Goal: Task Accomplishment & Management: Use online tool/utility

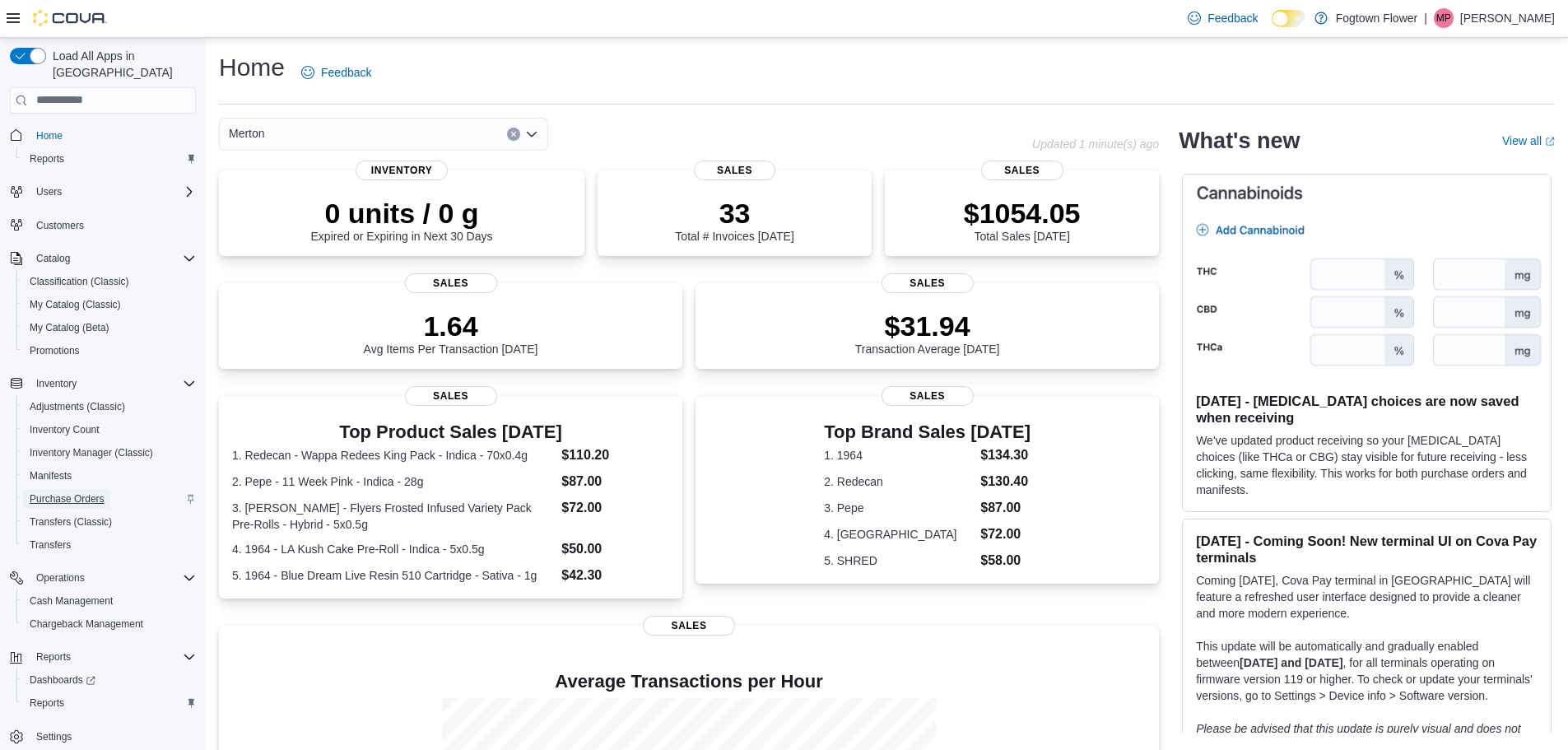
click at [90, 492] on span "Purchase Orders" at bounding box center [67, 498] width 75 height 13
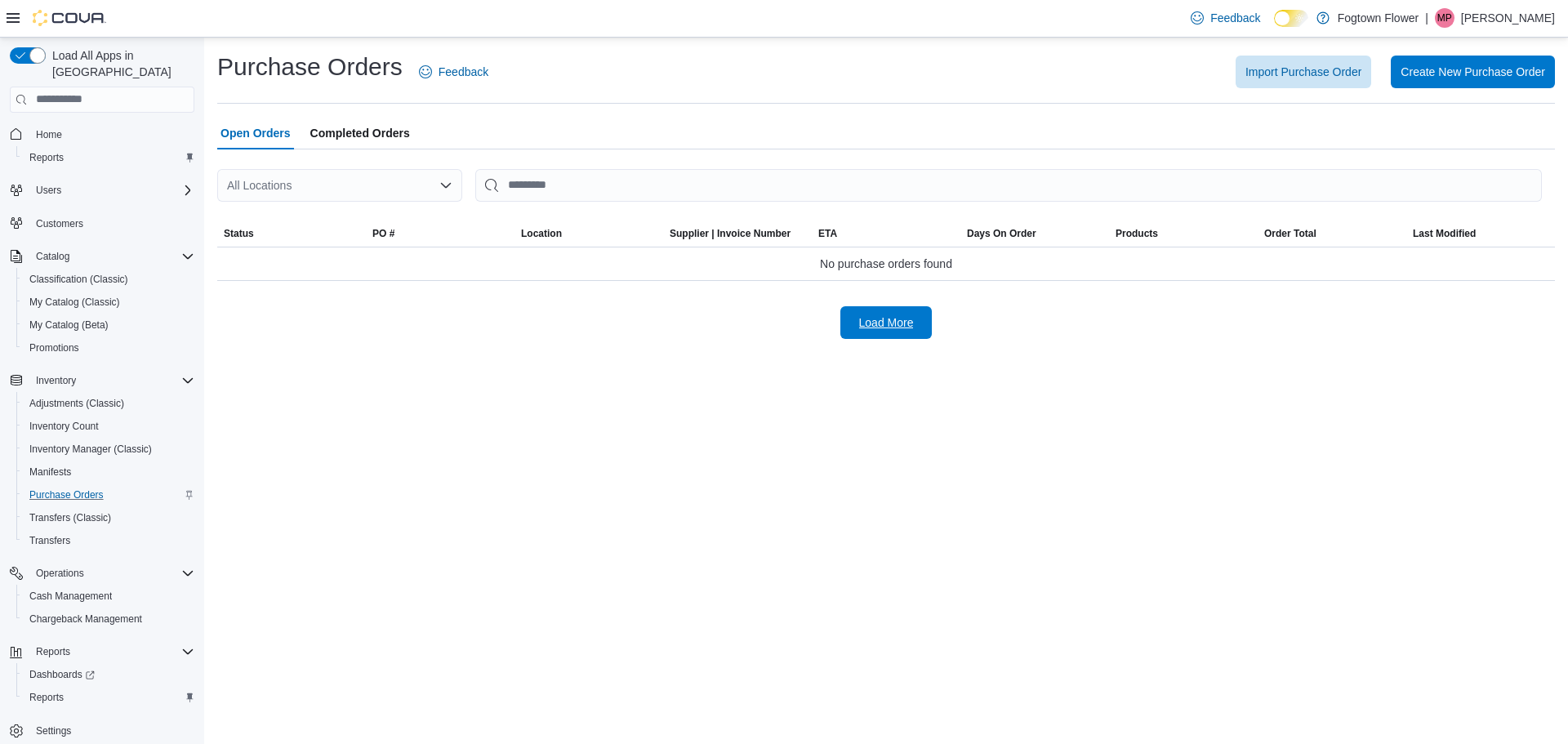
click at [872, 316] on span "Load More" at bounding box center [887, 322] width 55 height 16
click at [568, 315] on div "Load More" at bounding box center [886, 324] width 1338 height 33
click at [91, 488] on span "Purchase Orders" at bounding box center [66, 494] width 75 height 13
click at [375, 134] on span "Completed Orders" at bounding box center [360, 133] width 100 height 33
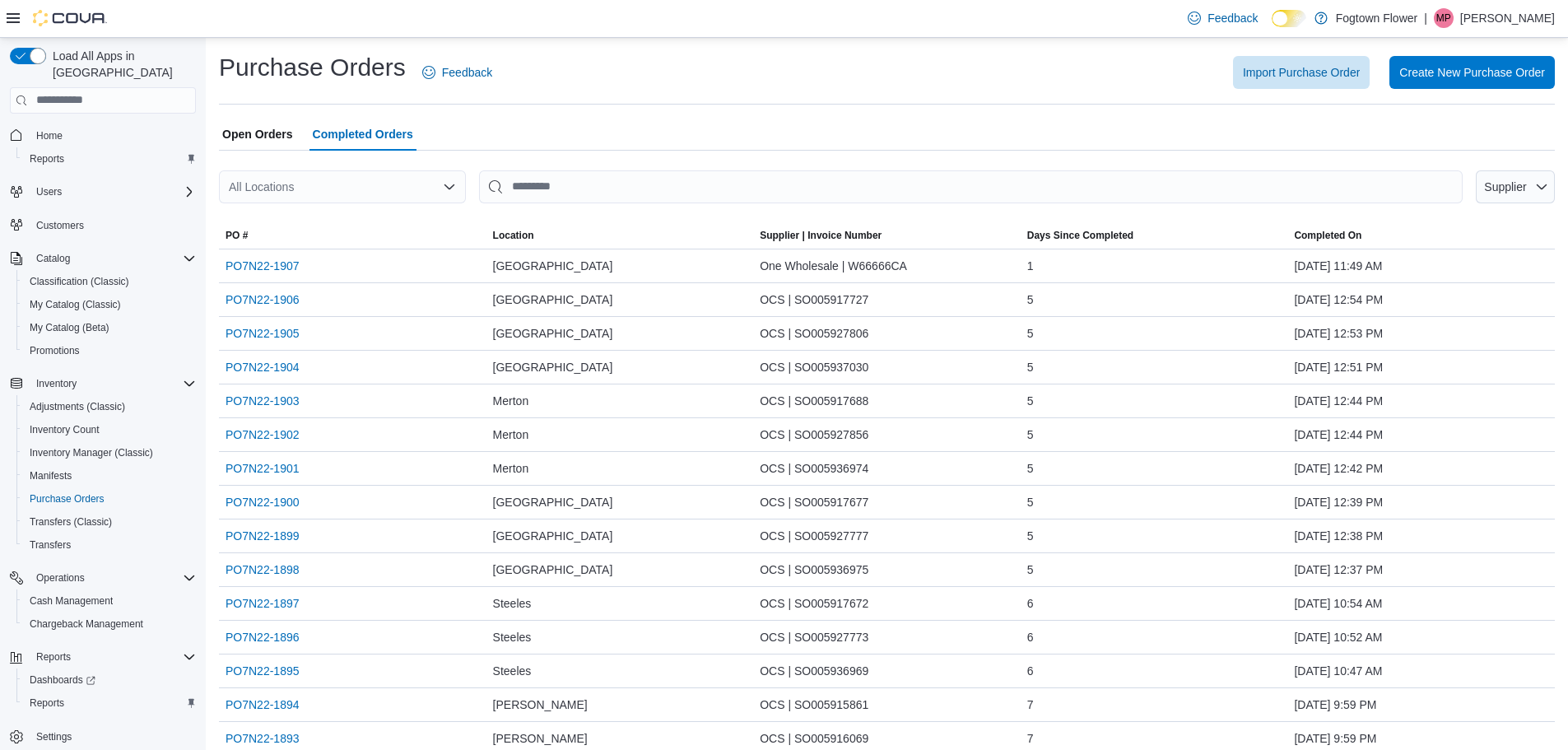
click at [256, 127] on span "Open Orders" at bounding box center [258, 134] width 71 height 33
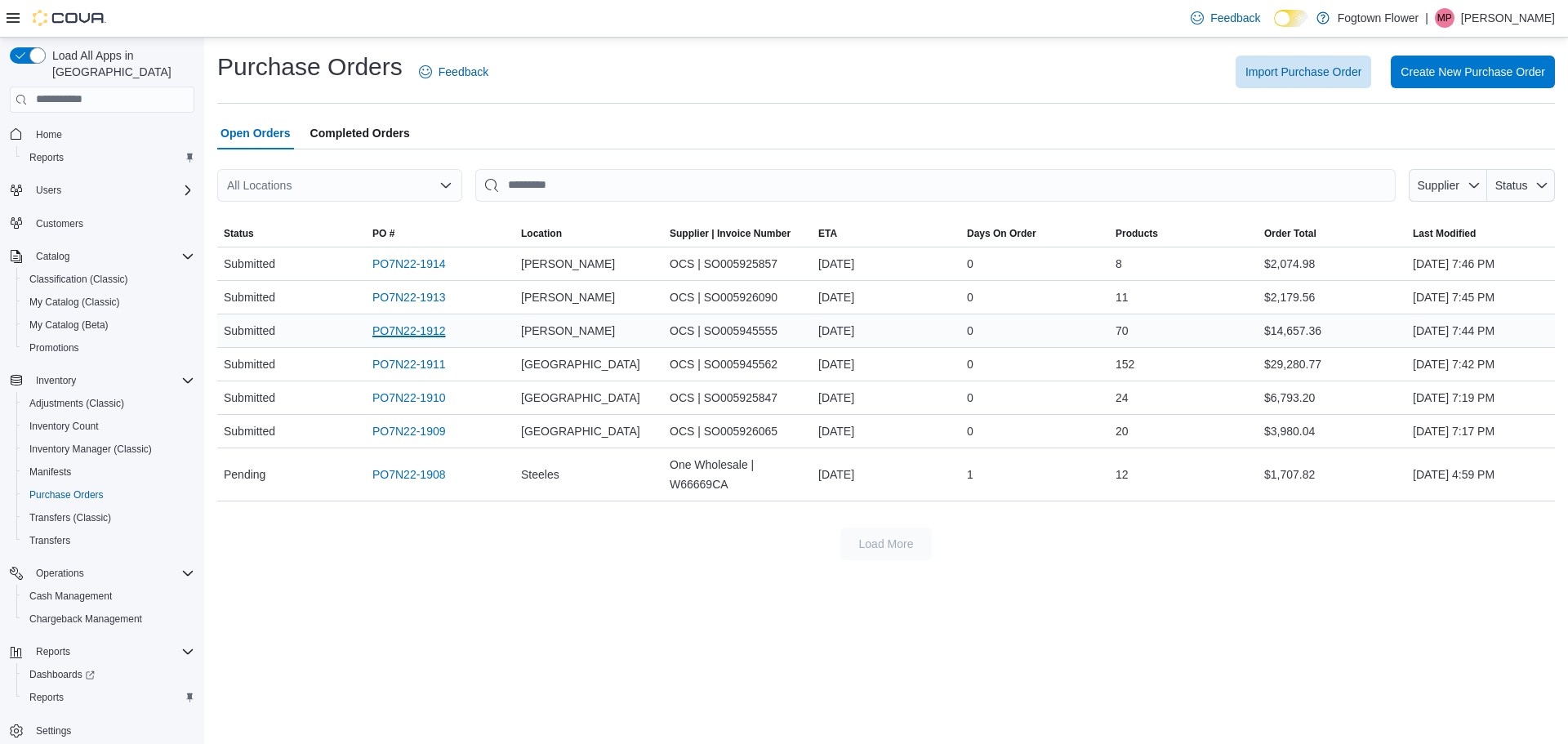
click at [425, 326] on link "PO7N22-1912" at bounding box center [410, 330] width 74 height 20
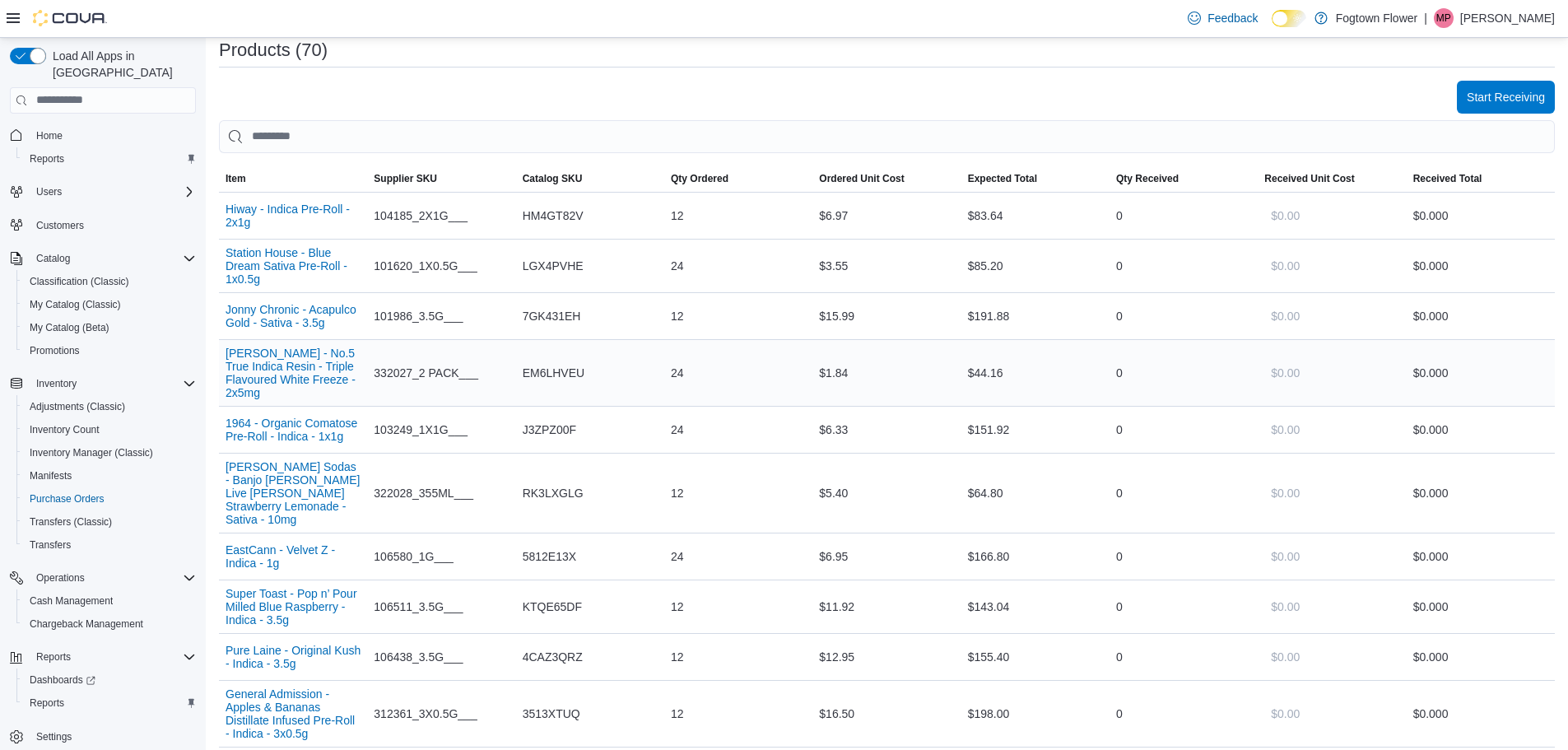
scroll to position [329, 0]
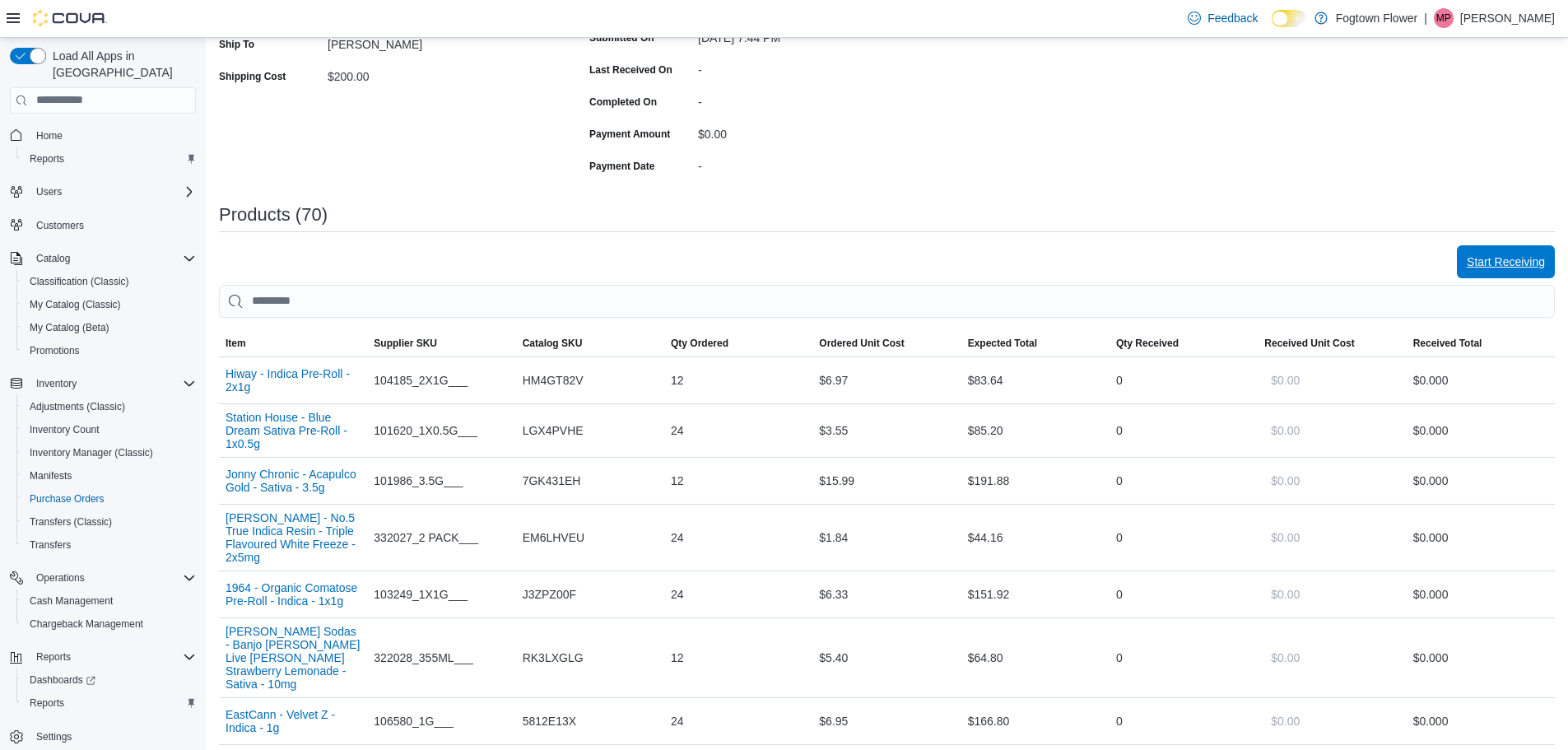
click at [1494, 249] on span "Start Receiving" at bounding box center [1506, 261] width 78 height 33
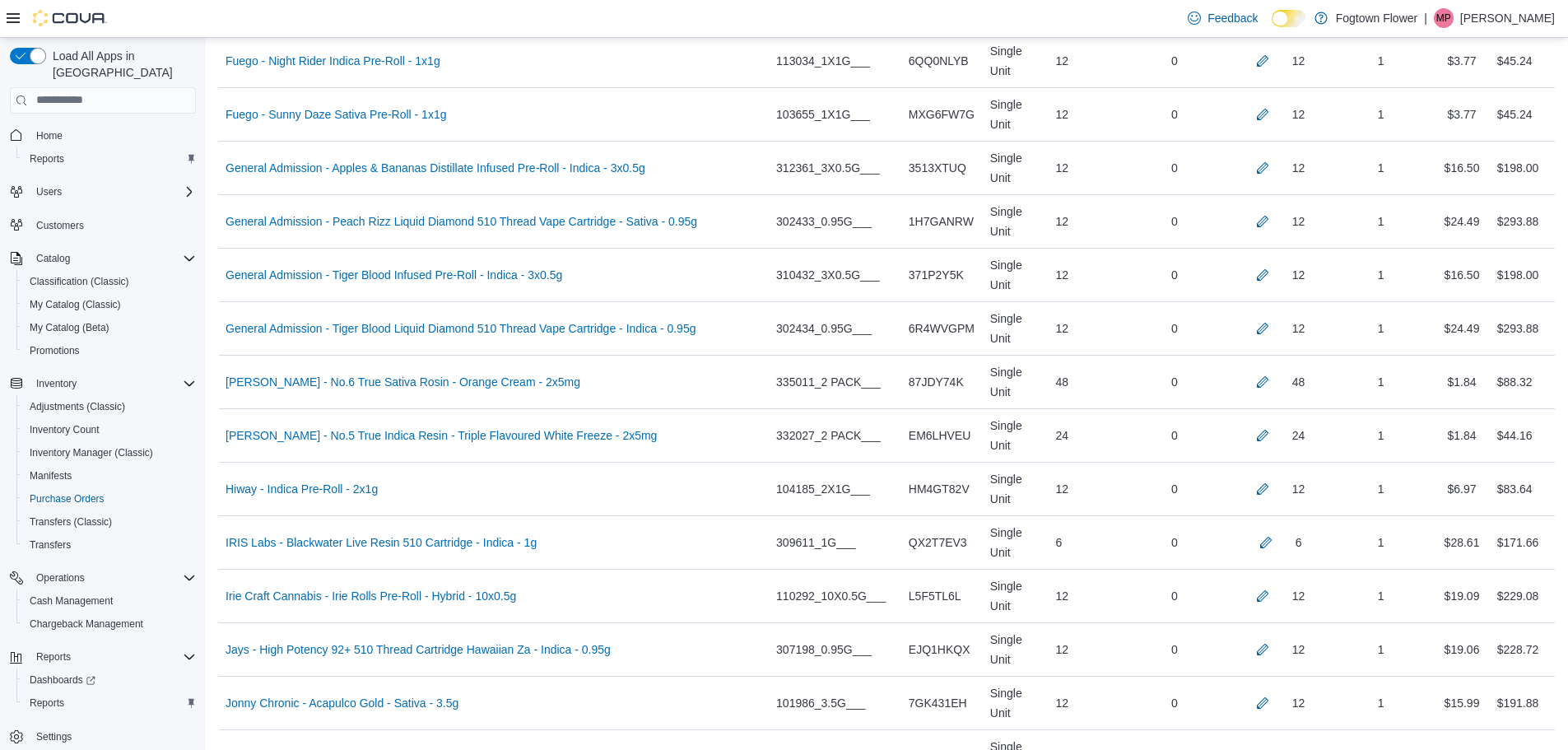
scroll to position [2399, 0]
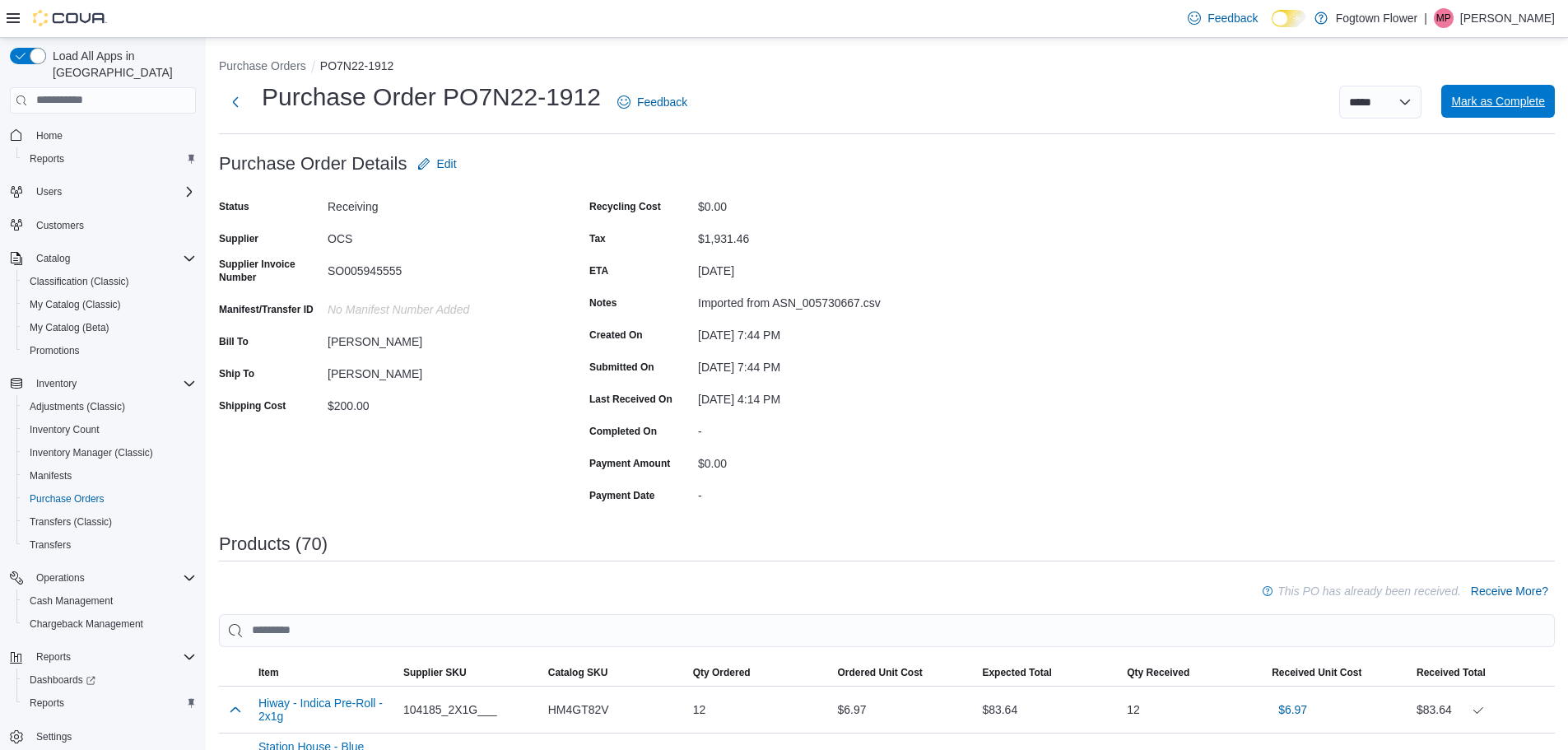
click at [1486, 108] on span "Mark as Complete" at bounding box center [1498, 100] width 93 height 16
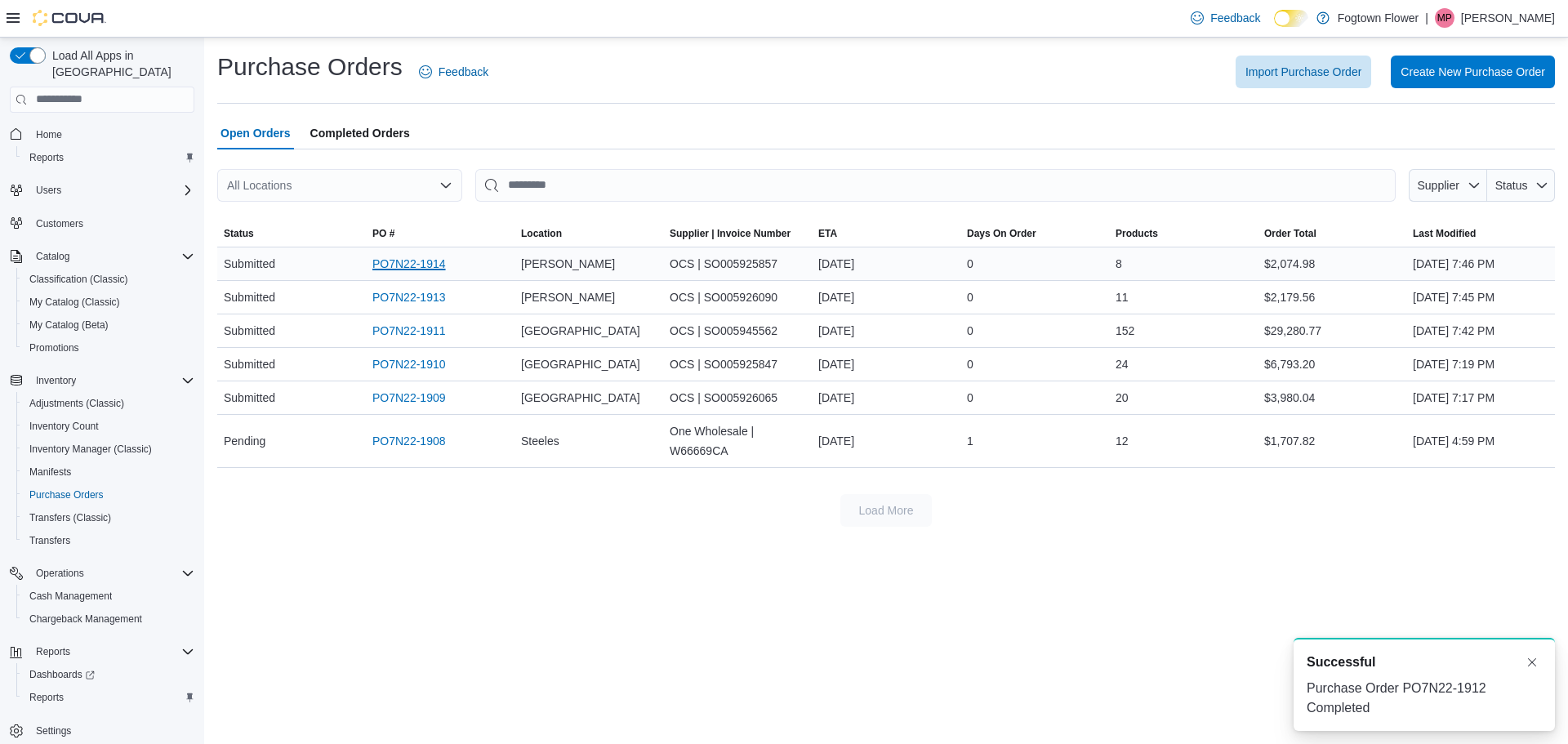
click at [431, 266] on link "PO7N22-1914" at bounding box center [410, 263] width 74 height 20
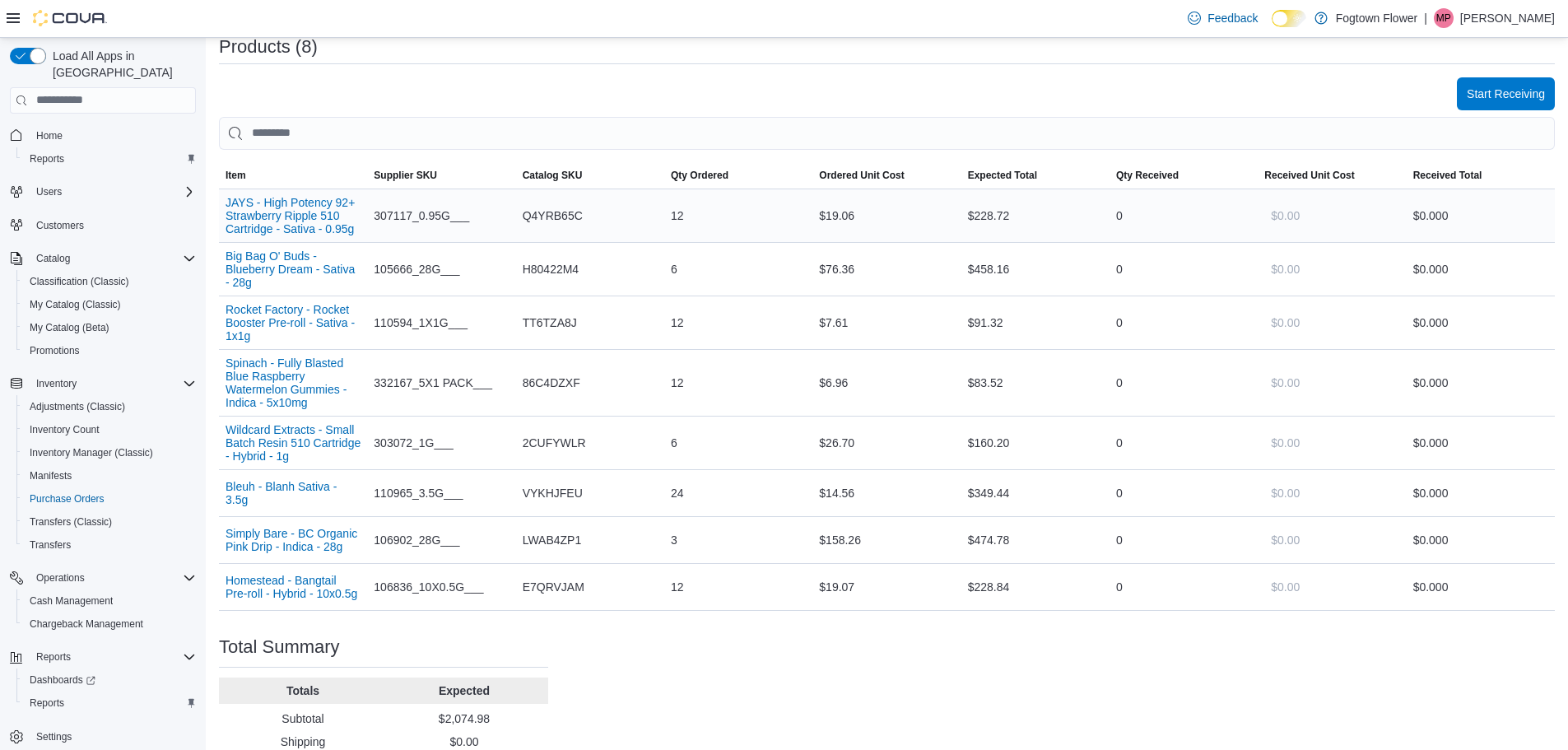
scroll to position [346, 0]
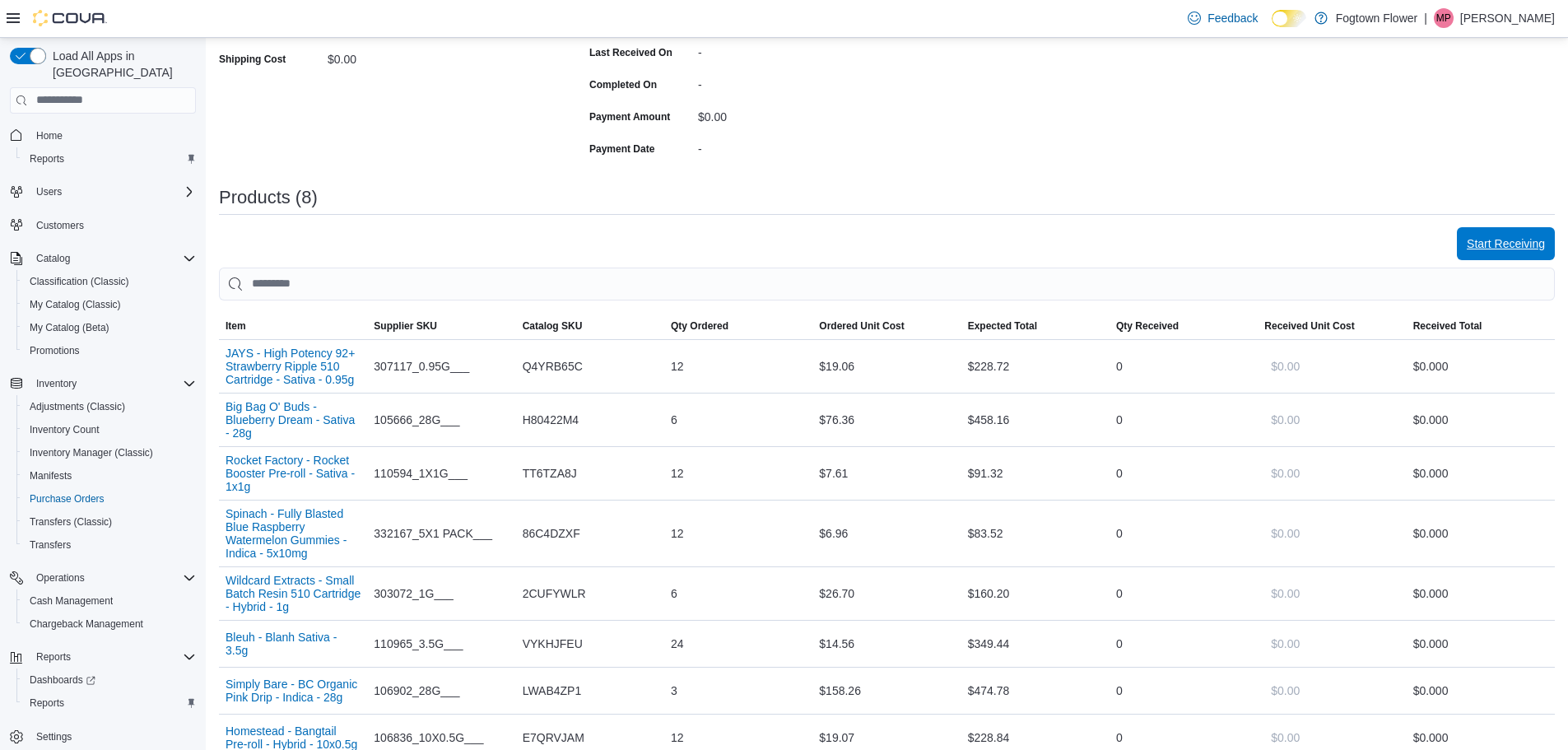
click at [1500, 244] on span "Start Receiving" at bounding box center [1506, 243] width 78 height 16
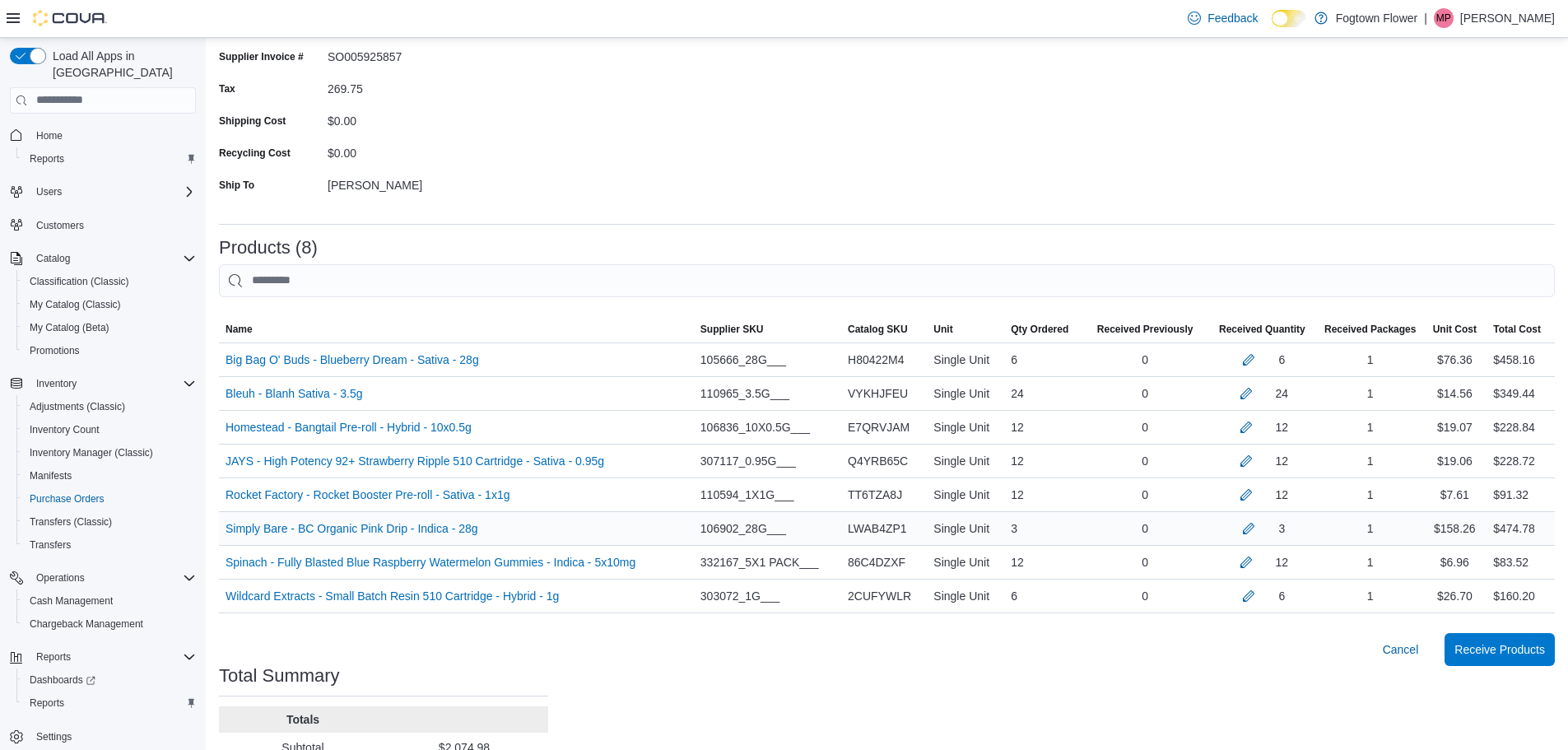
scroll to position [307, 0]
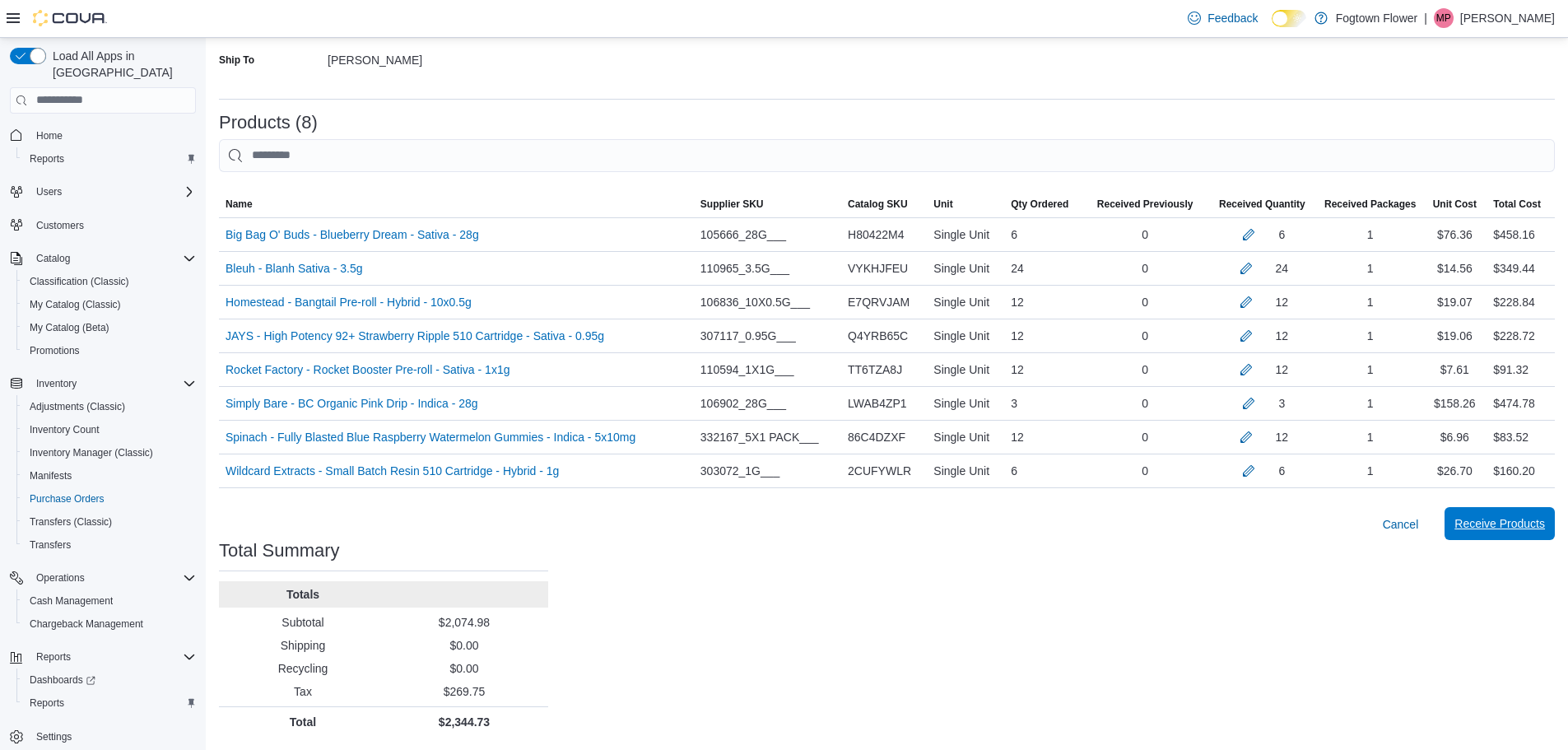
click at [1530, 536] on span "Receive Products" at bounding box center [1500, 523] width 91 height 33
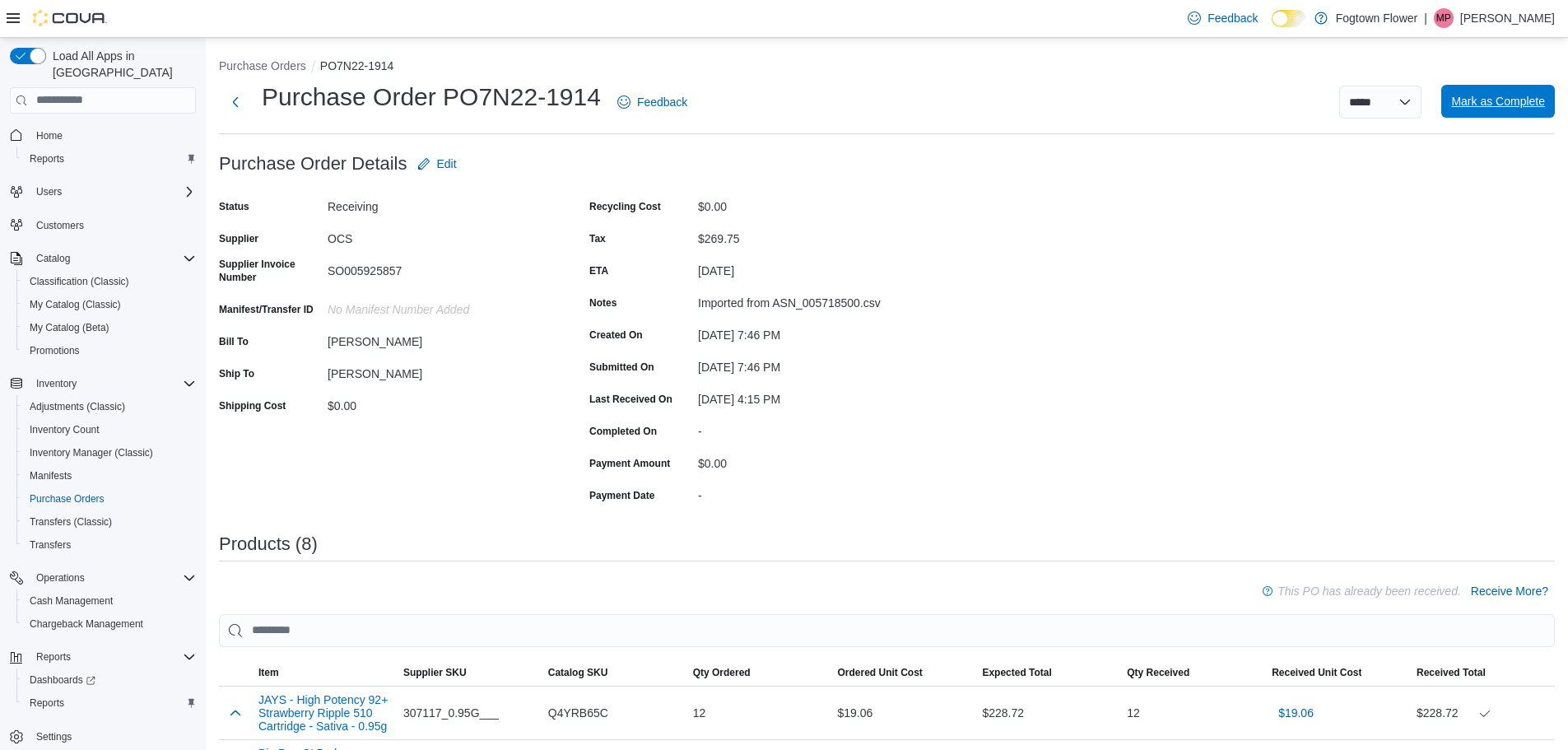
click at [1513, 87] on span "Mark as Complete" at bounding box center [1498, 101] width 93 height 33
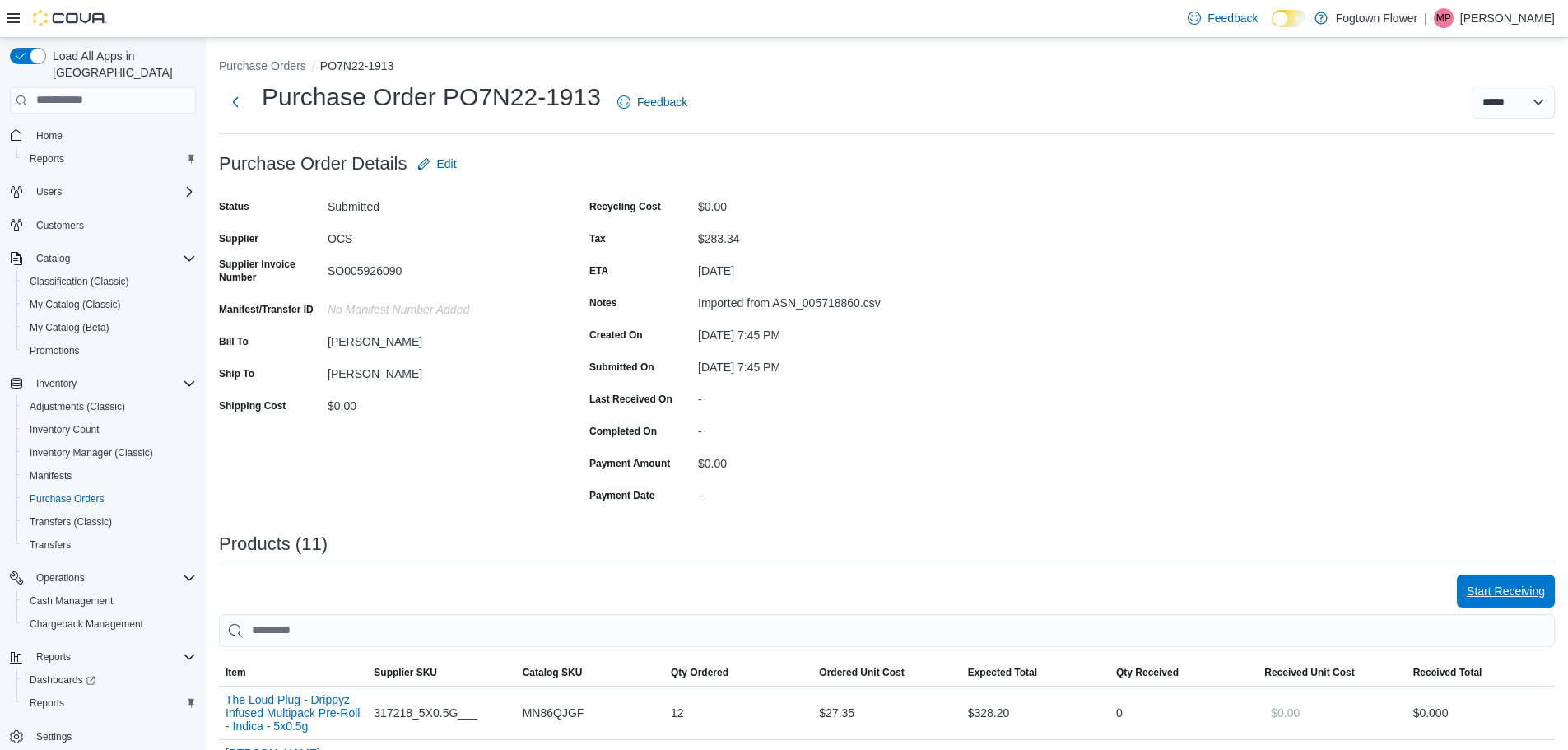
click at [1496, 594] on span "Start Receiving" at bounding box center [1506, 590] width 78 height 16
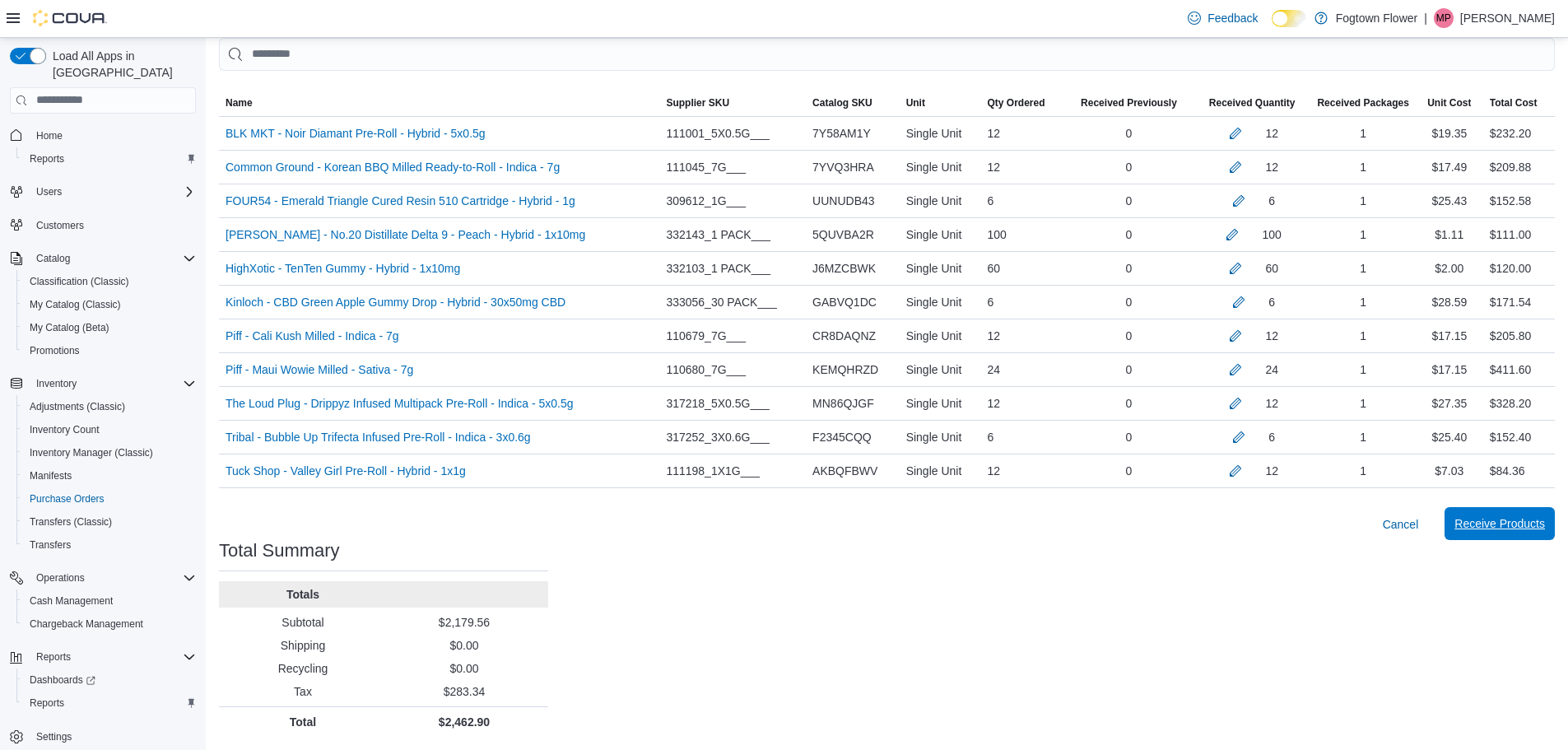
click at [1483, 529] on span "Receive Products" at bounding box center [1500, 522] width 91 height 16
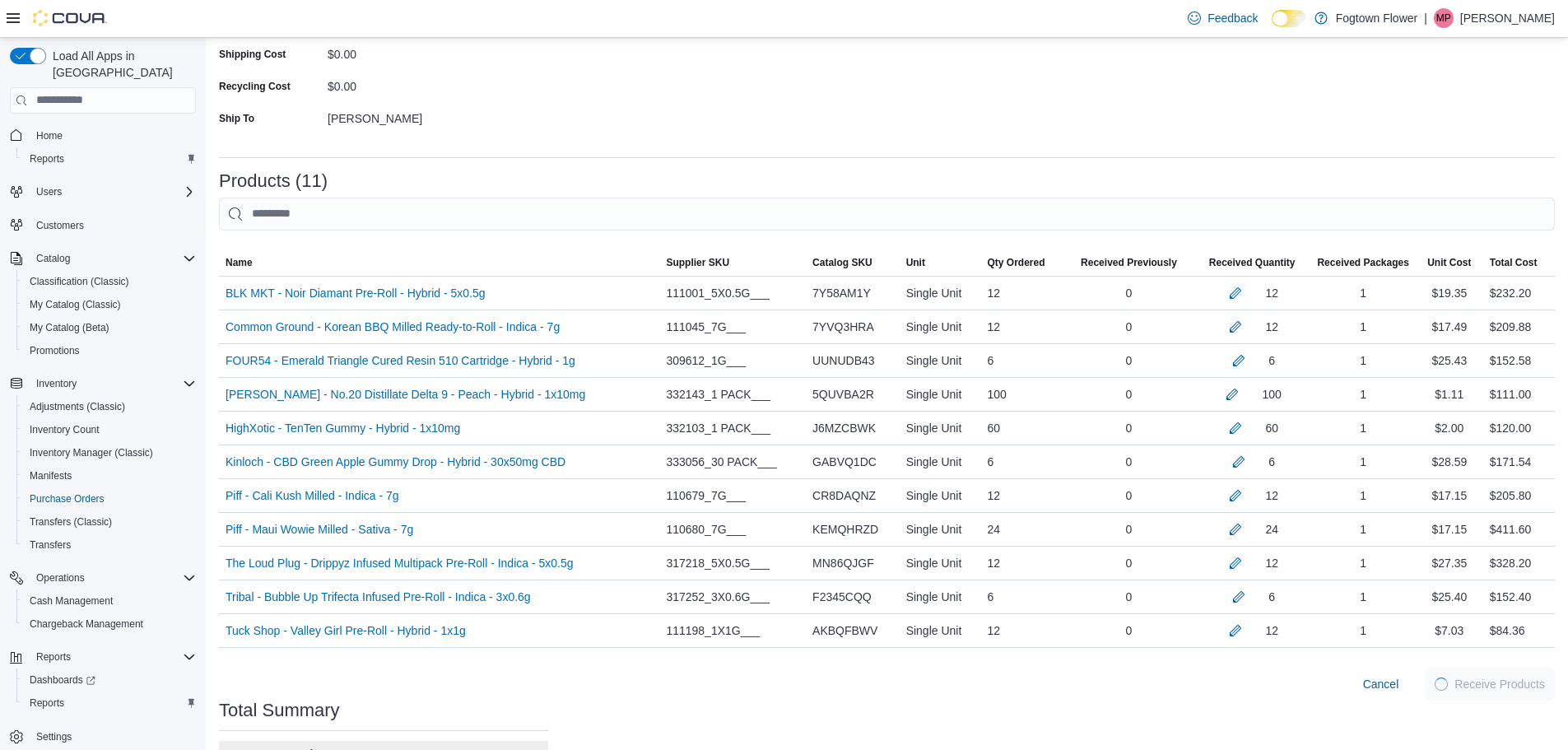
scroll to position [408, 0]
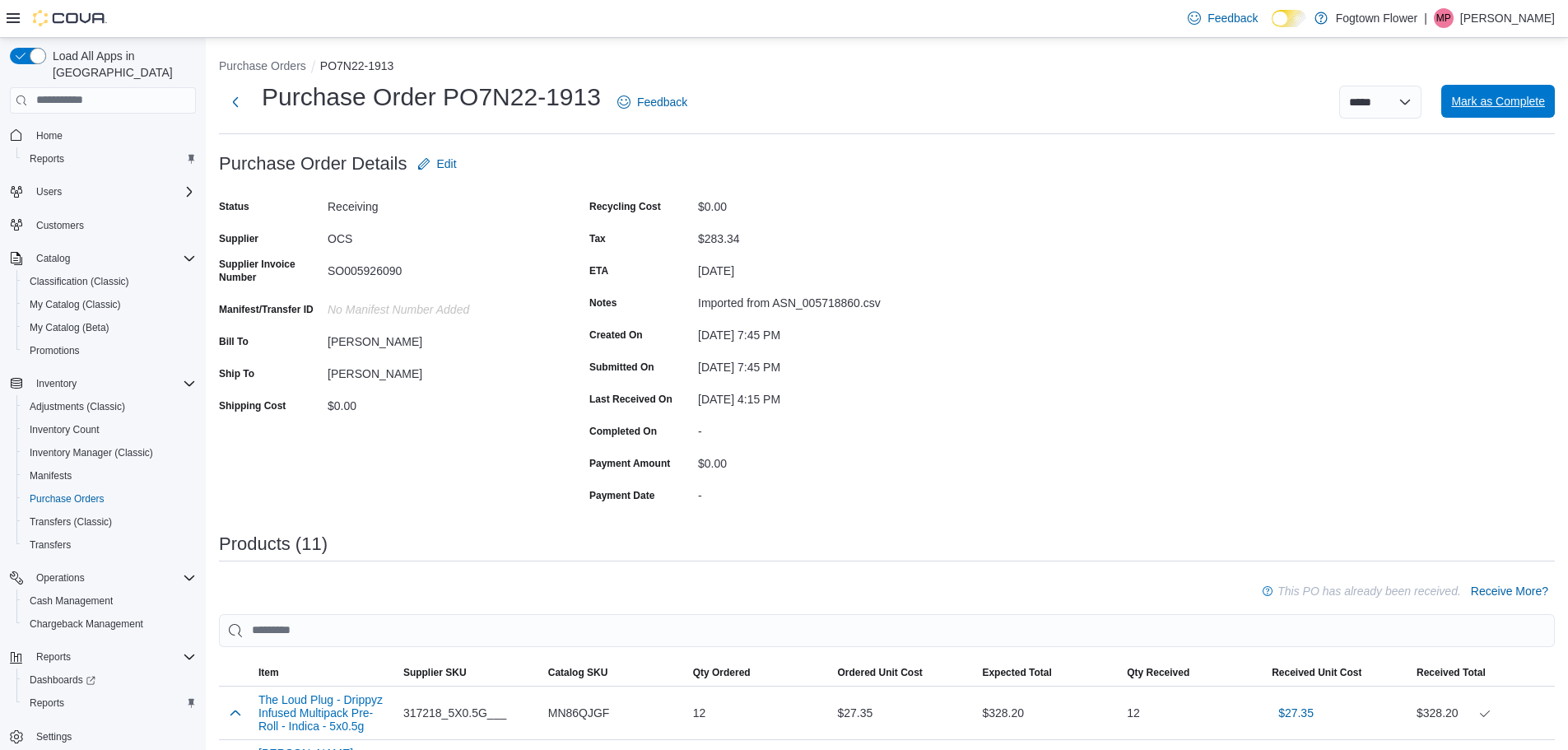
click at [1543, 110] on span "Mark as Complete" at bounding box center [1498, 101] width 93 height 33
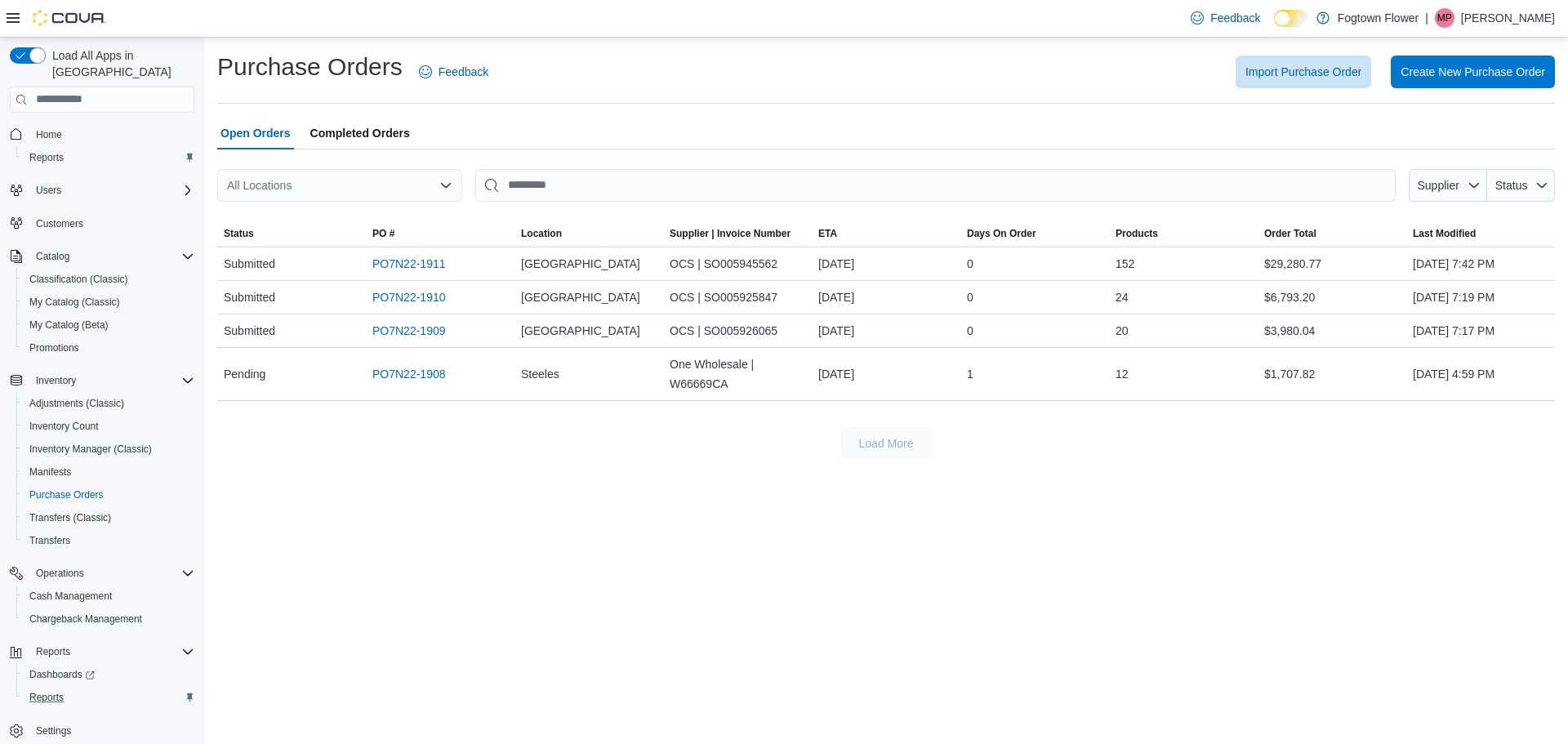
click at [90, 687] on div "Reports" at bounding box center [109, 697] width 172 height 20
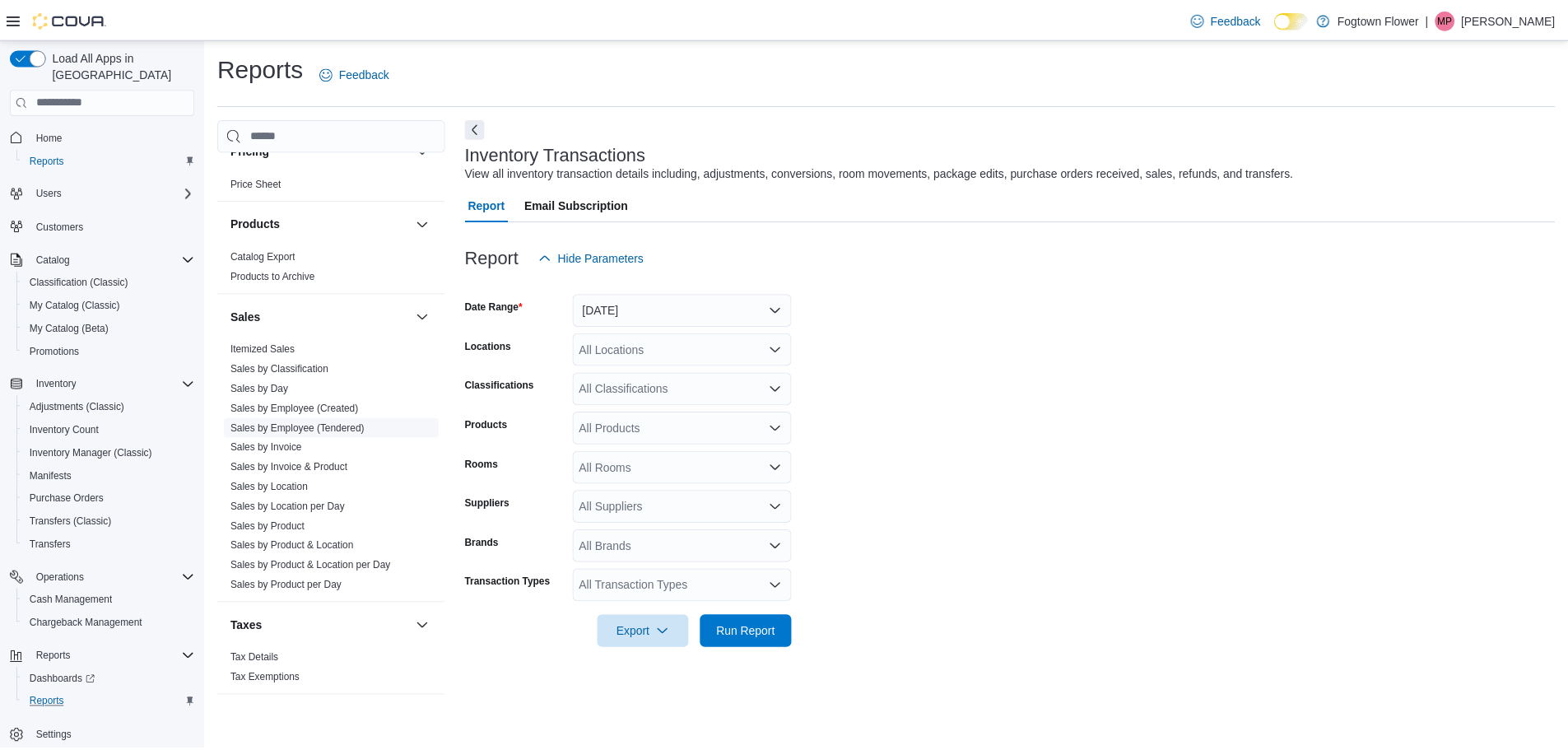
scroll to position [536, 0]
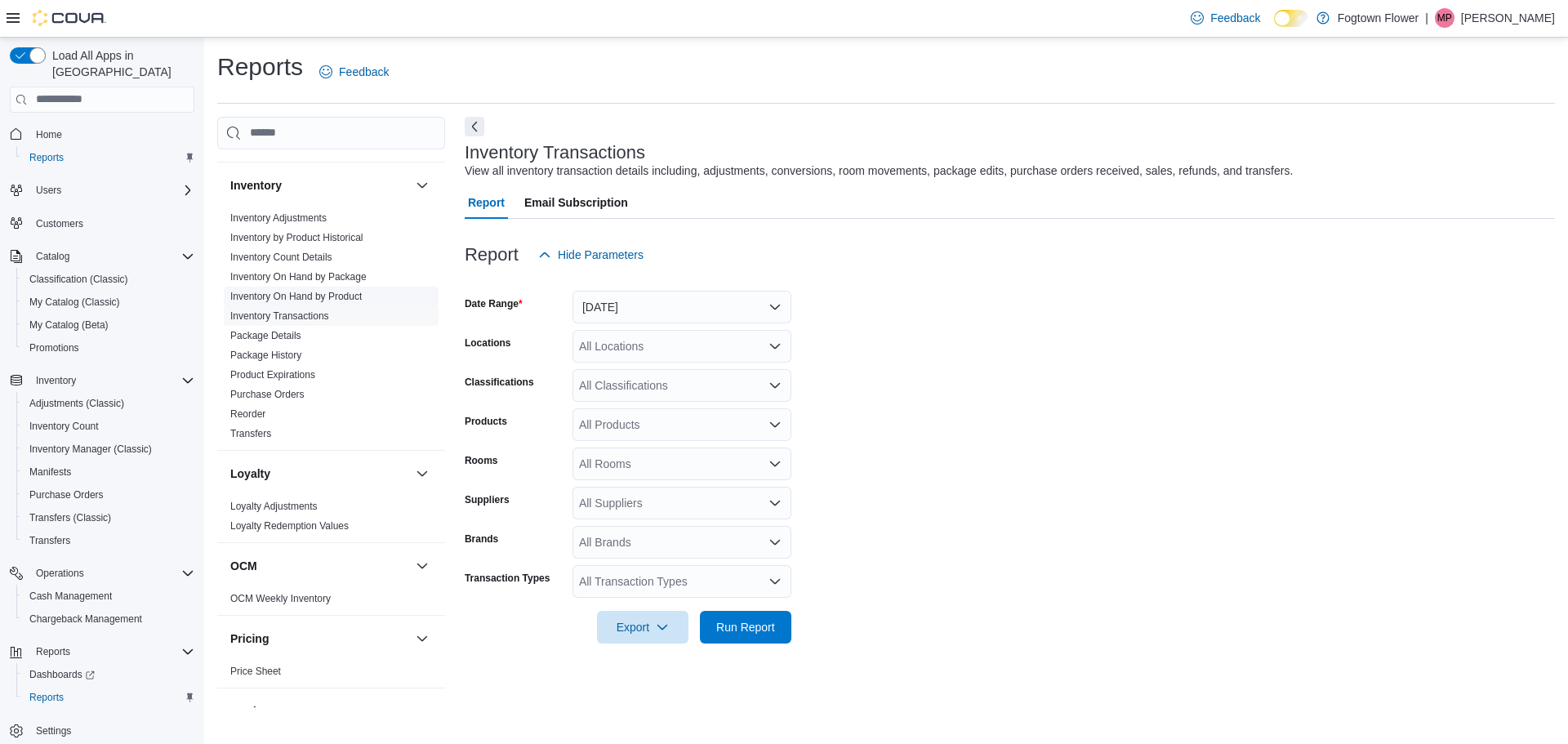
click at [343, 298] on link "Inventory On Hand by Product" at bounding box center [295, 296] width 131 height 11
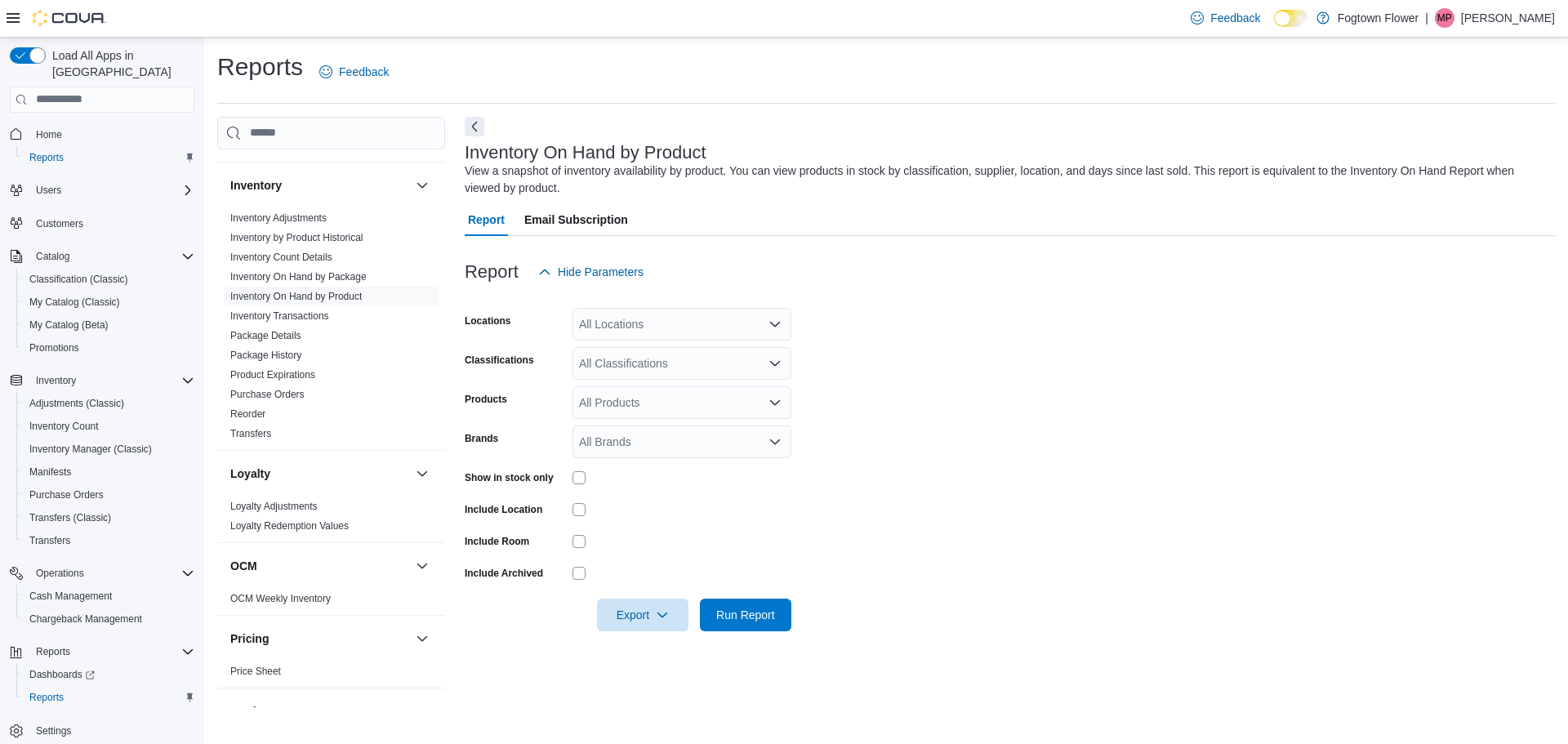
click at [663, 319] on div "All Locations" at bounding box center [682, 324] width 219 height 33
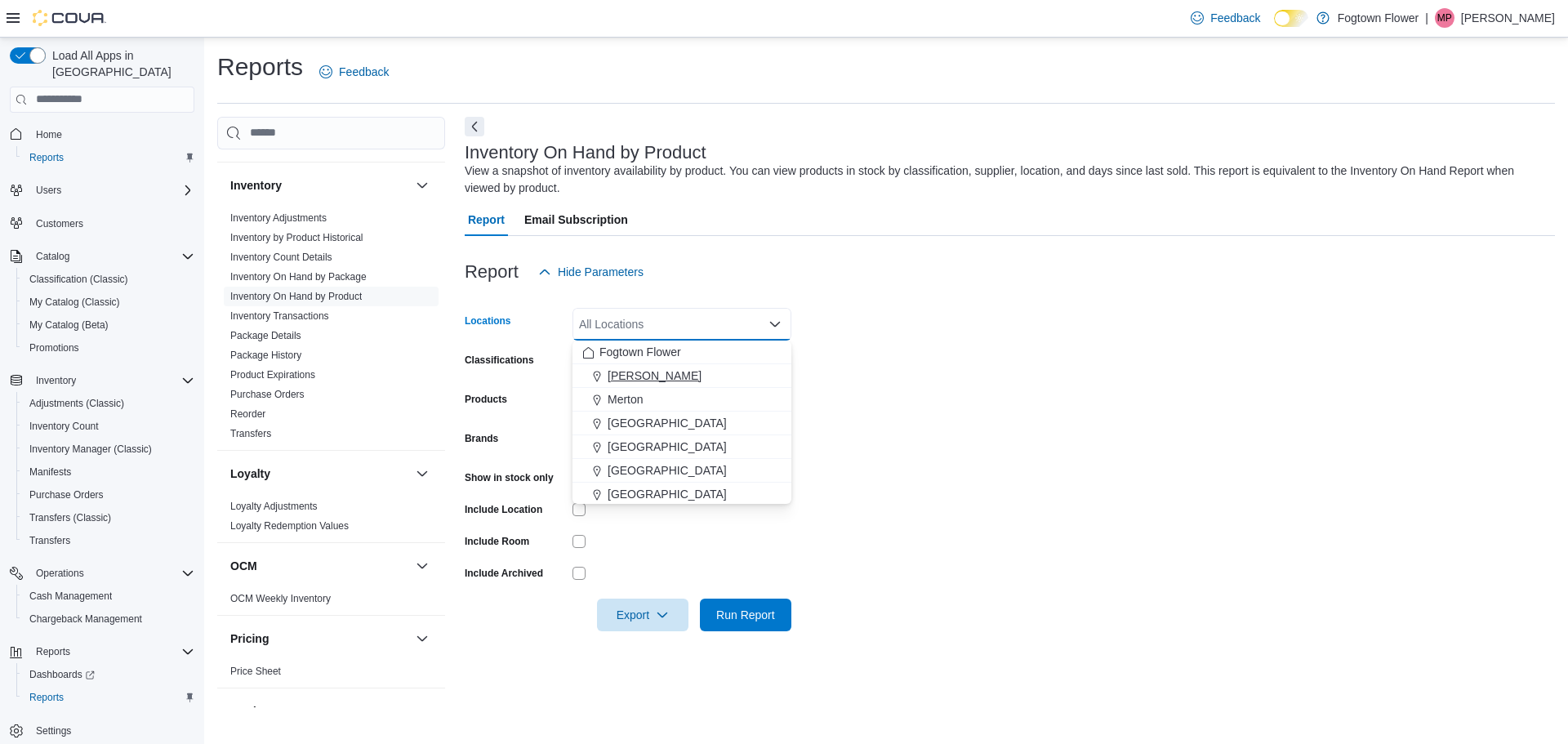
click at [646, 364] on button "Finch" at bounding box center [682, 376] width 219 height 24
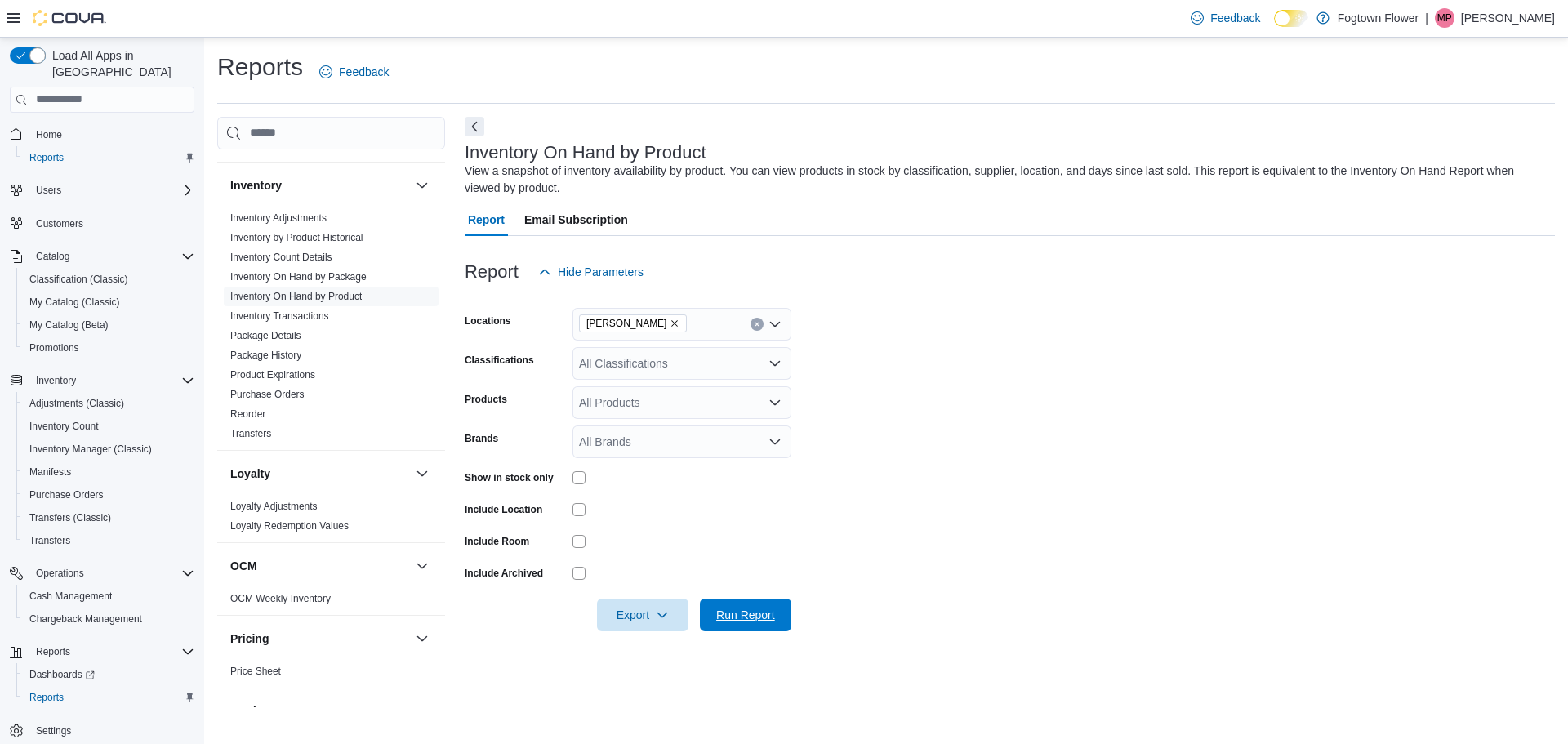
drag, startPoint x: 766, startPoint y: 604, endPoint x: 755, endPoint y: 589, distance: 18.6
click at [762, 598] on div "Export Run Report" at bounding box center [628, 614] width 326 height 33
click at [769, 608] on span "Run Report" at bounding box center [745, 614] width 58 height 16
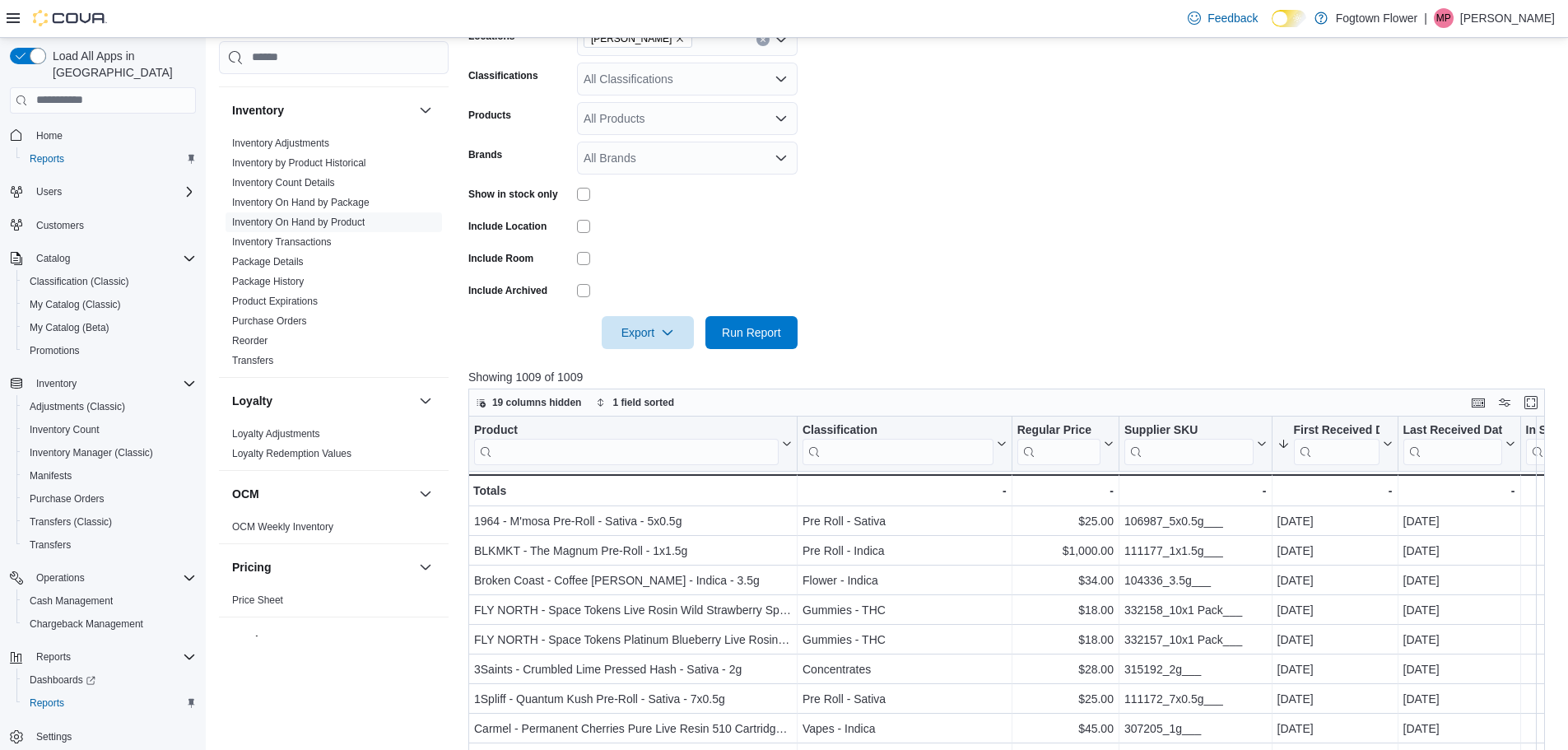
scroll to position [247, 0]
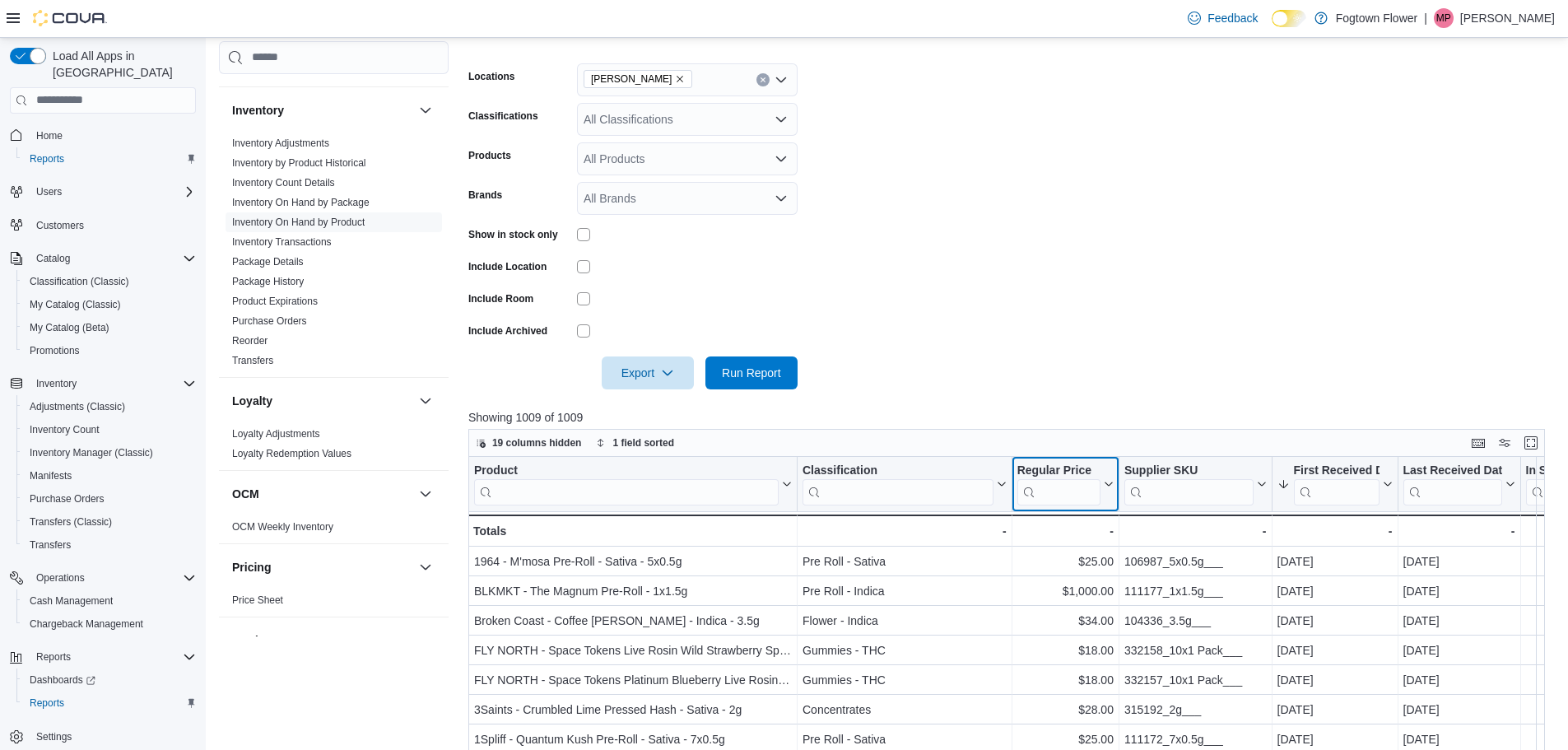
click at [1056, 491] on input "search" at bounding box center [1059, 491] width 83 height 26
type input "****"
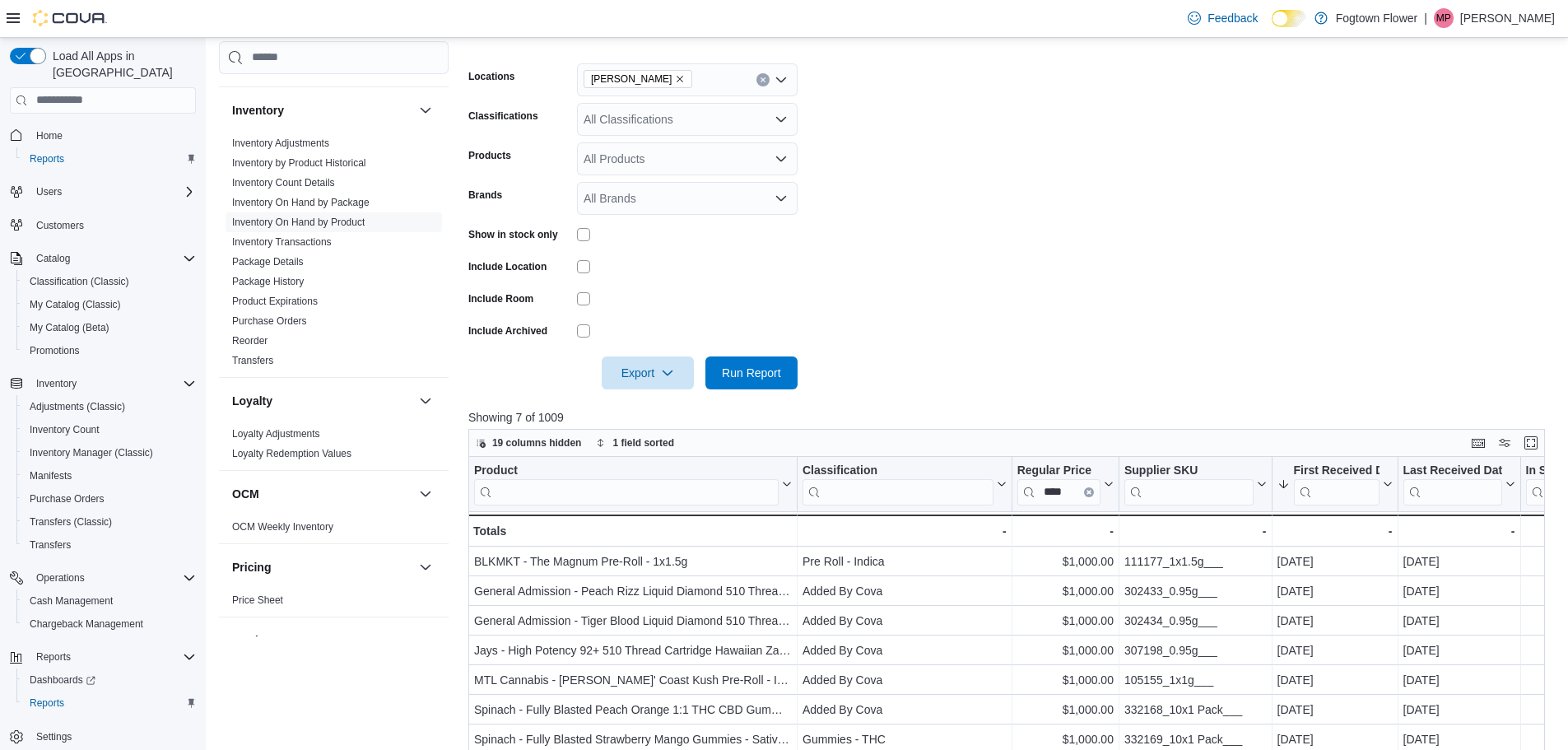
click at [1165, 348] on div at bounding box center [1012, 349] width 1089 height 13
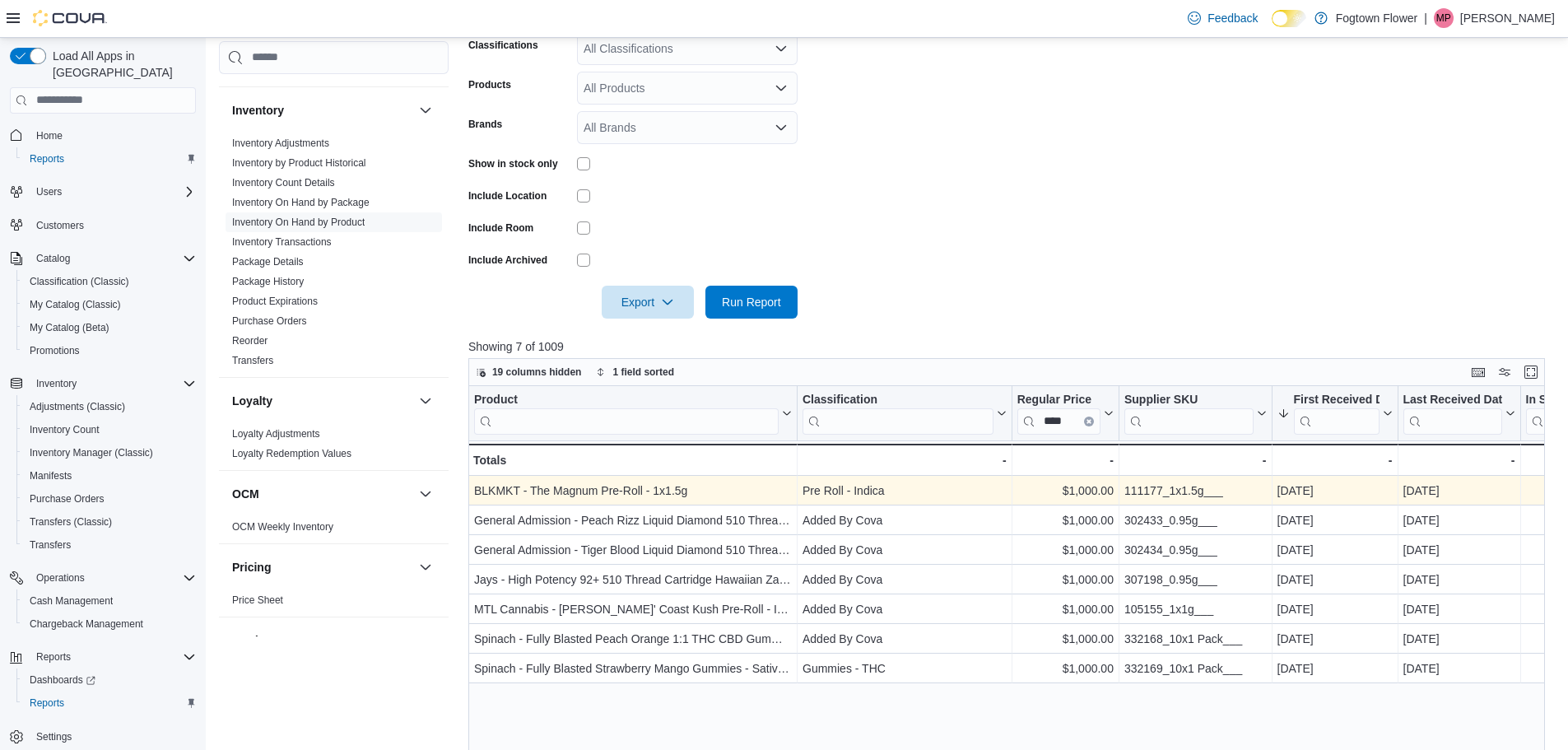
scroll to position [412, 0]
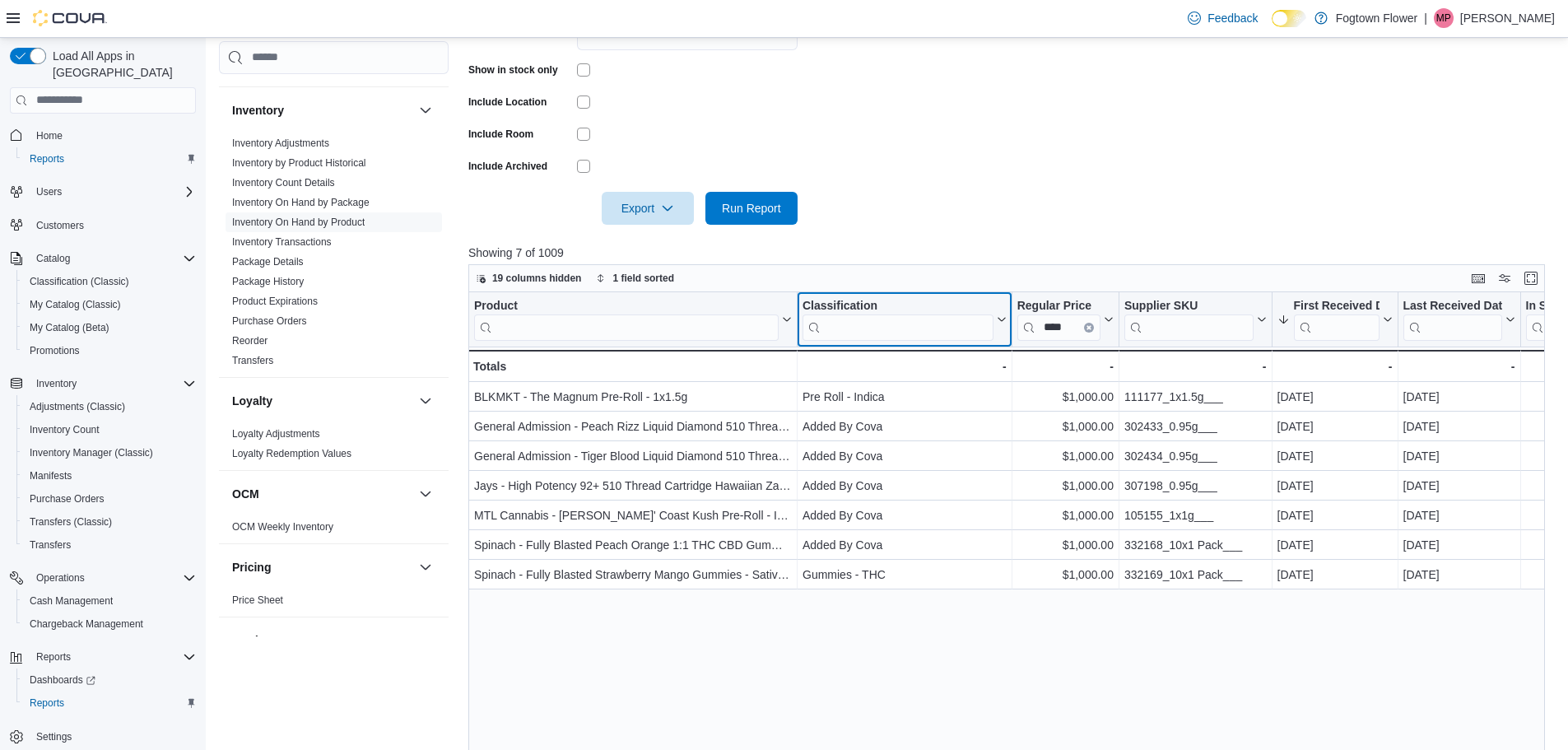
click at [974, 328] on input "search" at bounding box center [897, 326] width 191 height 26
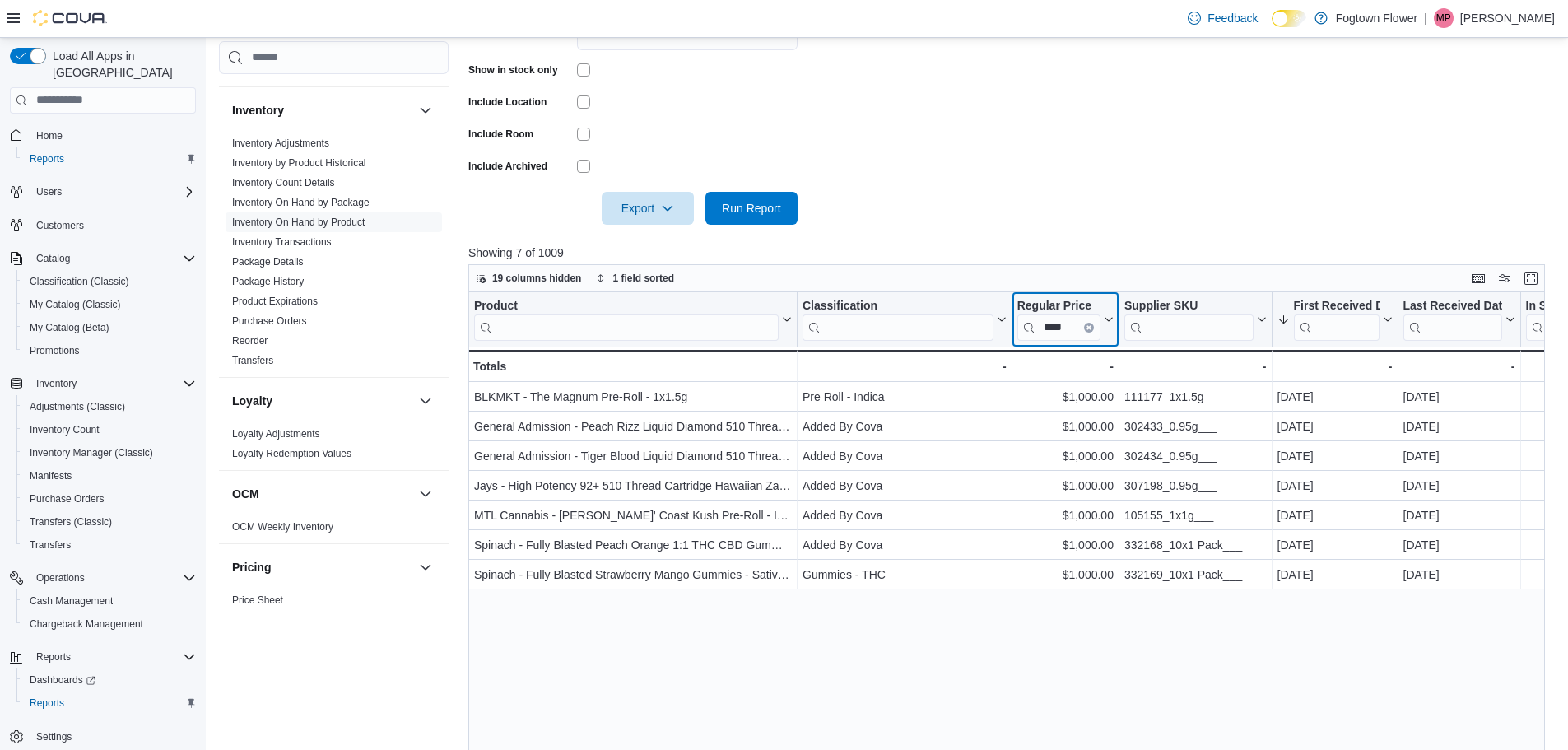
click at [1092, 327] on button "Clear input" at bounding box center [1089, 326] width 10 height 10
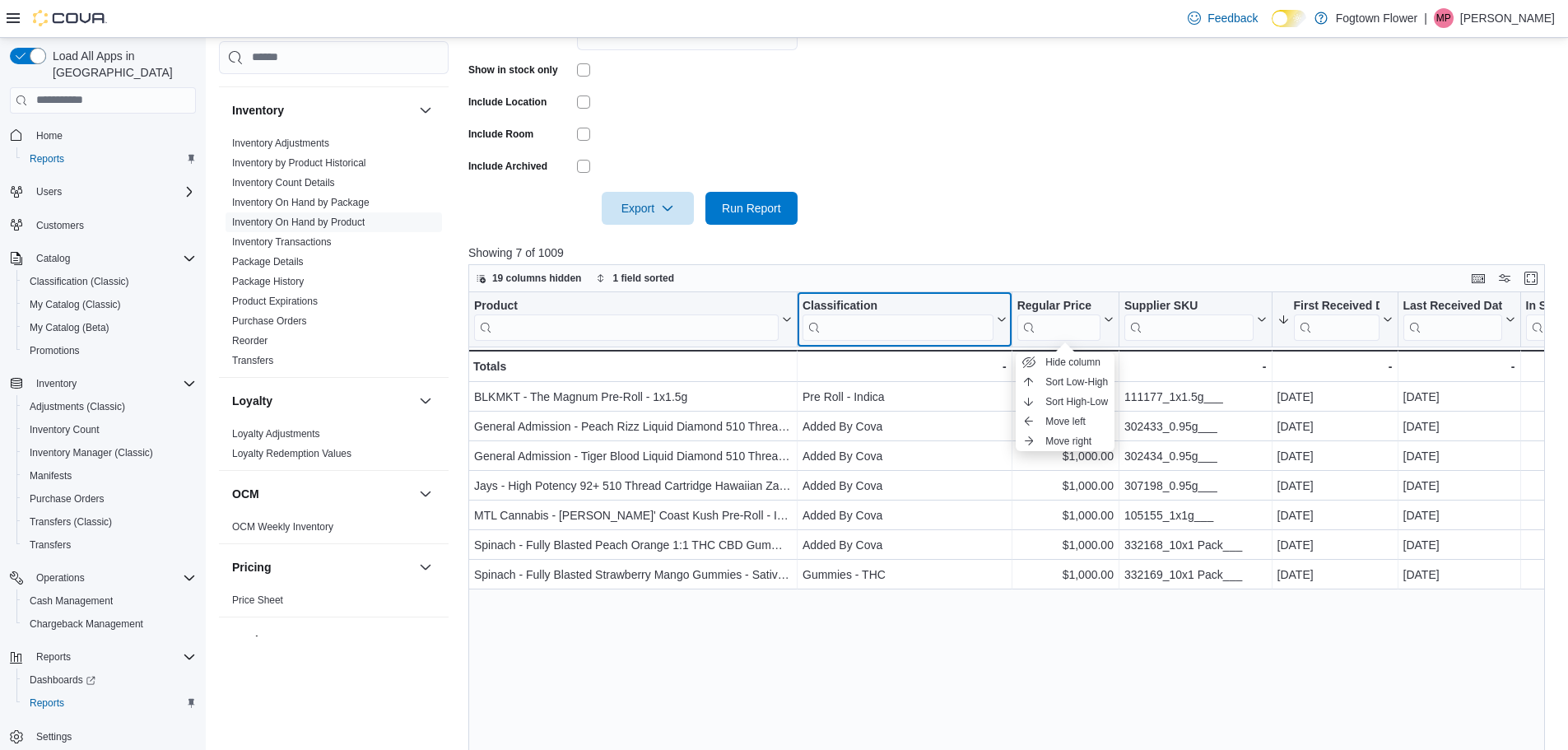
click at [851, 323] on input "search" at bounding box center [897, 326] width 191 height 26
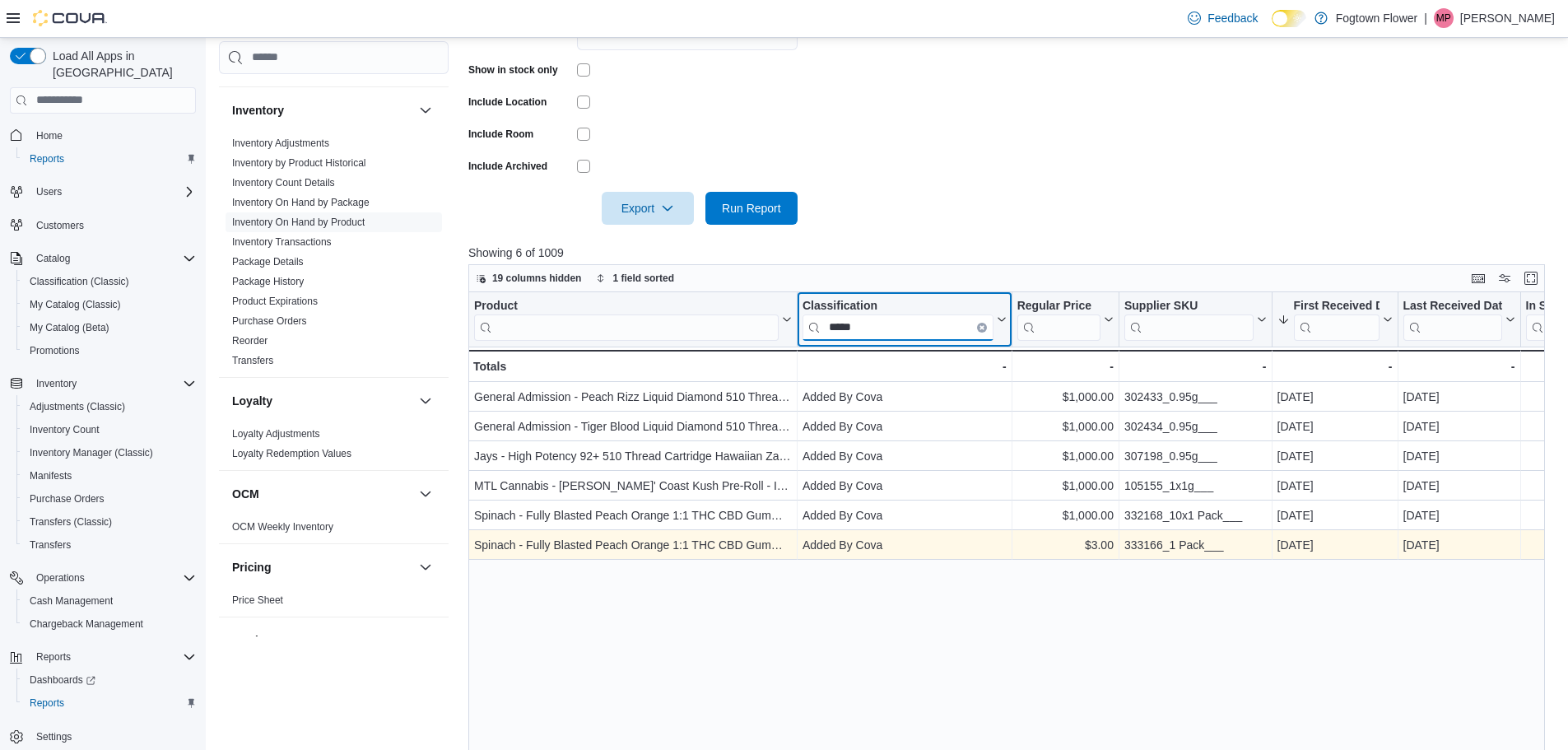
type input "*****"
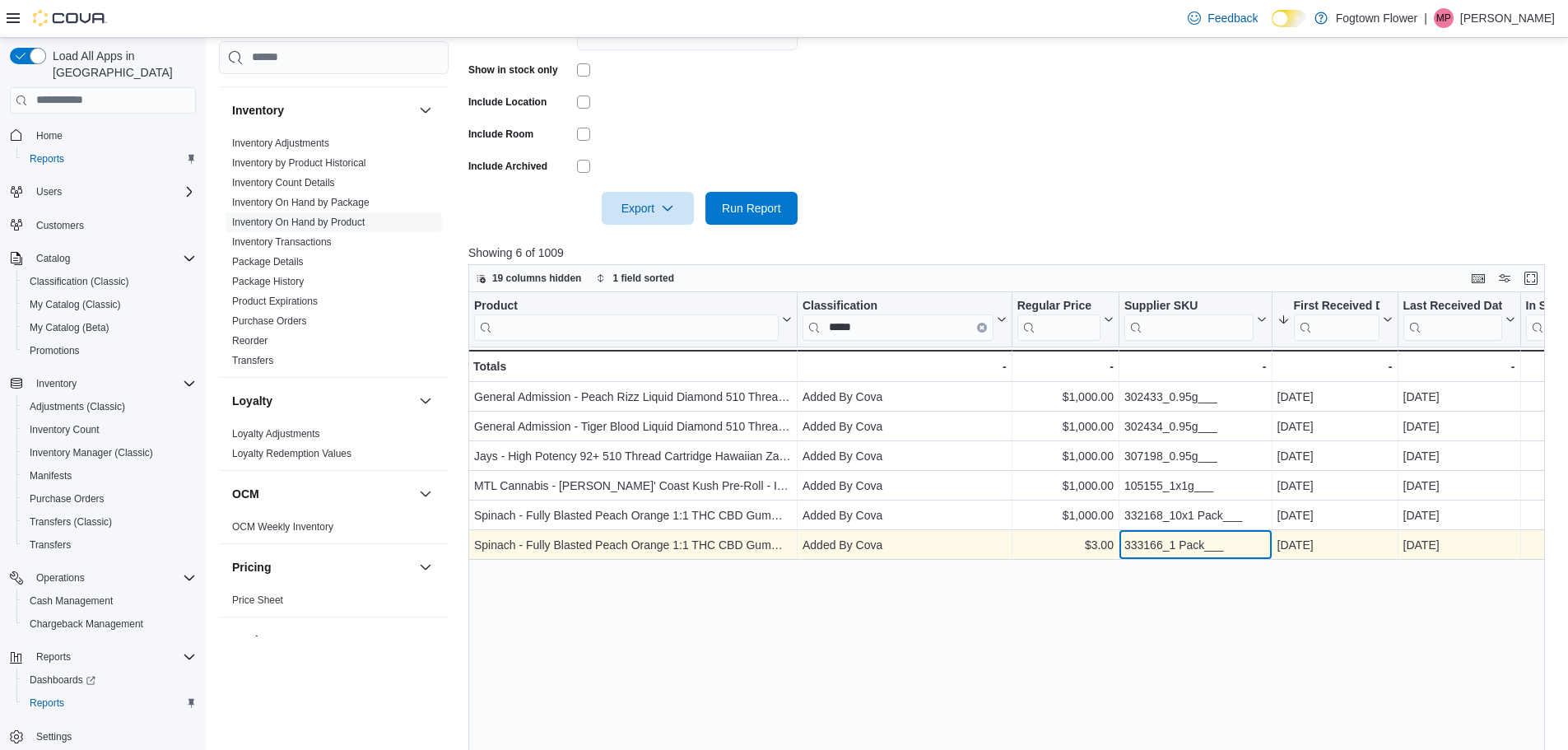
click at [1173, 543] on div "333166_1 Pack___" at bounding box center [1195, 544] width 143 height 20
copy div "333166_1 Pack___"
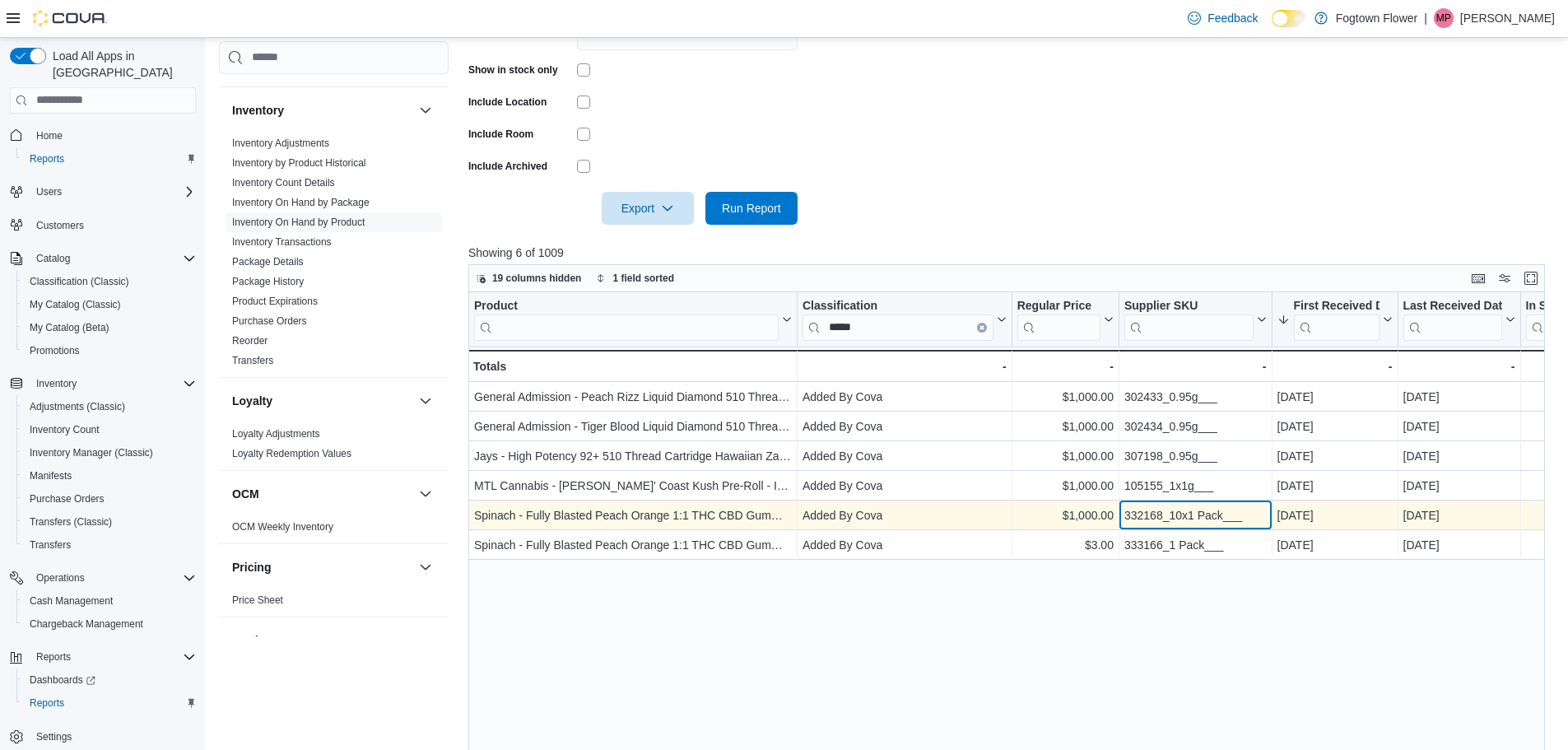
click at [1200, 519] on div "332168_10x1 Pack___" at bounding box center [1195, 515] width 143 height 20
click at [1202, 515] on div "332168_10x1 Pack___" at bounding box center [1195, 515] width 143 height 20
click at [1205, 516] on div "332168_10x1 Pack___" at bounding box center [1195, 515] width 143 height 20
click at [1206, 511] on div "332168_10x1 Pack___" at bounding box center [1195, 515] width 143 height 20
click at [1206, 510] on div "332168_10x1 Pack___" at bounding box center [1195, 515] width 143 height 20
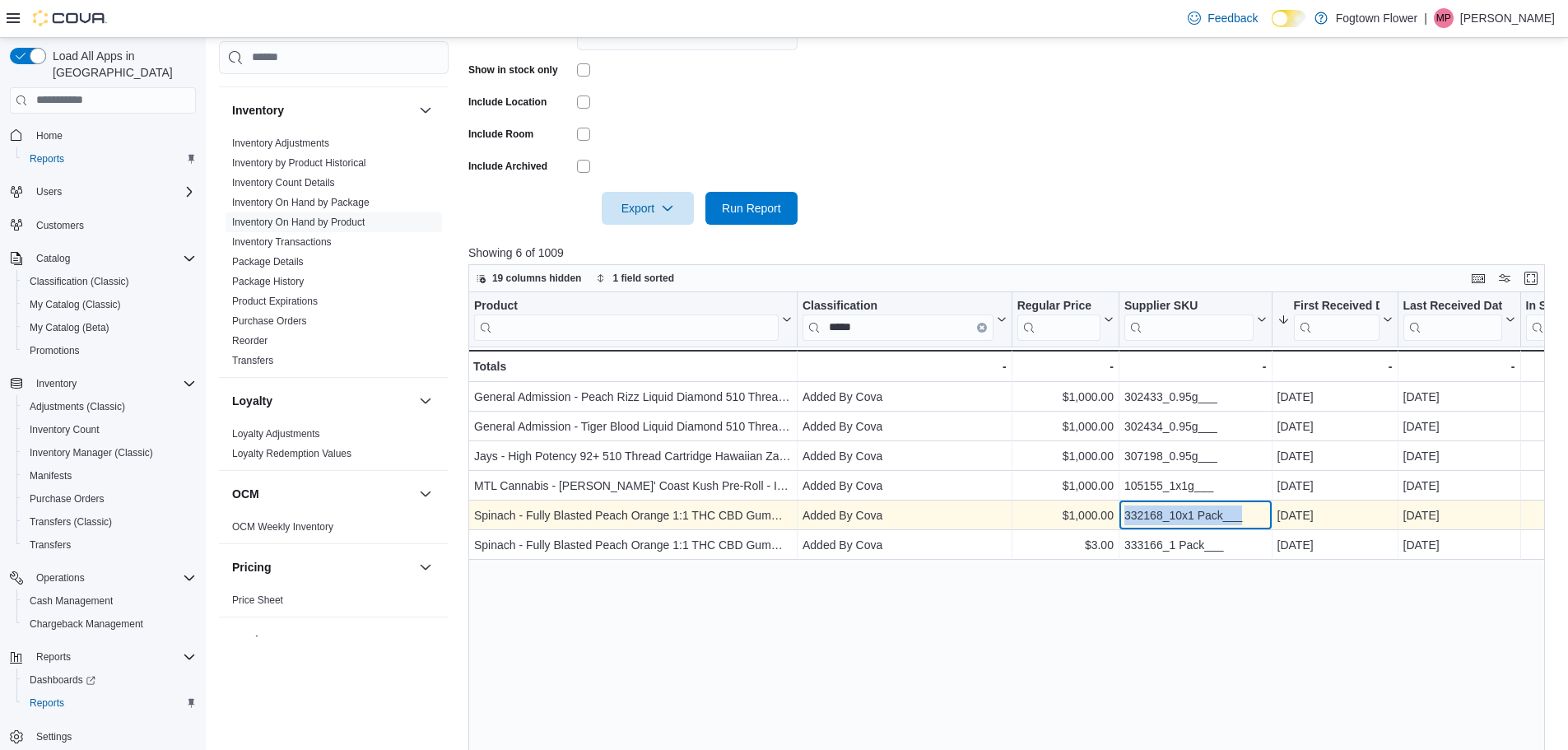
click at [1206, 509] on div "332168_10x1 Pack___" at bounding box center [1195, 515] width 143 height 20
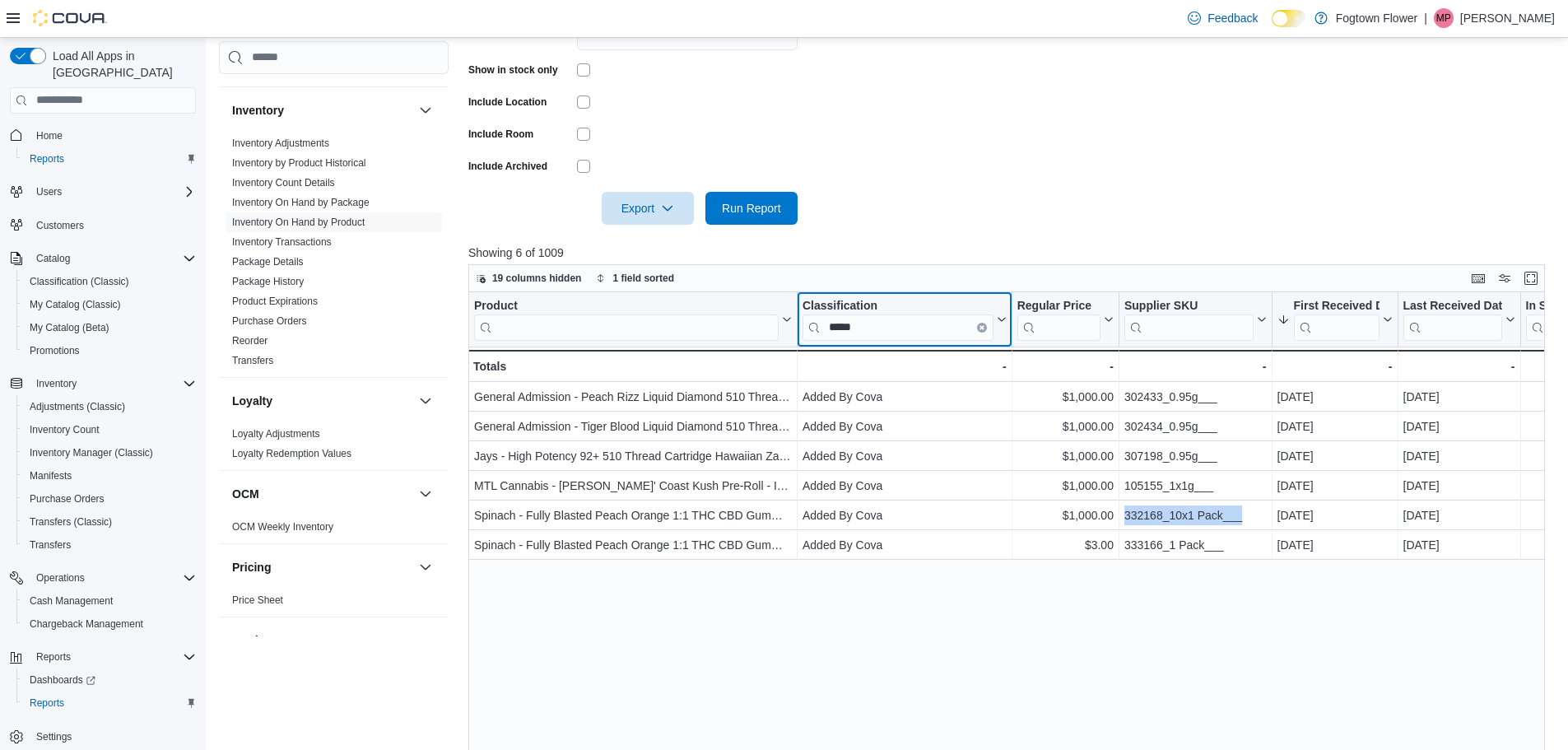
click at [985, 324] on button "Clear input" at bounding box center [981, 326] width 10 height 10
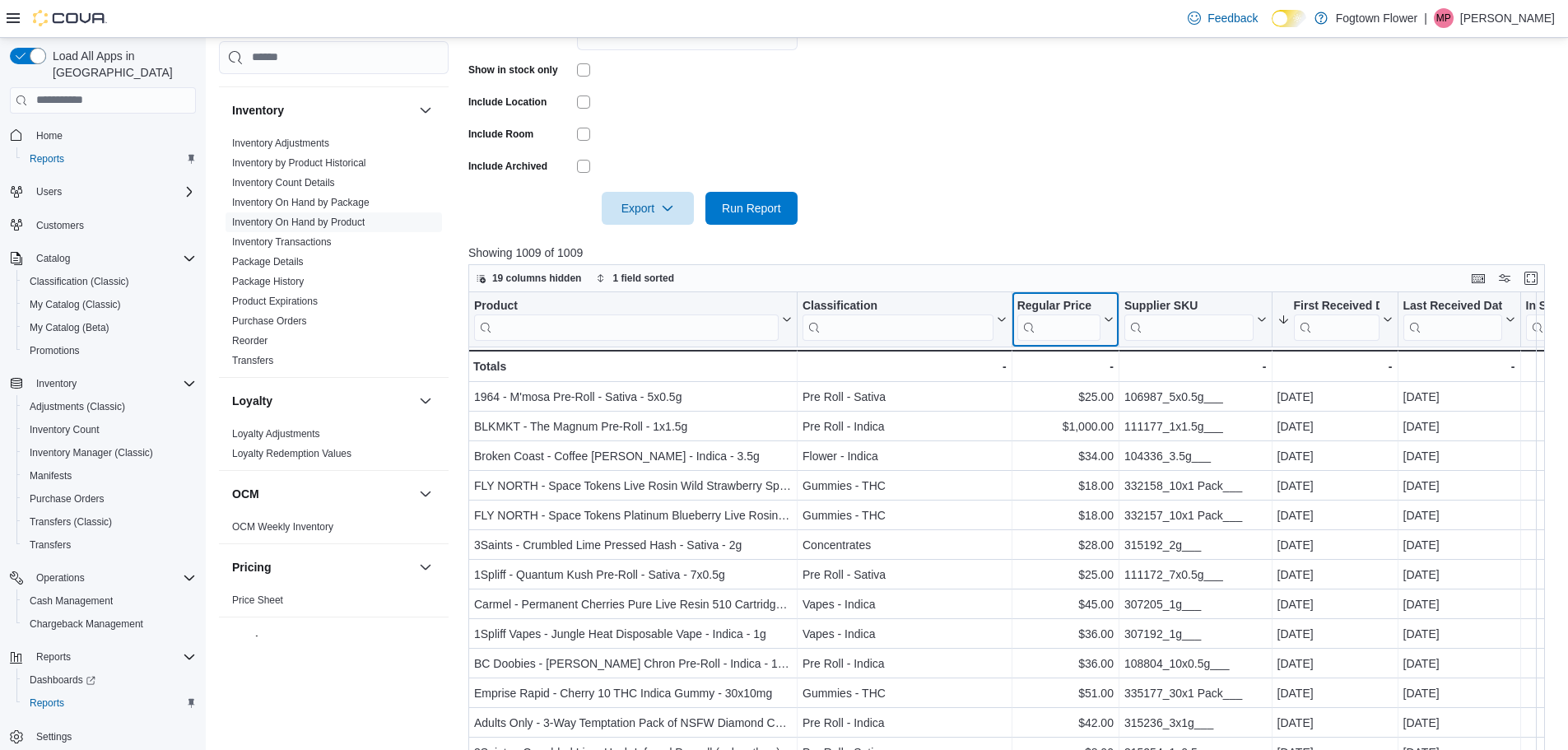
click at [1054, 324] on input "search" at bounding box center [1059, 326] width 83 height 26
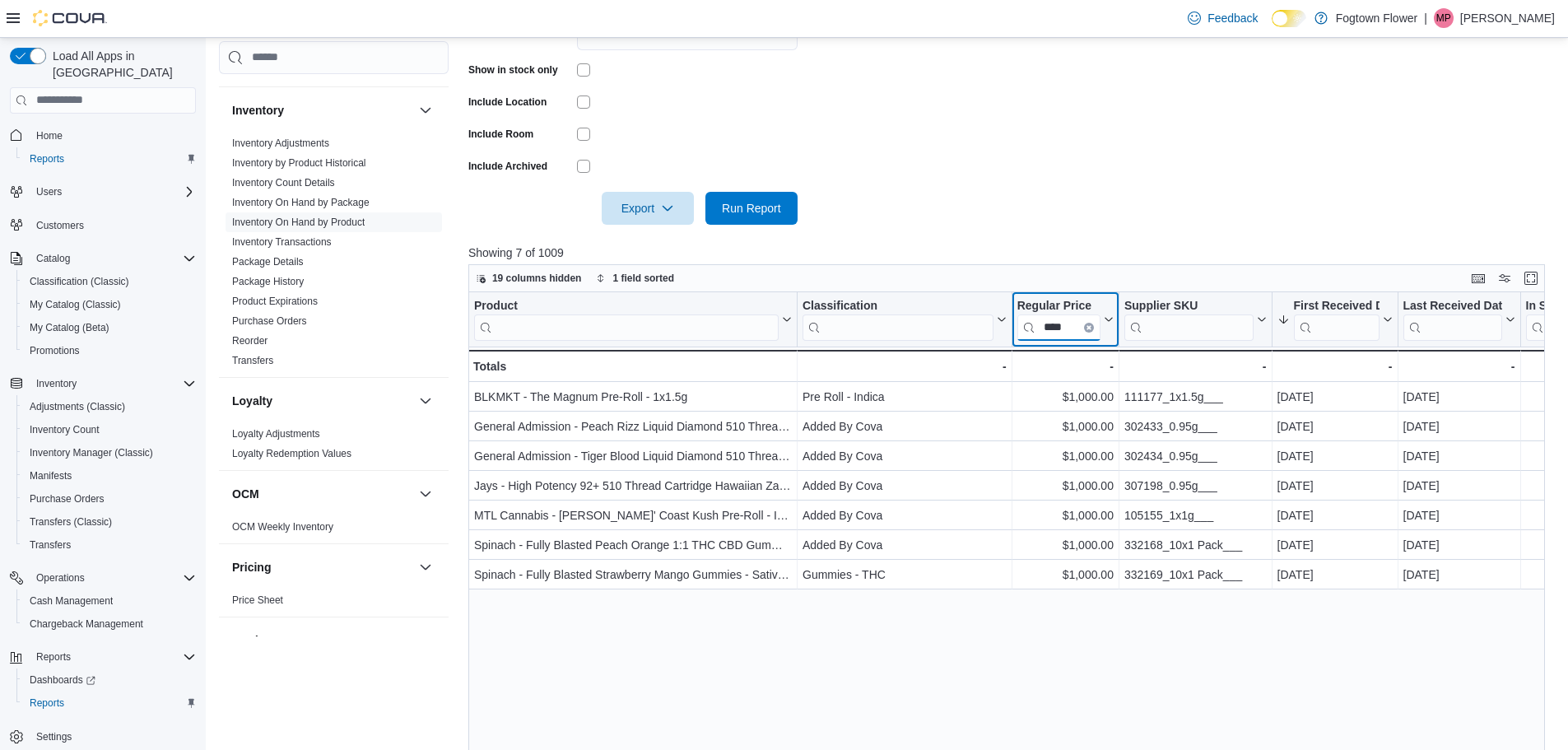
type input "****"
click at [1081, 208] on form "Locations Finch Classifications All Classifications Products All Products Brand…" at bounding box center [1012, 52] width 1089 height 346
click at [1239, 664] on div "Product Click to view column header actions Classification Click to view column…" at bounding box center [1012, 578] width 1089 height 572
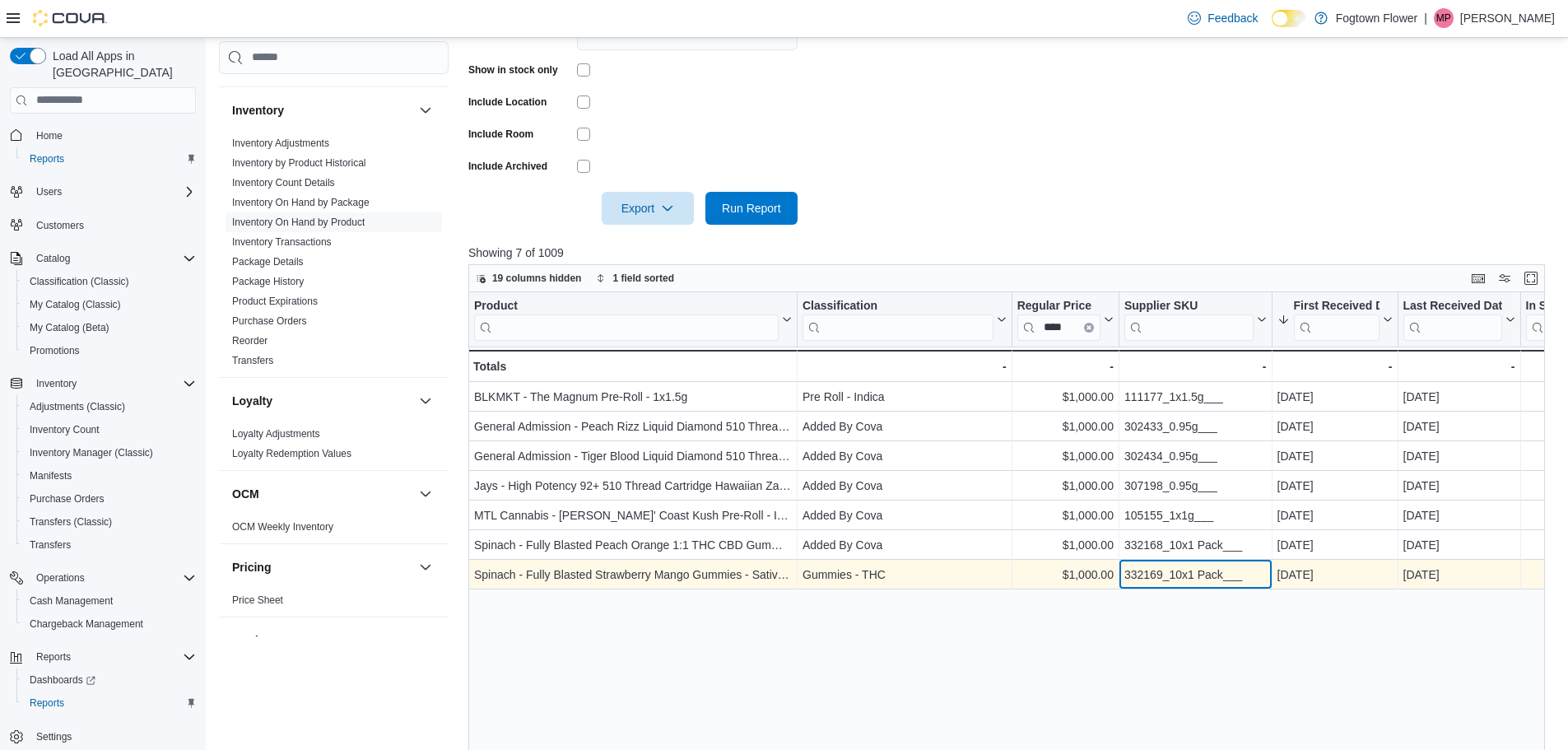
click at [1210, 573] on div "332169_10x1 Pack___" at bounding box center [1195, 574] width 143 height 20
click at [1230, 580] on div "332169_10x1 Pack___" at bounding box center [1195, 574] width 143 height 20
click at [1229, 580] on div "332169_10x1 Pack___" at bounding box center [1195, 574] width 143 height 20
click at [1230, 580] on div "332169_10x1 Pack___" at bounding box center [1195, 574] width 143 height 20
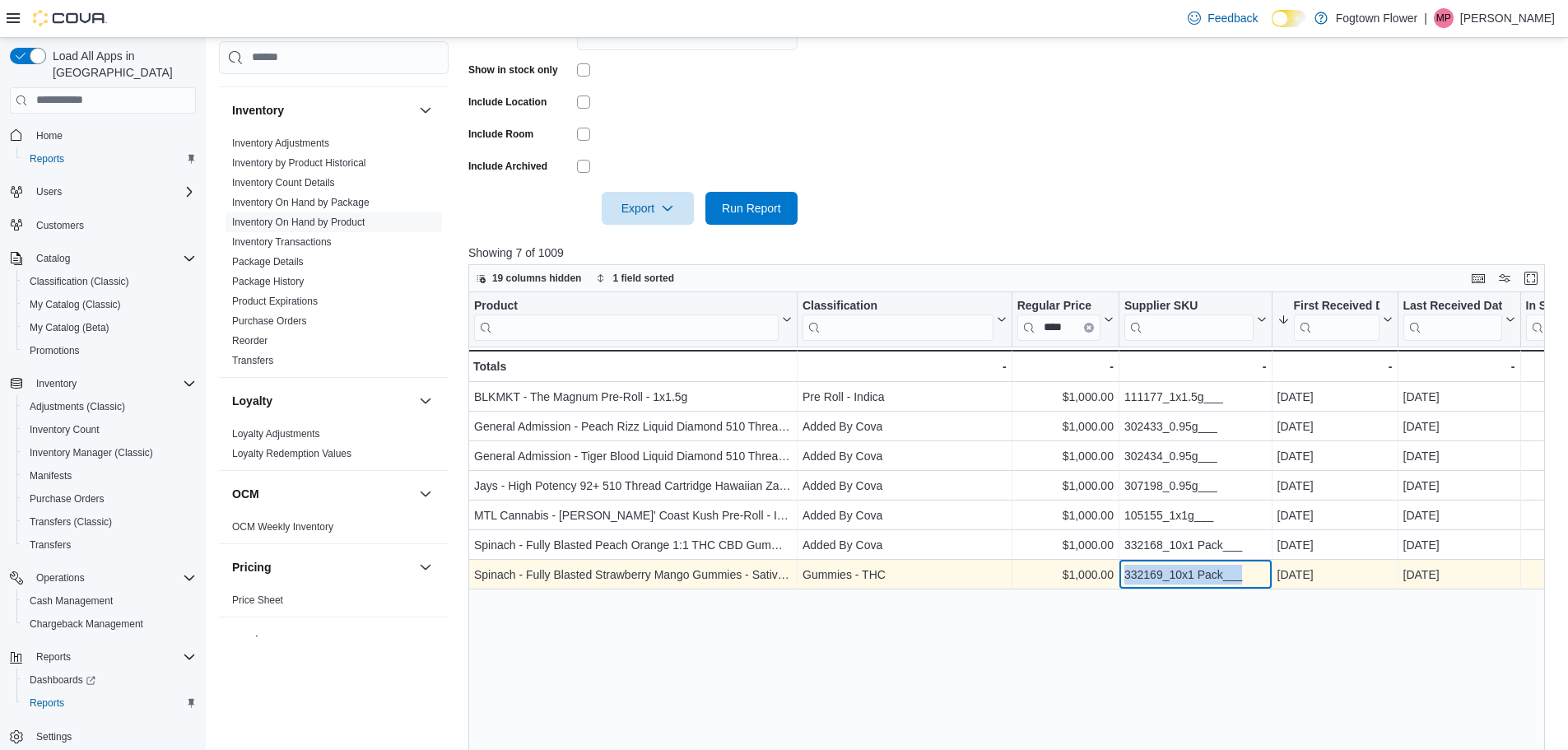
click at [1230, 580] on div "332169_10x1 Pack___" at bounding box center [1195, 574] width 143 height 20
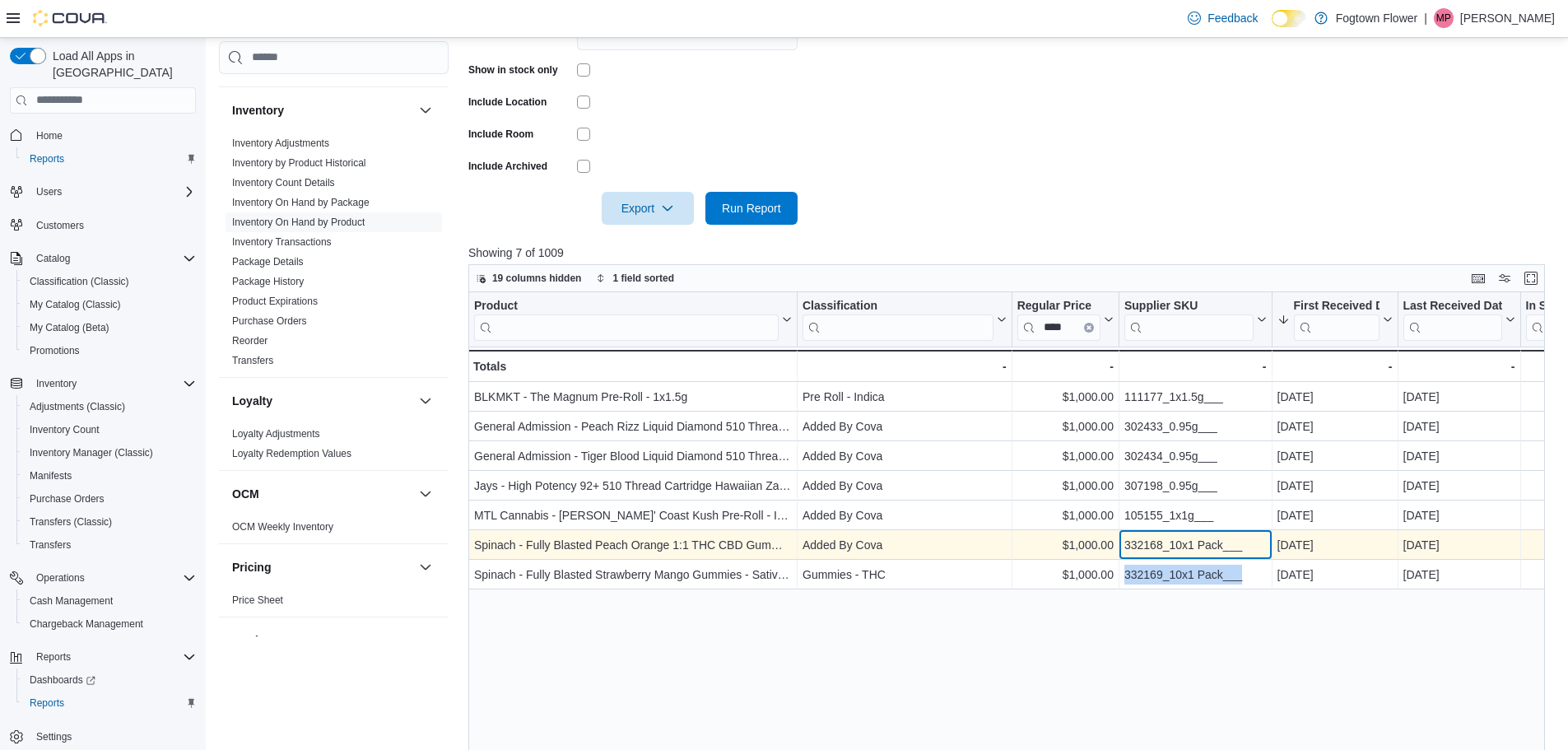
click at [1199, 538] on div "332168_10x1 Pack___" at bounding box center [1195, 544] width 143 height 20
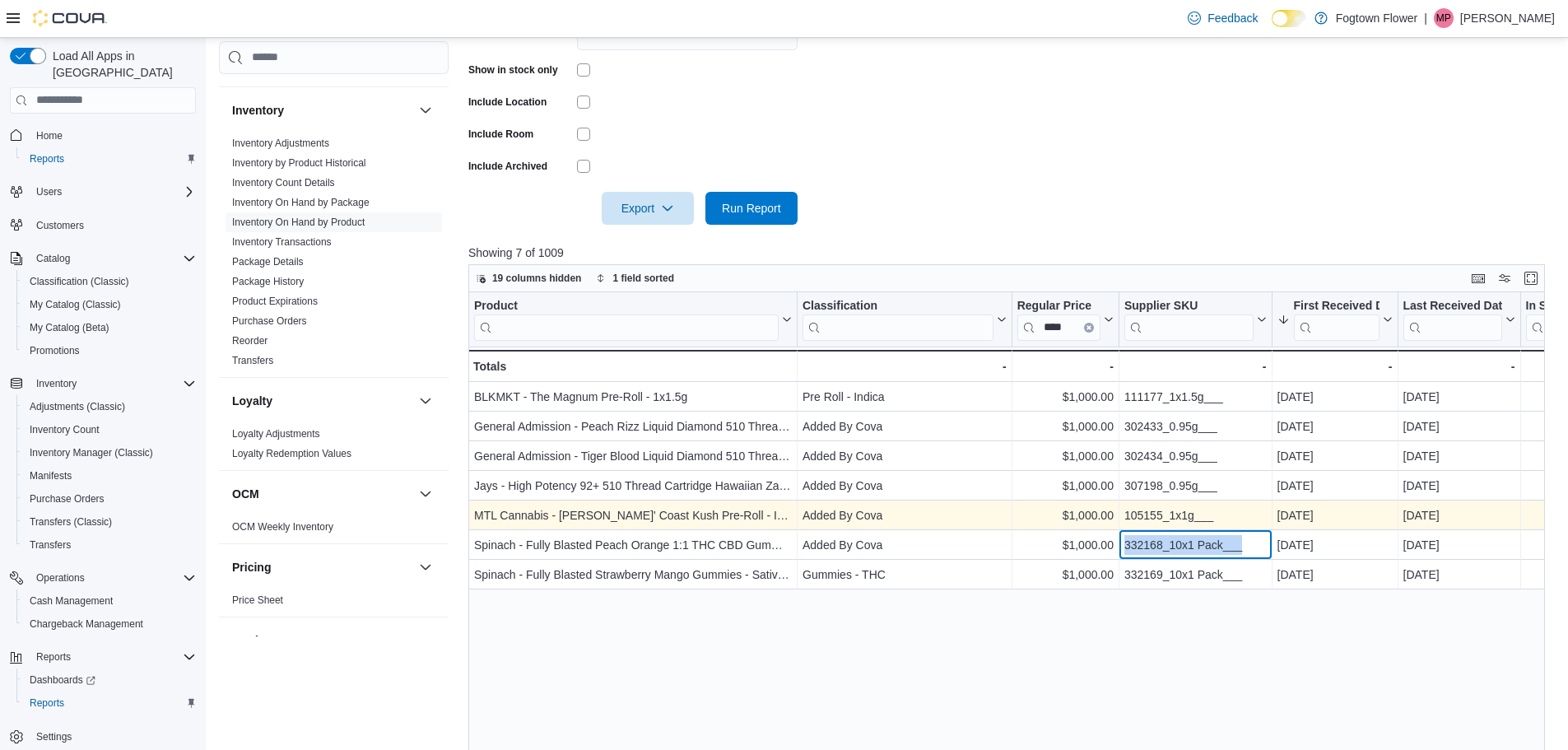
copy div "332168_10x1 Pack___"
click at [1166, 521] on div "105155_1x1g___" at bounding box center [1195, 515] width 143 height 20
click at [1168, 516] on div "105155_1x1g___" at bounding box center [1195, 515] width 143 height 20
click at [1170, 516] on div "105155_1x1g___" at bounding box center [1195, 515] width 143 height 20
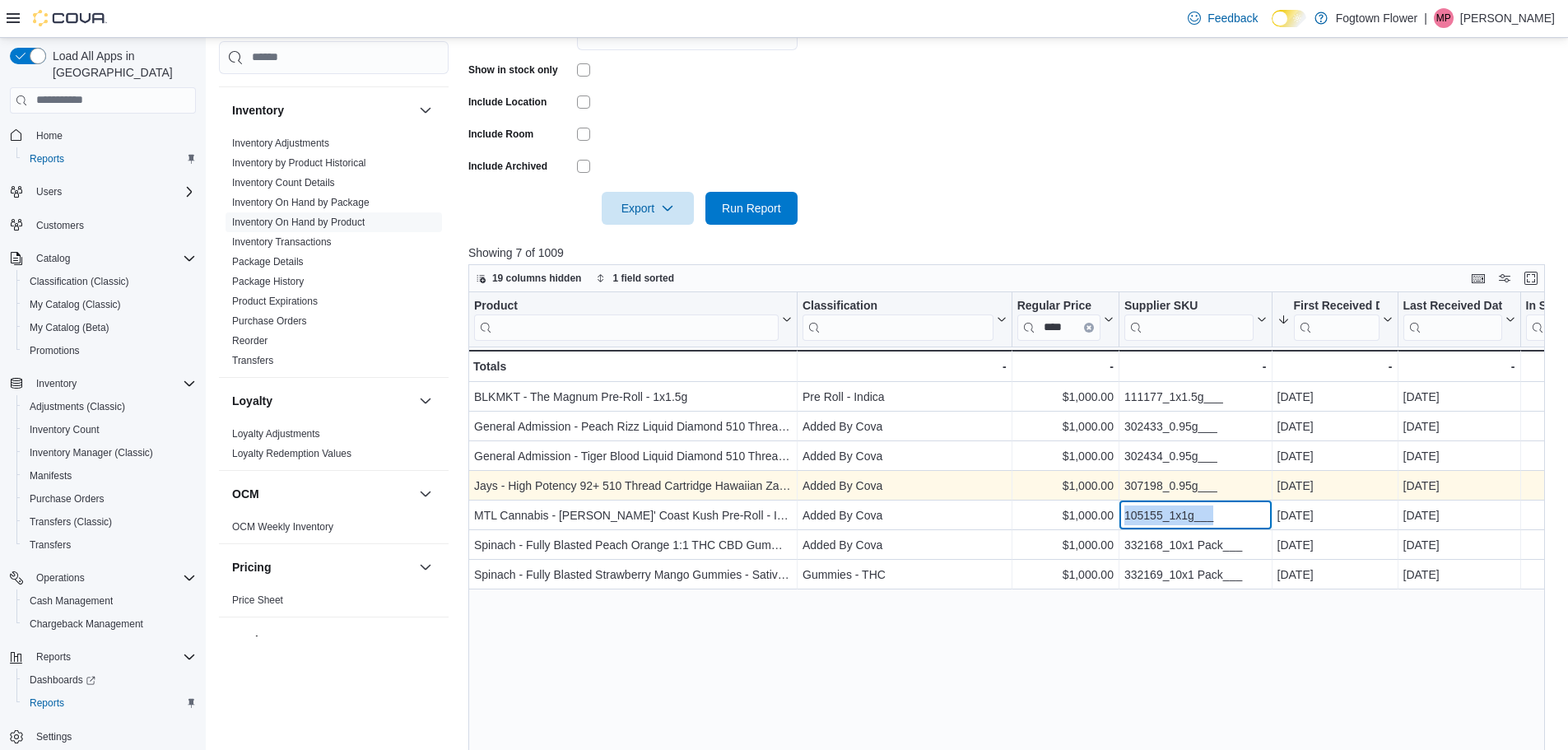
copy div "105155_1x1g___"
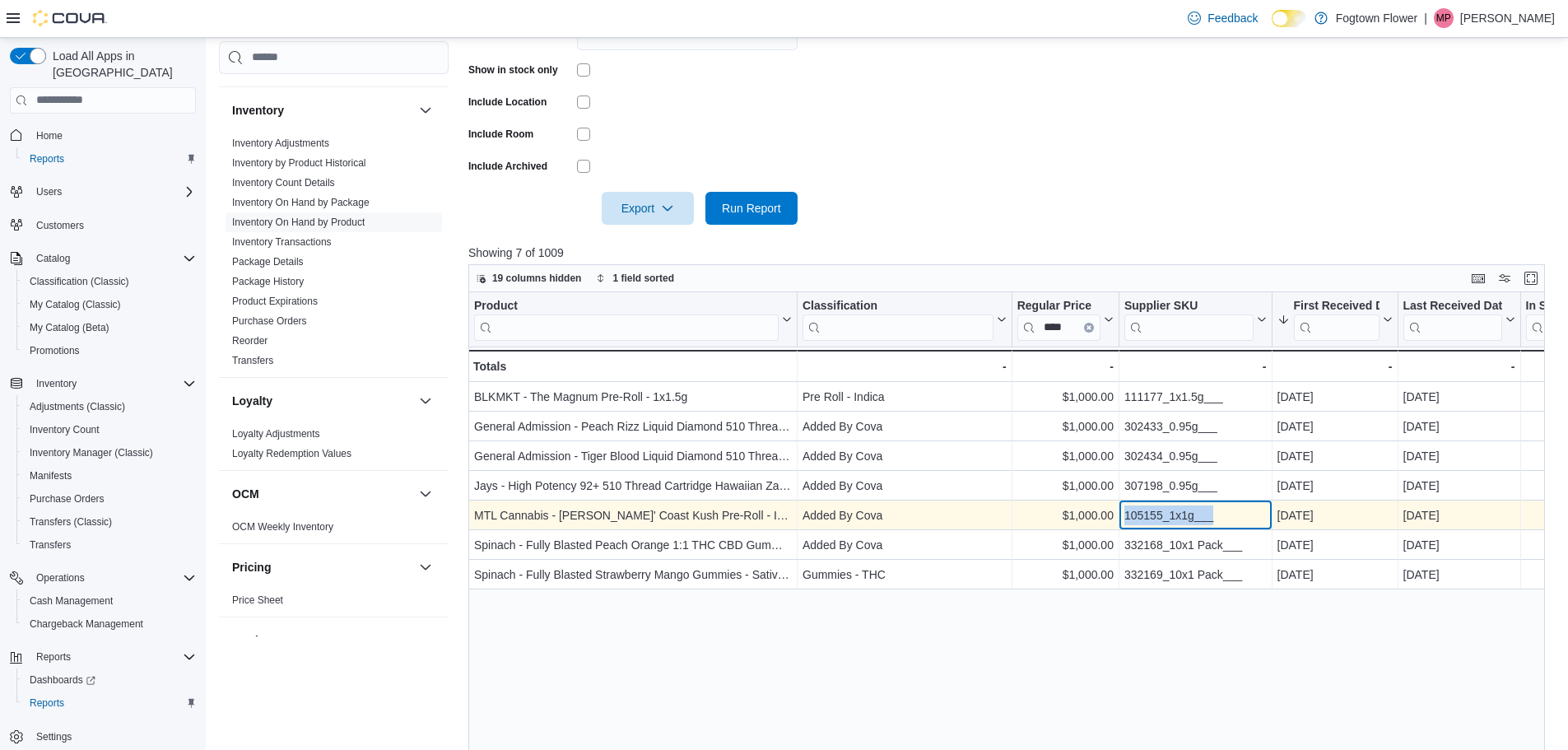
click at [1178, 512] on div "105155_1x1g___" at bounding box center [1195, 515] width 143 height 20
copy div "105155_1x1g___"
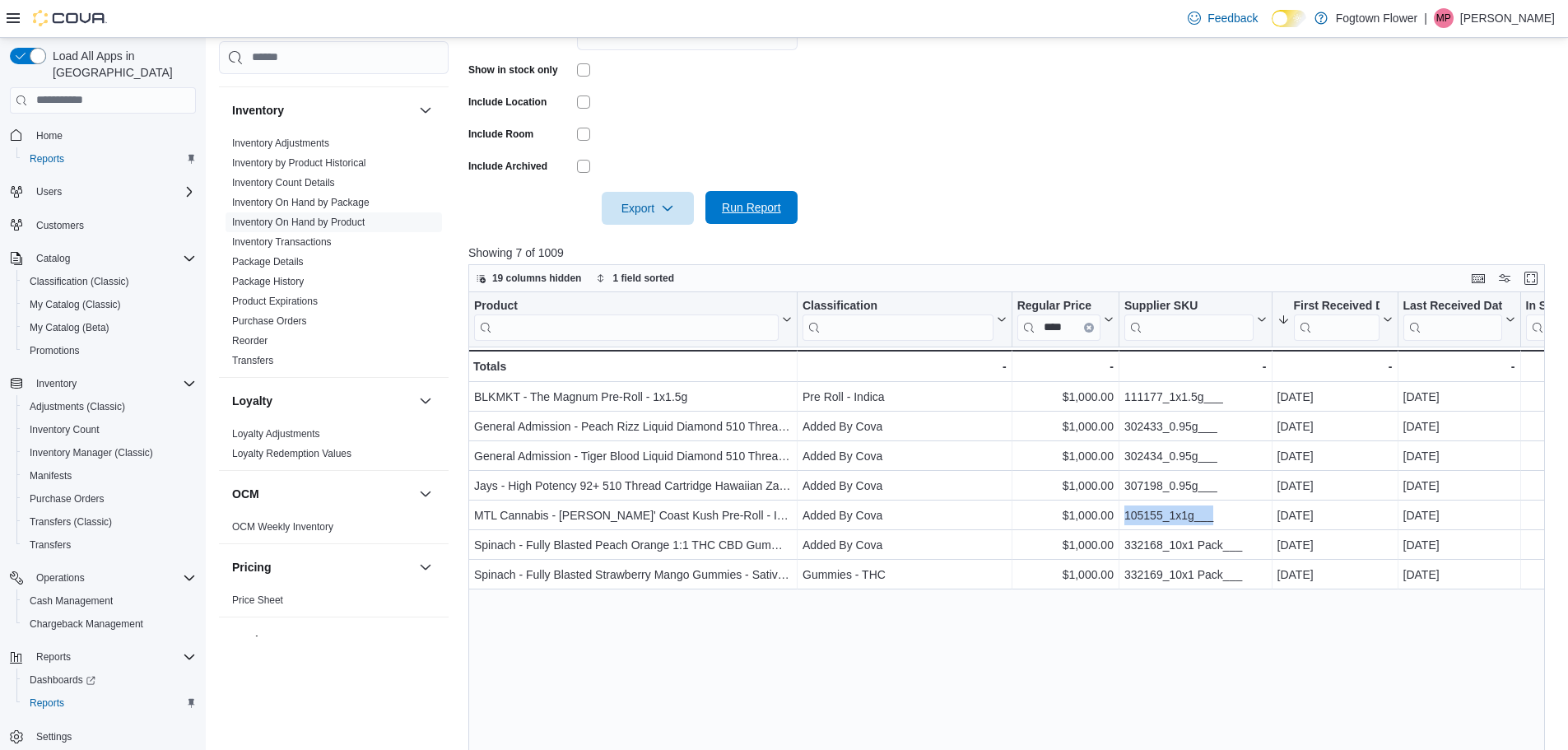
click at [757, 221] on span "Run Report" at bounding box center [752, 208] width 73 height 33
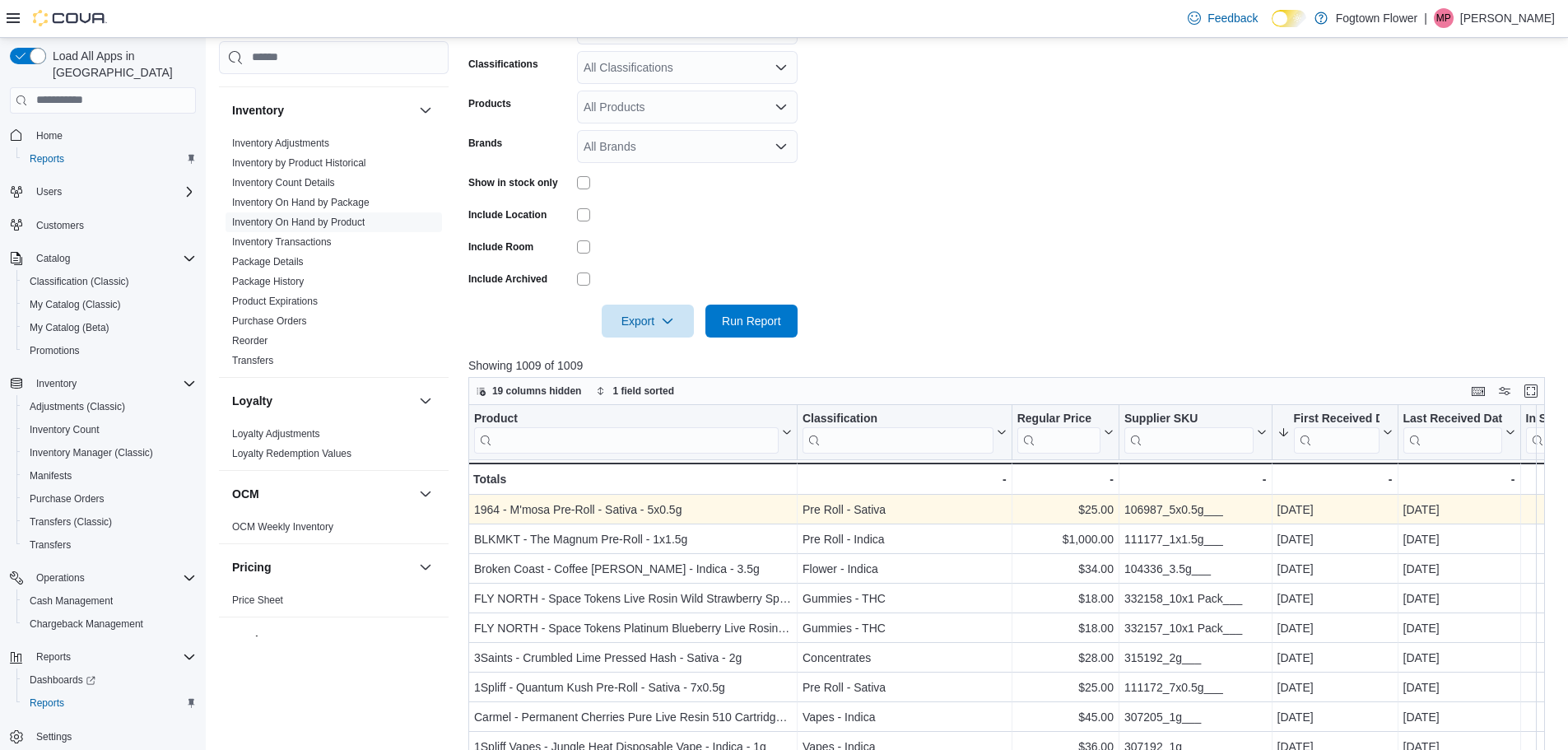
scroll to position [456, 0]
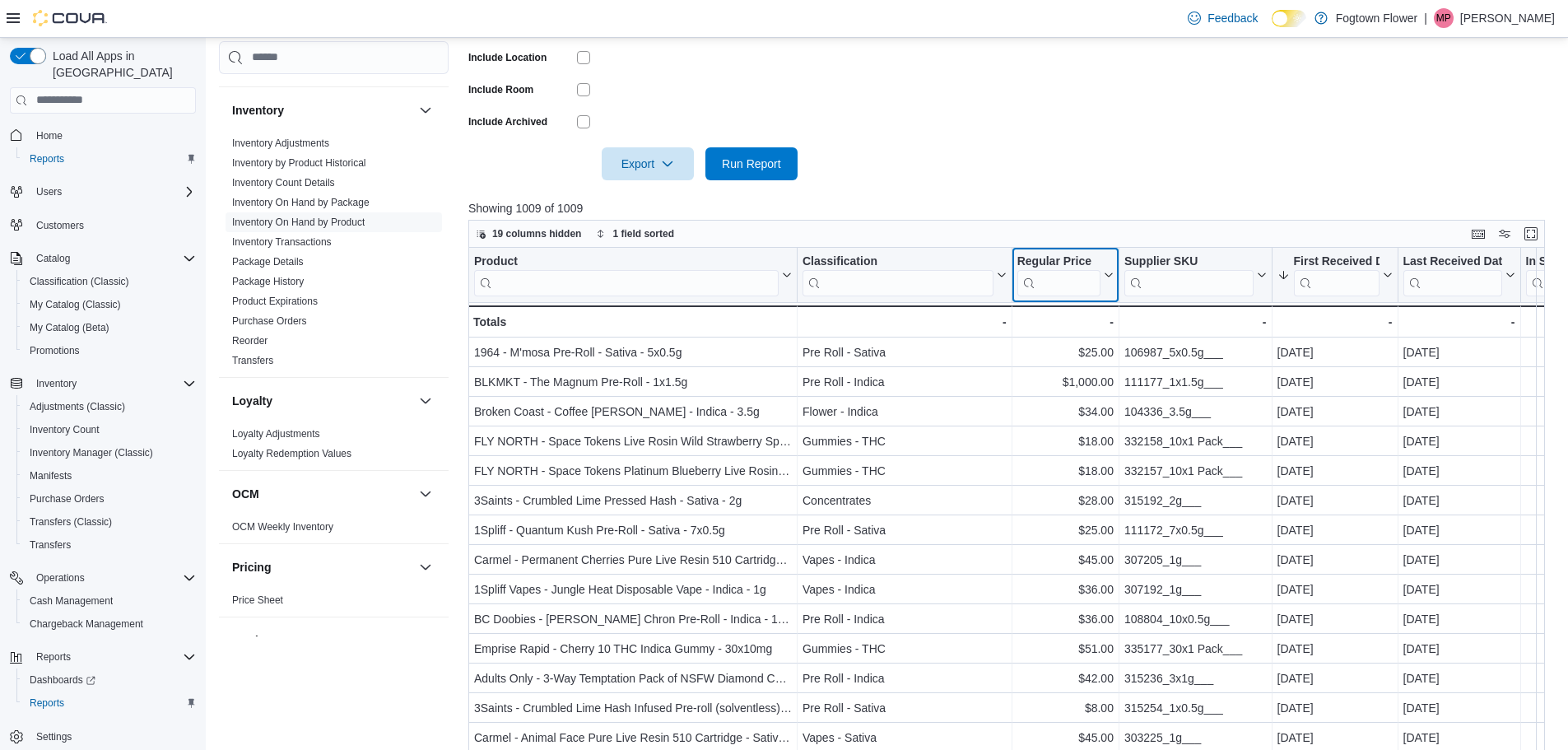
click at [1076, 286] on input "search" at bounding box center [1059, 282] width 83 height 26
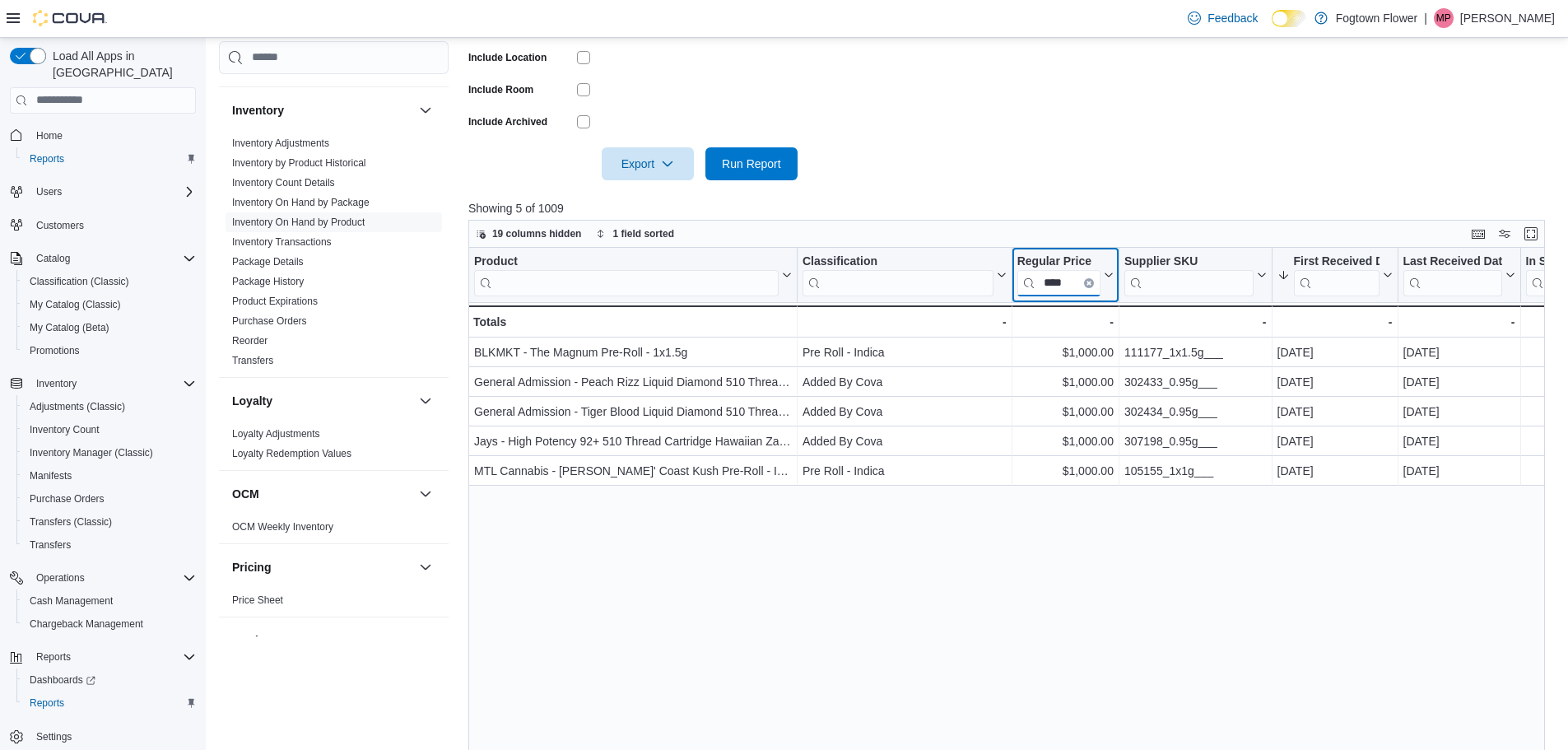
type input "****"
click at [1096, 182] on div "Report Hide Parameters Locations Finch Classifications All Classifications Prod…" at bounding box center [1012, 300] width 1089 height 1037
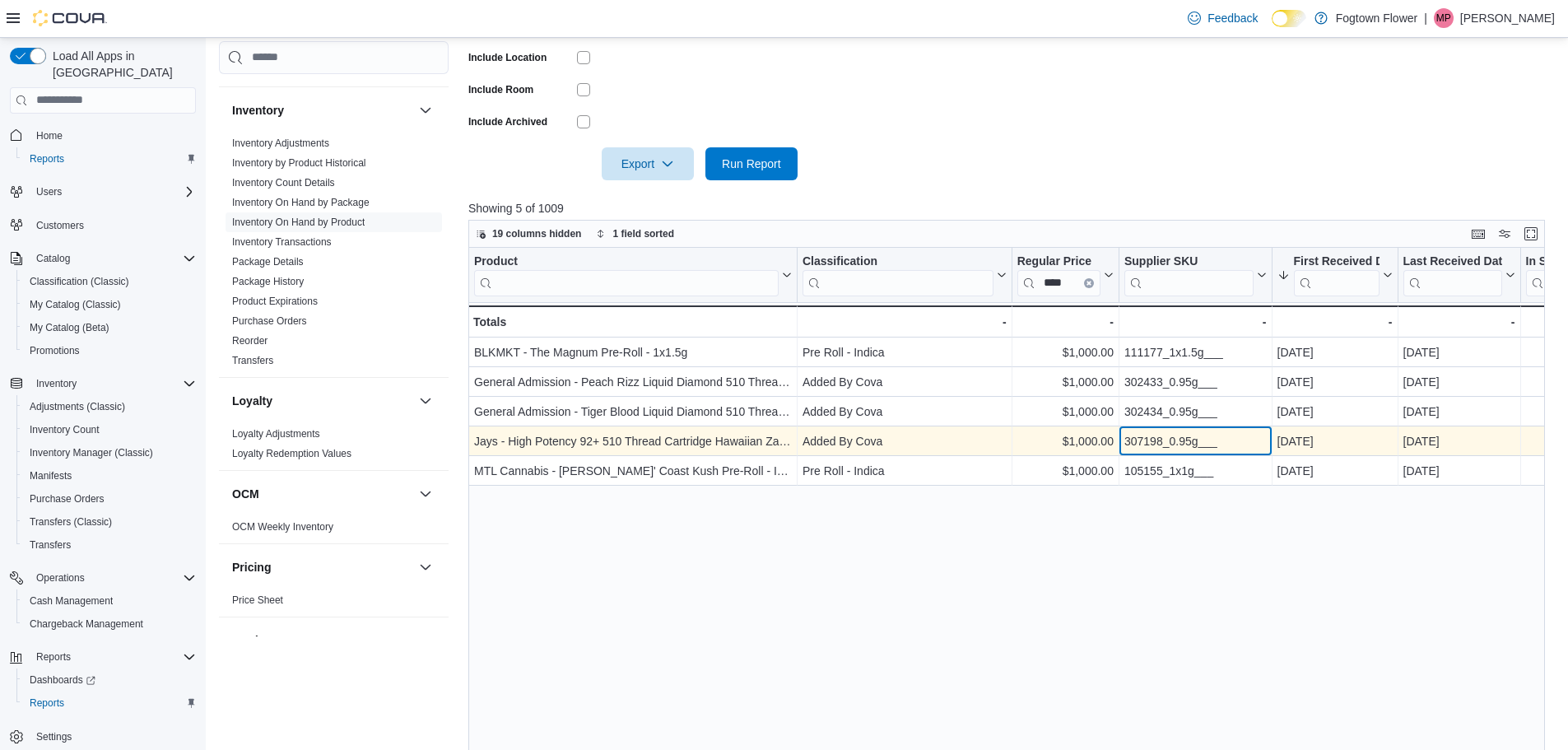
click at [1154, 439] on div "307198_0.95g___" at bounding box center [1195, 440] width 143 height 20
copy div "307198_0.95g___"
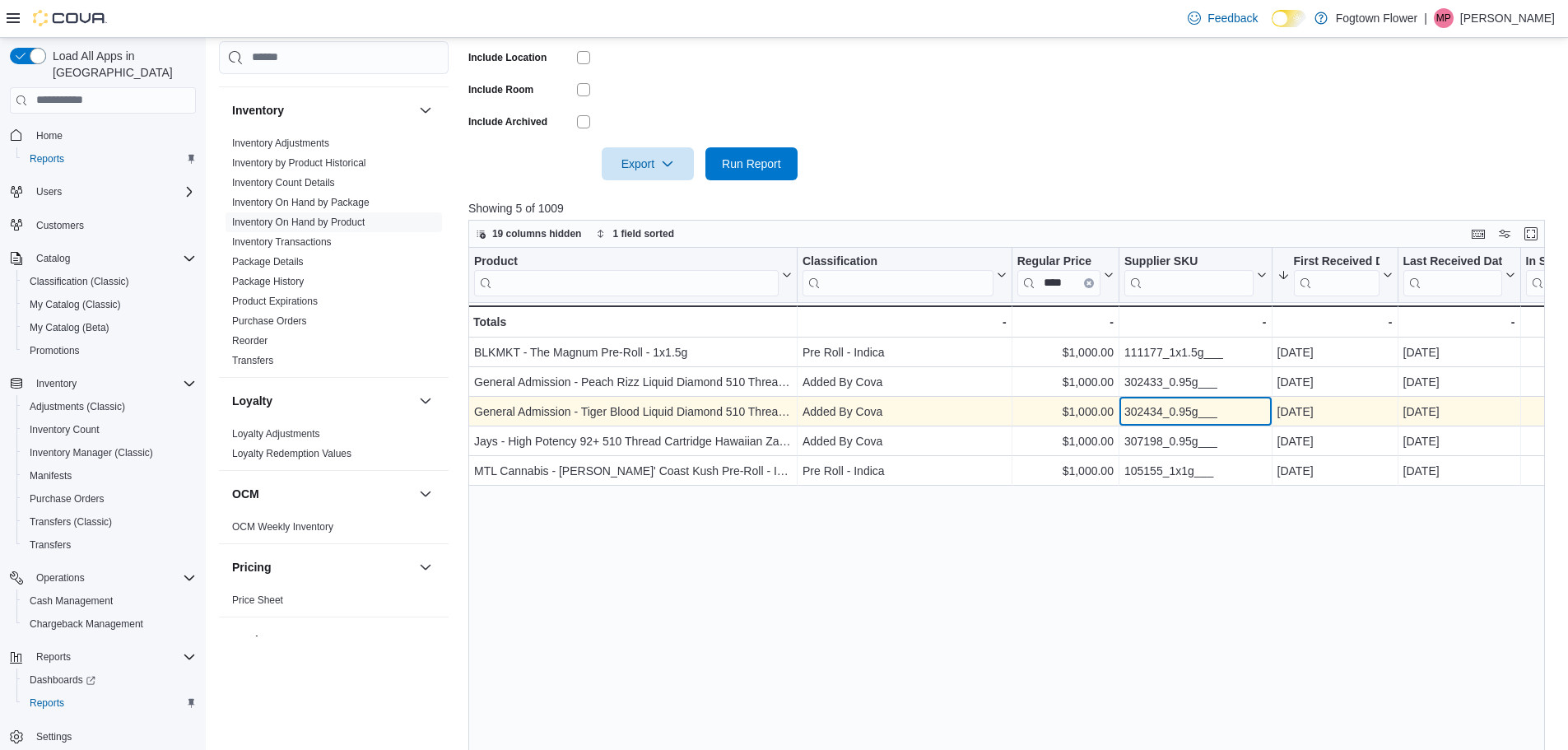
click at [1192, 407] on div "302434_0.95g___" at bounding box center [1195, 411] width 143 height 20
click at [1192, 407] on div "302434_0.95g___" at bounding box center [1195, 411] width 143 height 20
copy div "302434_0.95g___"
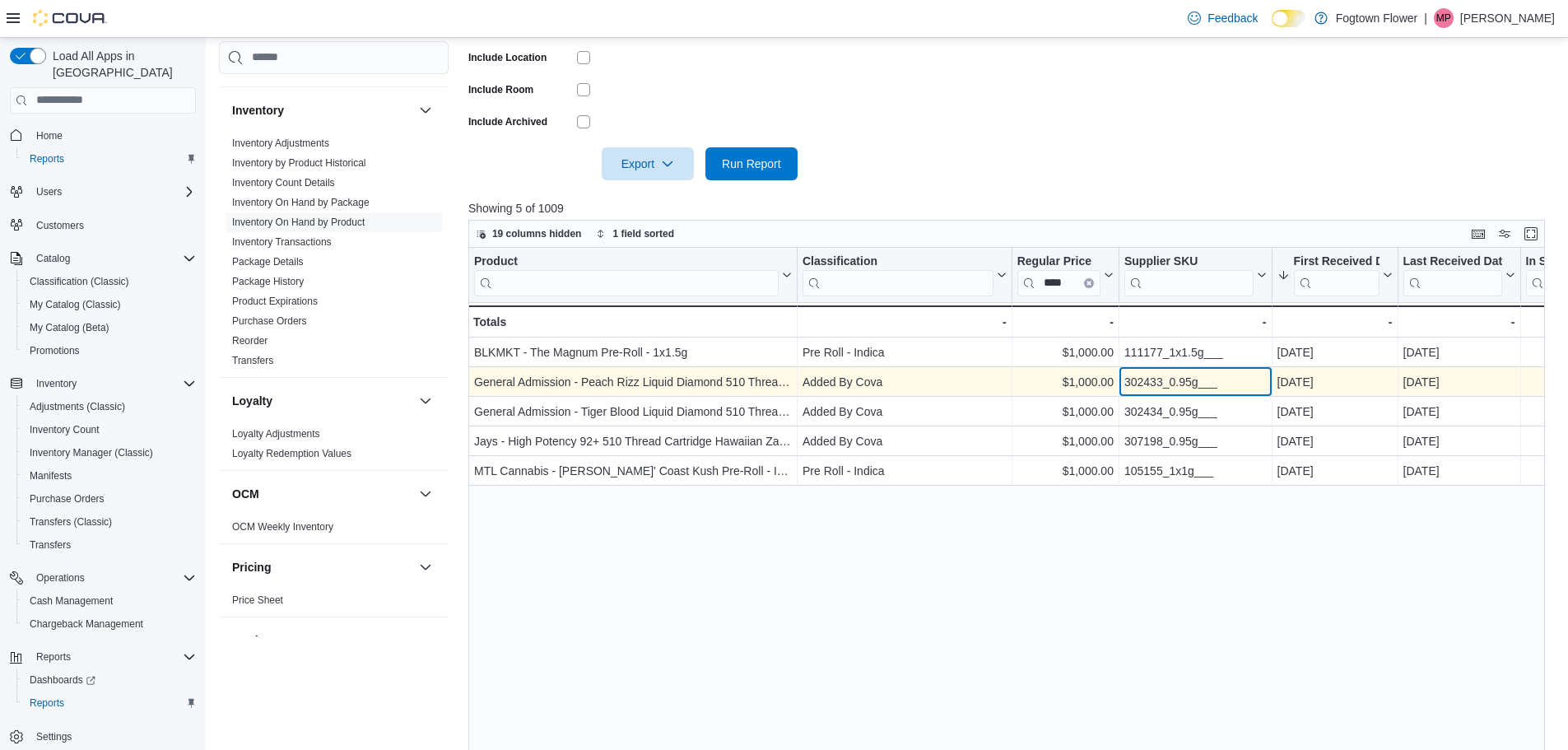
click at [1180, 384] on div "302433_0.95g___" at bounding box center [1195, 381] width 143 height 20
click at [1180, 383] on div "302433_0.95g___" at bounding box center [1195, 381] width 143 height 20
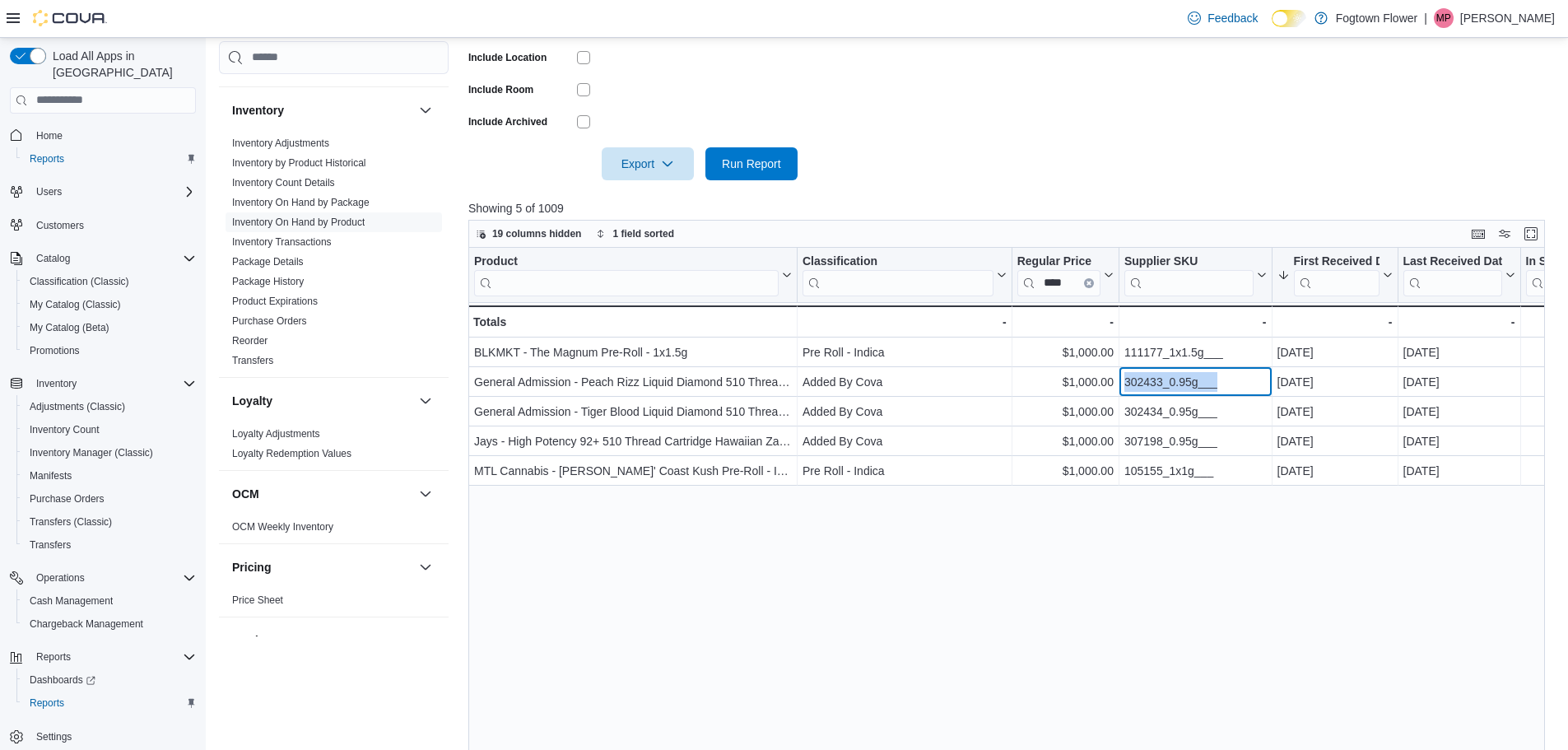
copy div "302433_0.95g___"
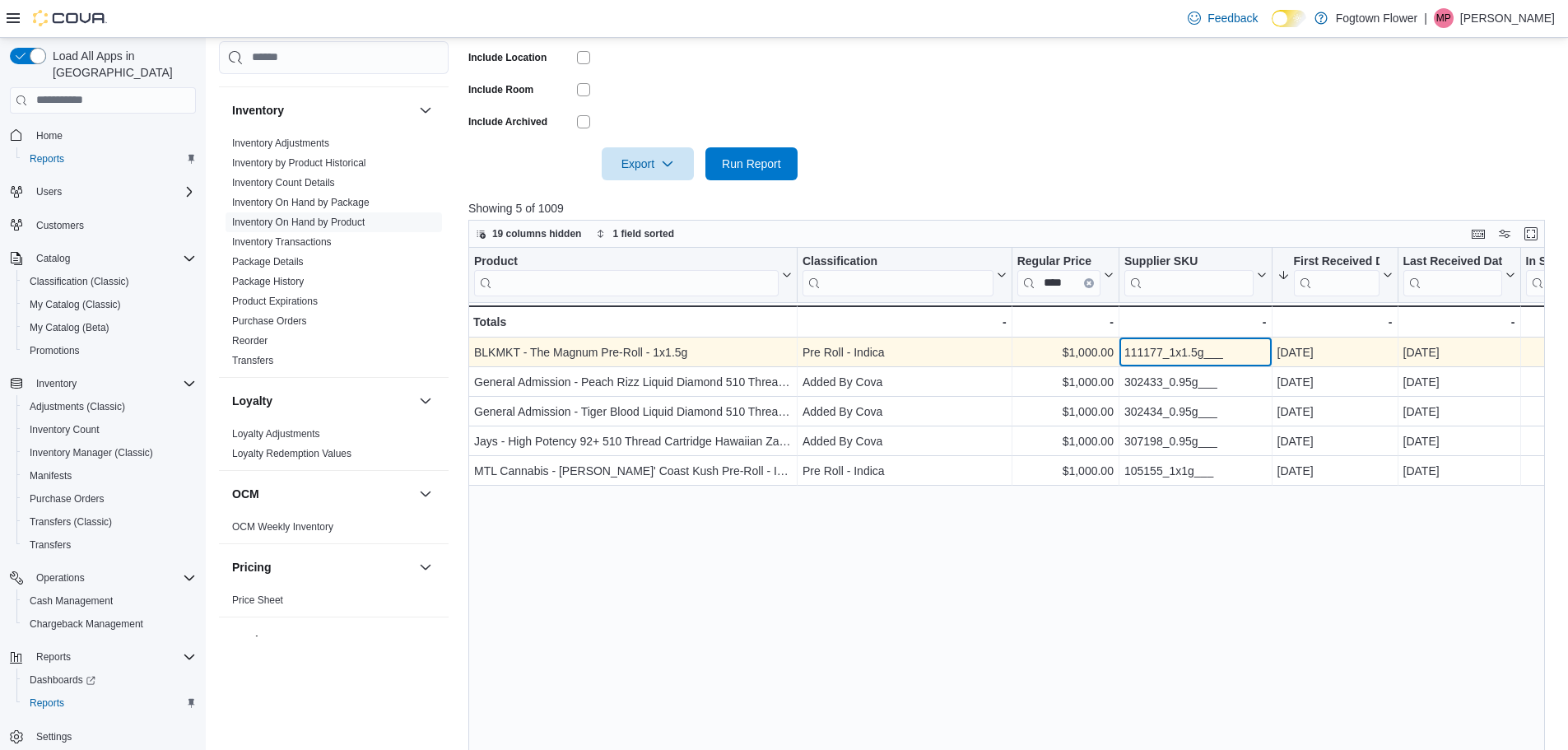
click at [1208, 353] on div "111177_1x1.5g___" at bounding box center [1195, 352] width 143 height 20
click at [1206, 355] on div "111177_1x1.5g___" at bounding box center [1195, 352] width 143 height 20
click at [1205, 355] on div "111177_1x1.5g___" at bounding box center [1195, 352] width 143 height 20
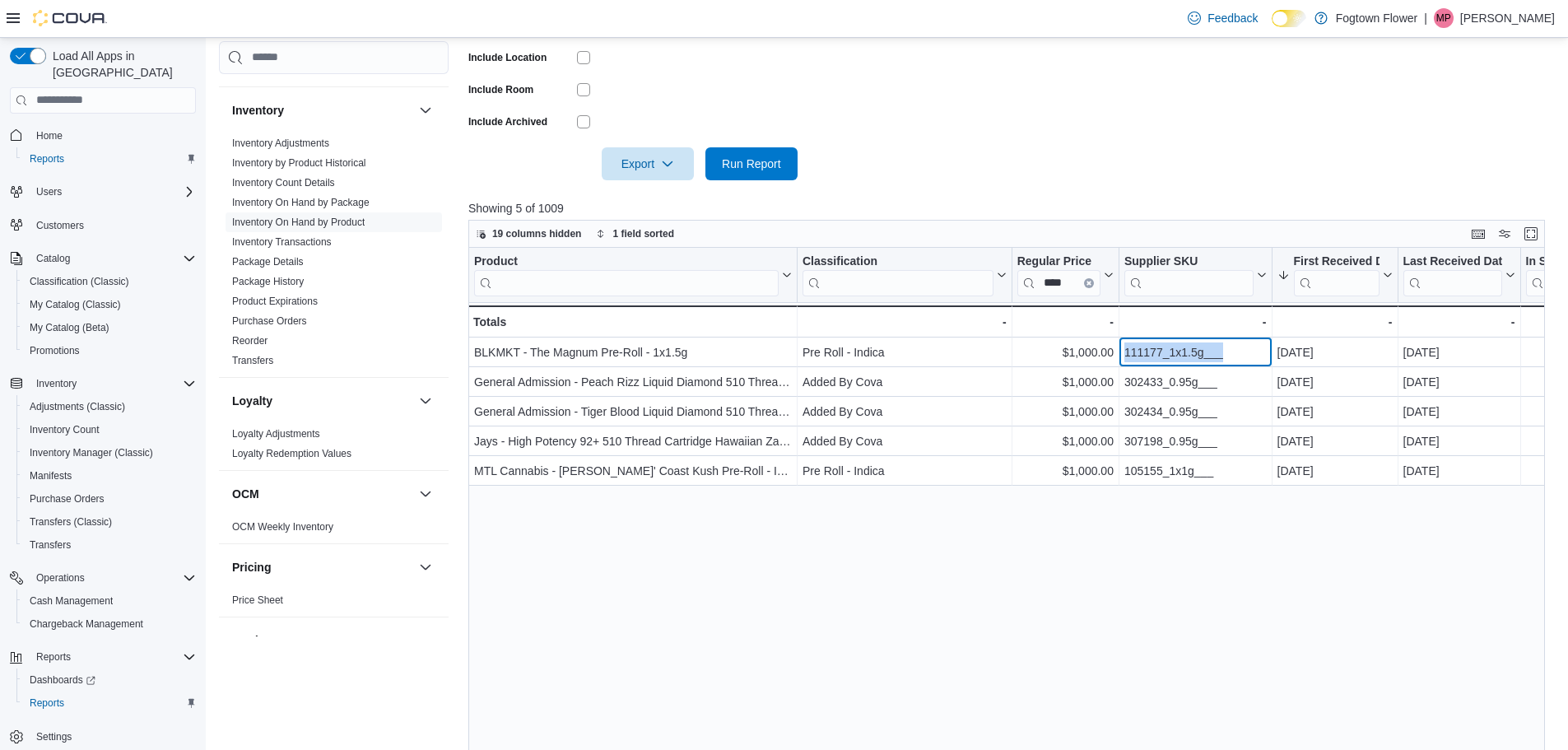
copy div "111177_1x1.5g___"
click at [1089, 279] on button "Clear input" at bounding box center [1089, 282] width 10 height 10
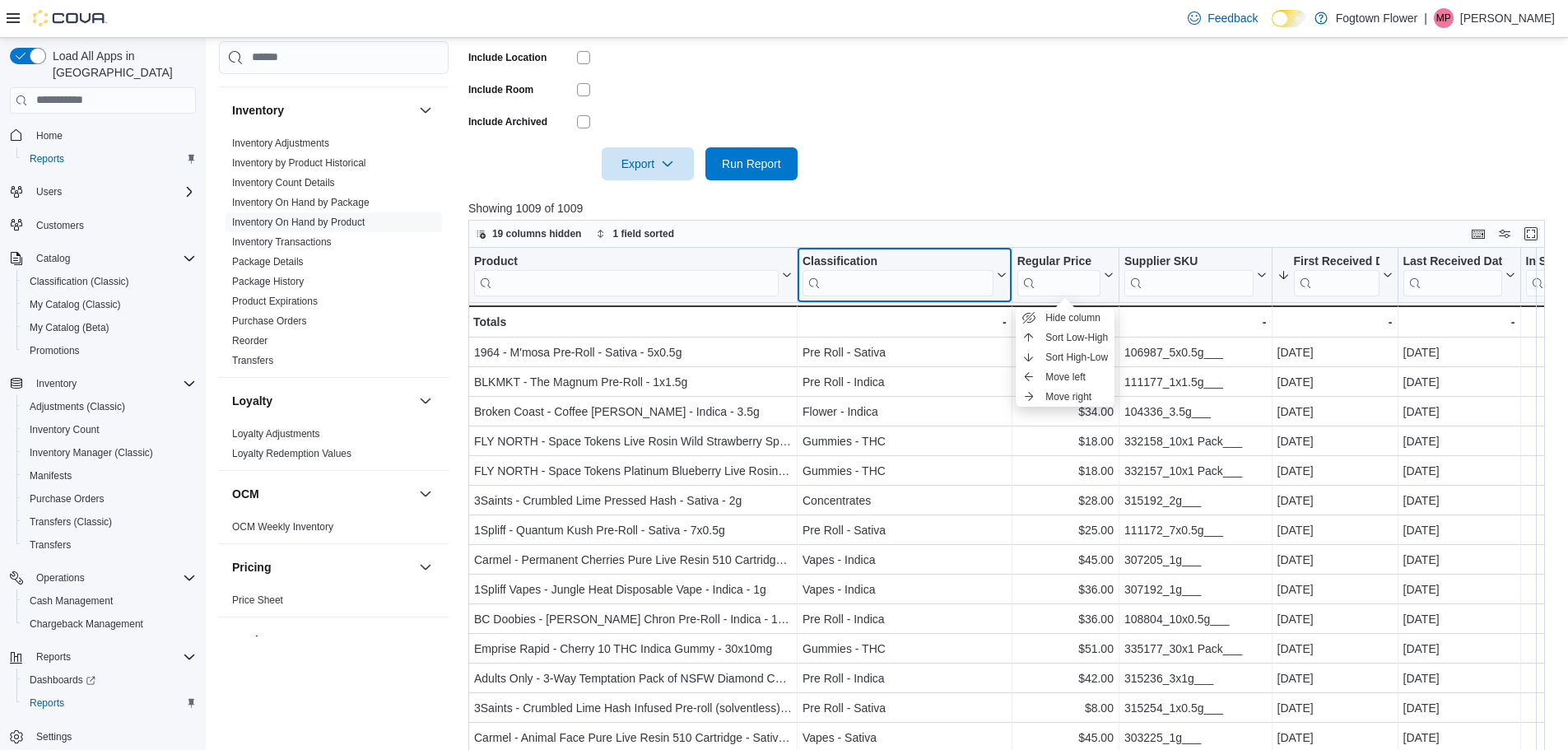
click at [966, 277] on input "search" at bounding box center [897, 282] width 191 height 26
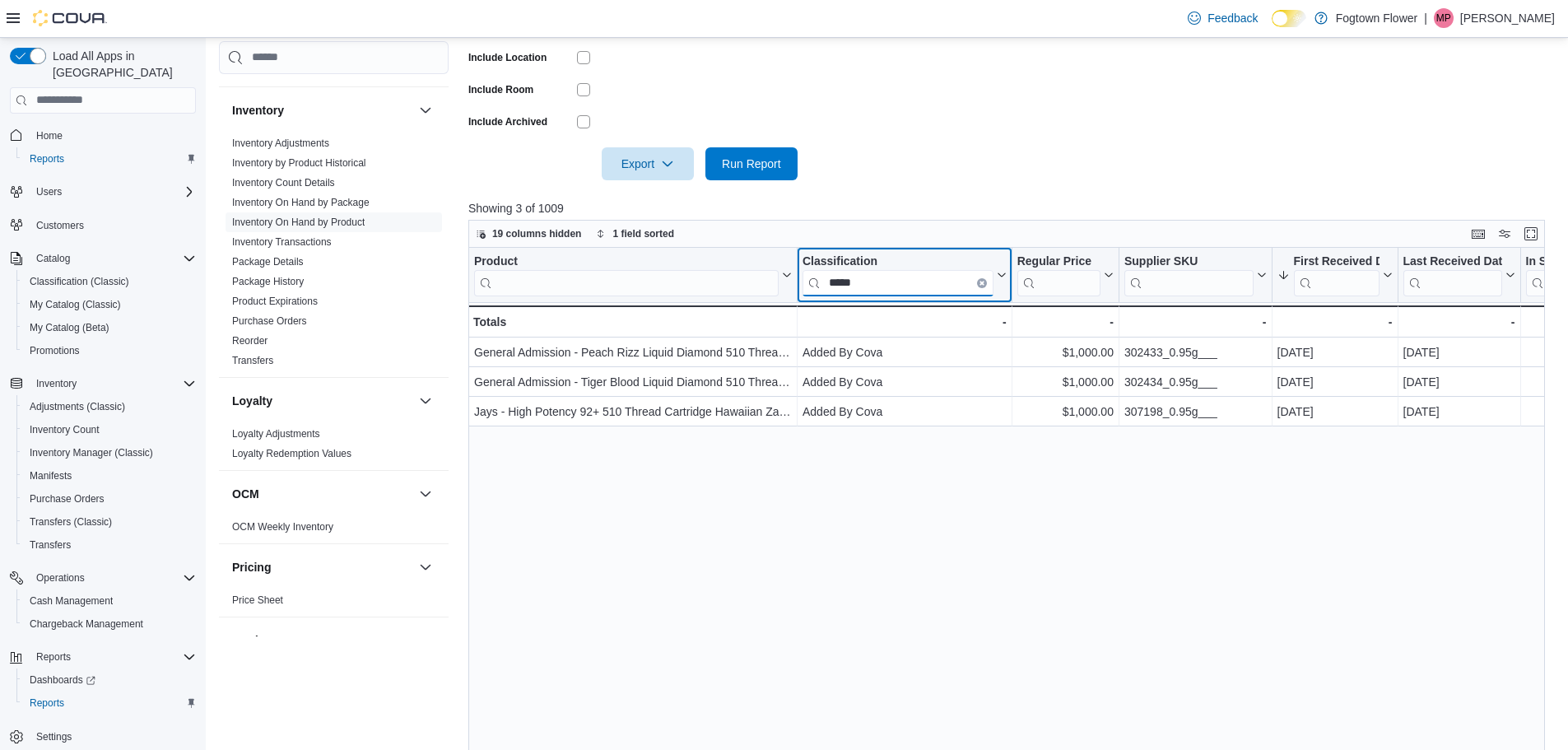
type input "*****"
click at [980, 280] on icon "Clear input" at bounding box center [982, 282] width 5 height 5
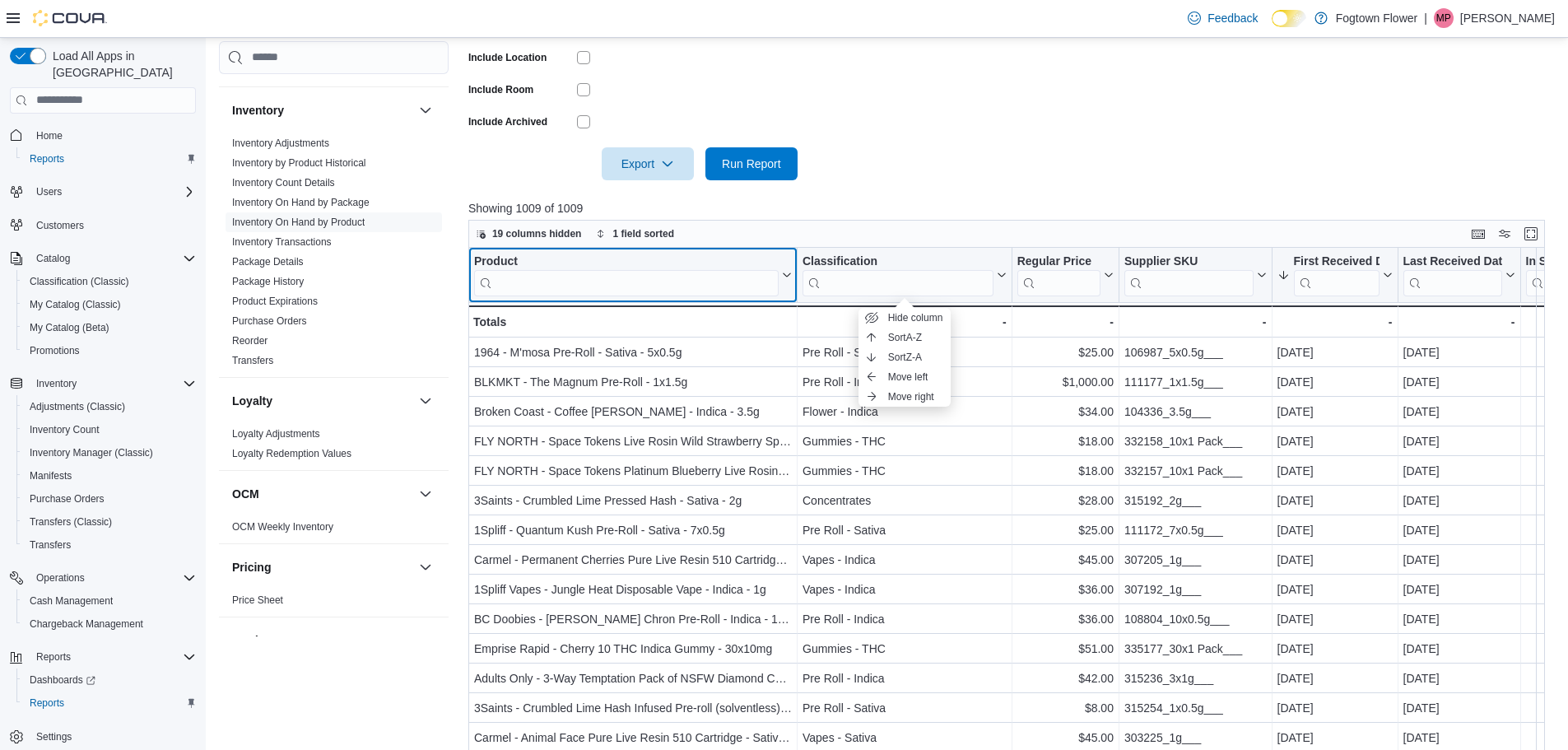
click at [748, 295] on input "search" at bounding box center [627, 282] width 305 height 26
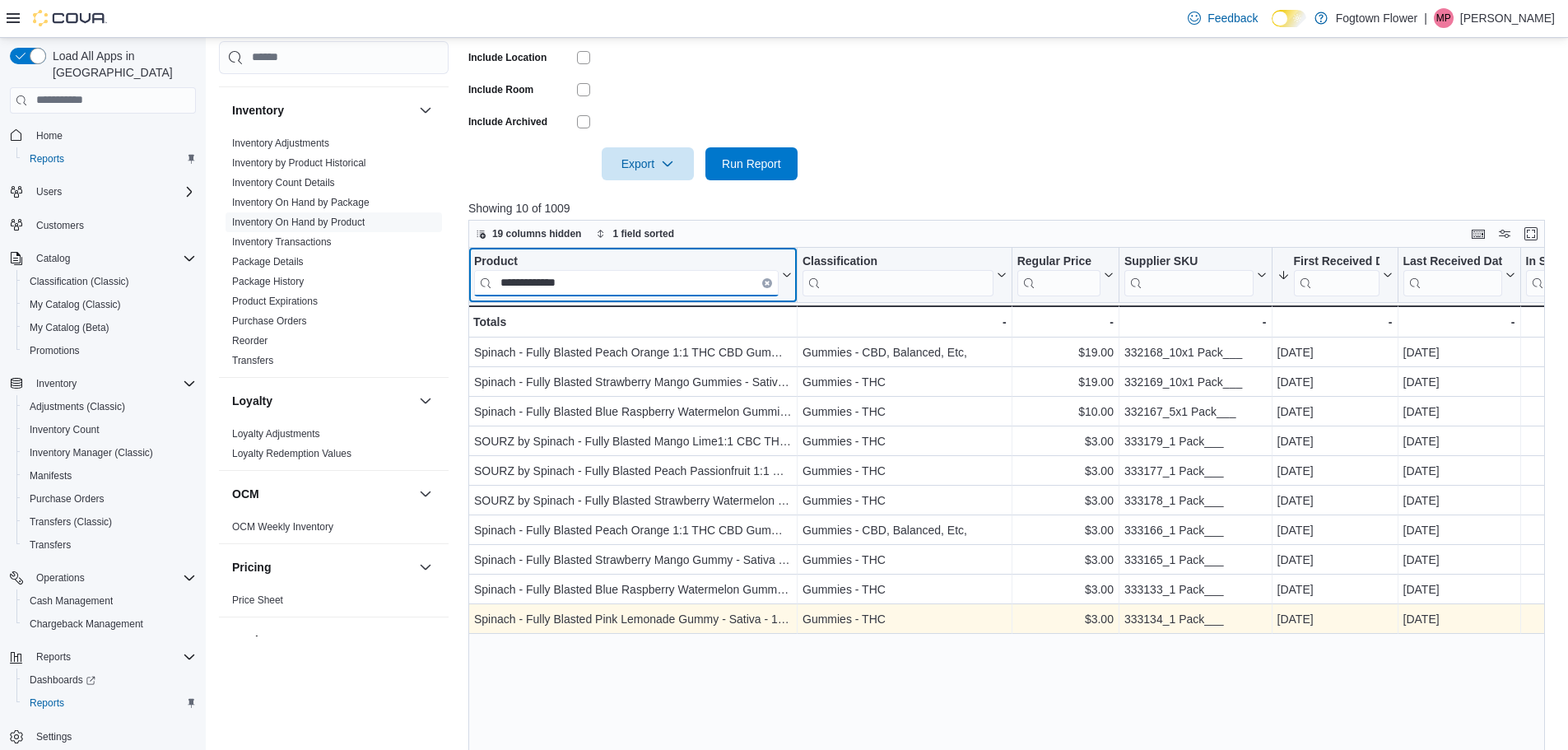
type input "**********"
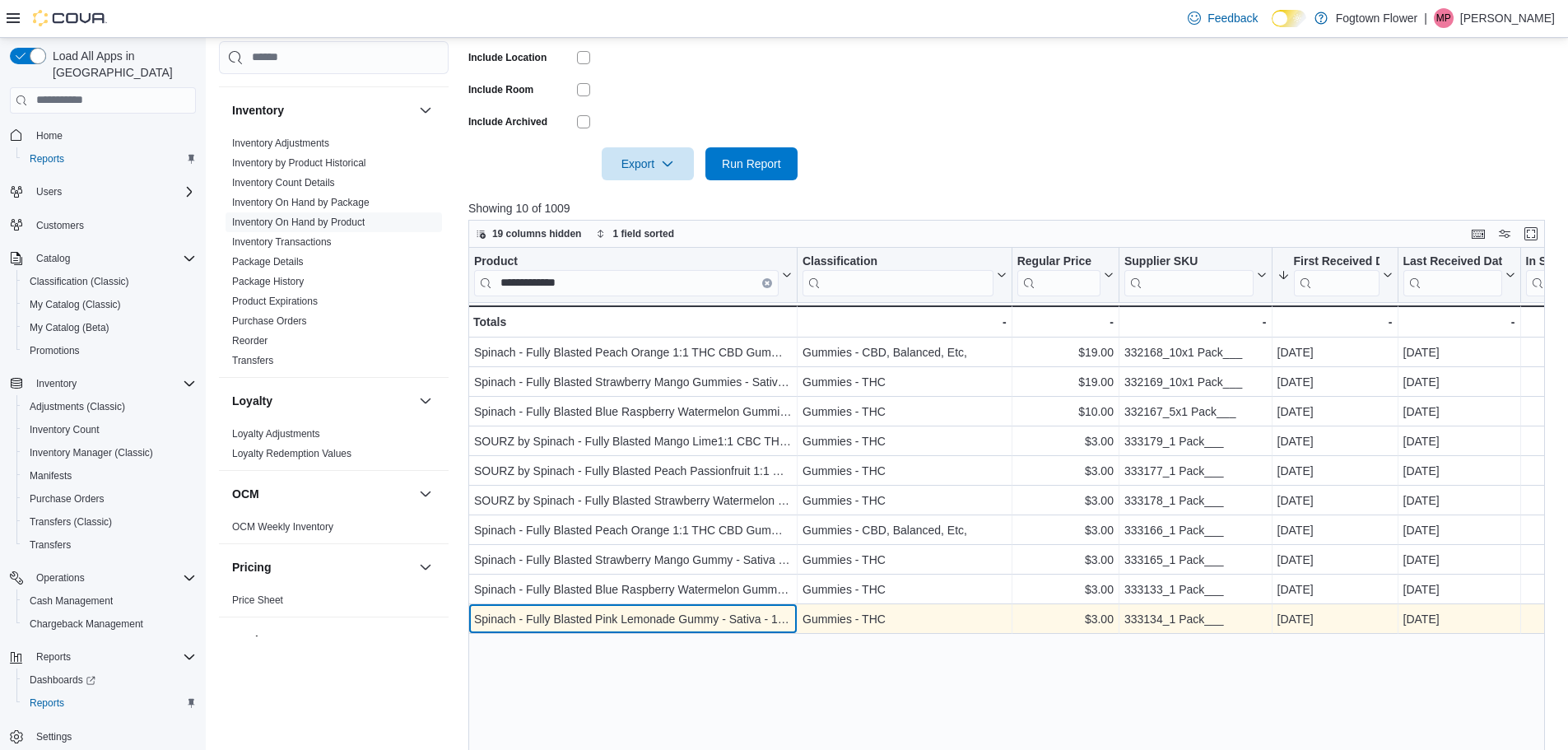
click at [743, 629] on div "Spinach - Fully Blasted Pink Lemonade Gummy - Sativa - 1x10mg" at bounding box center [633, 619] width 318 height 20
click at [749, 624] on div "Spinach - Fully Blasted Pink Lemonade Gummy - Sativa - 1x10mg" at bounding box center [633, 619] width 318 height 20
click at [749, 625] on div "Spinach - Fully Blasted Pink Lemonade Gummy - Sativa - 1x10mg" at bounding box center [633, 619] width 318 height 20
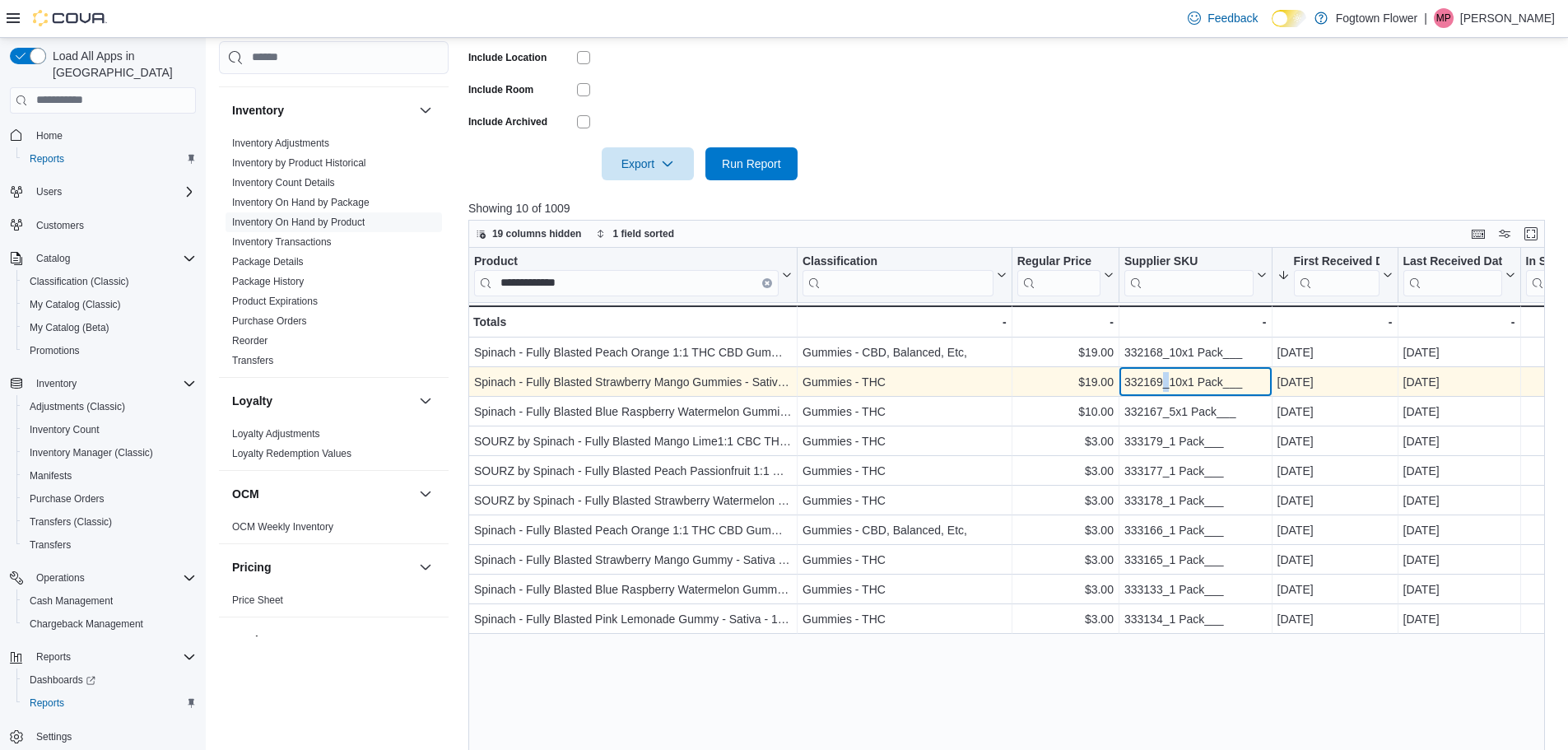
click at [1166, 377] on div "332169_10x1 Pack___" at bounding box center [1195, 381] width 143 height 20
copy div "332169_10x1 Pack___"
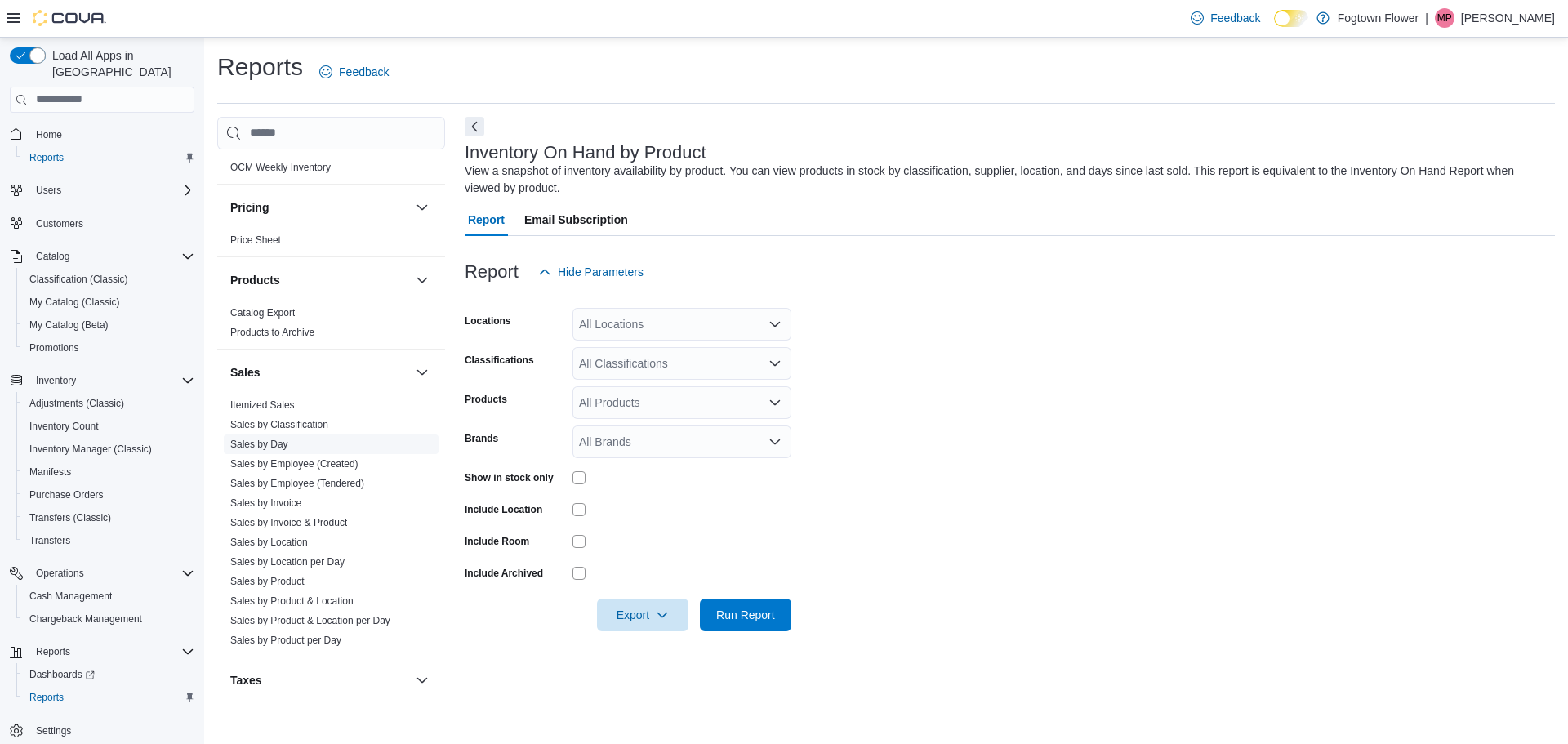
scroll to position [1022, 0]
